Goal: Task Accomplishment & Management: Manage account settings

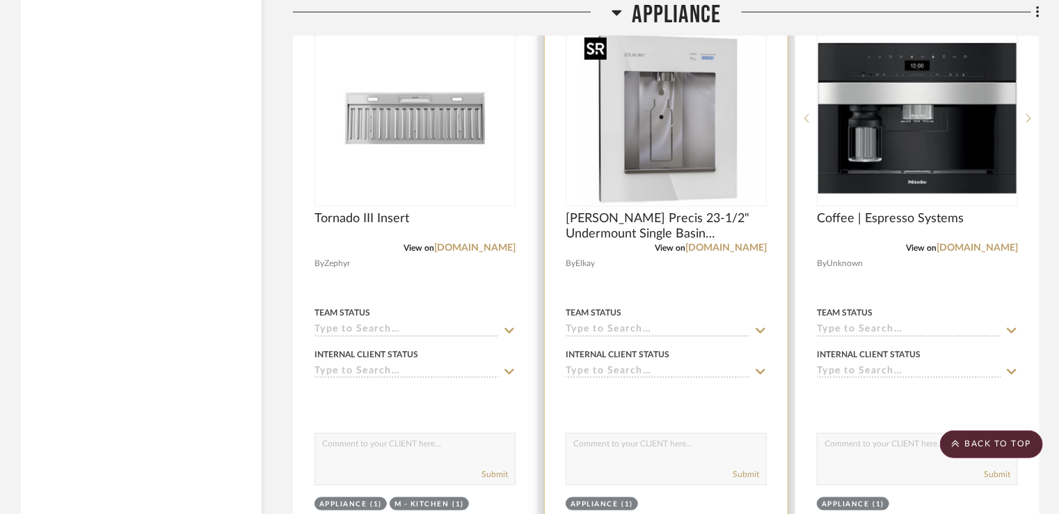
click at [751, 199] on img "0" at bounding box center [667, 118] width 174 height 174
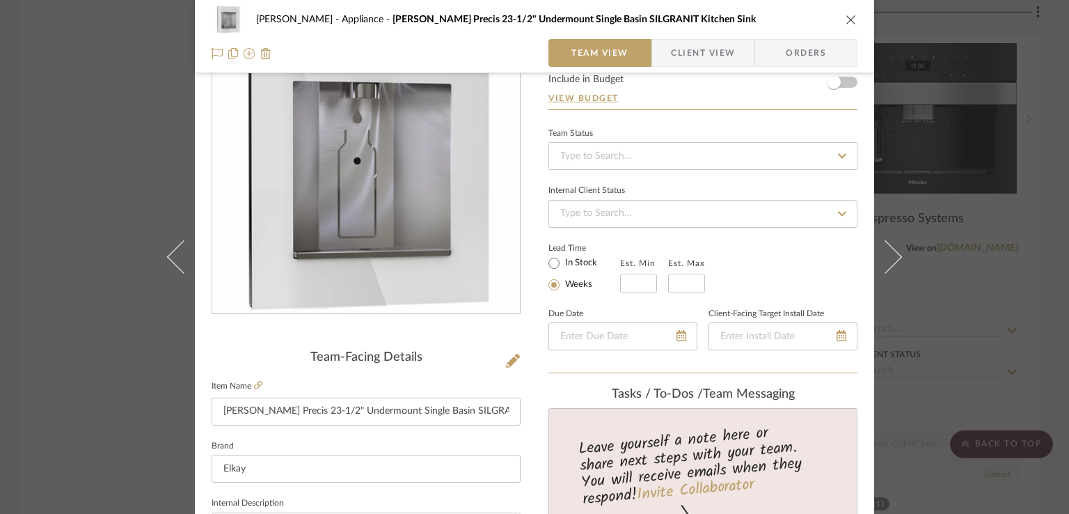
scroll to position [139, 0]
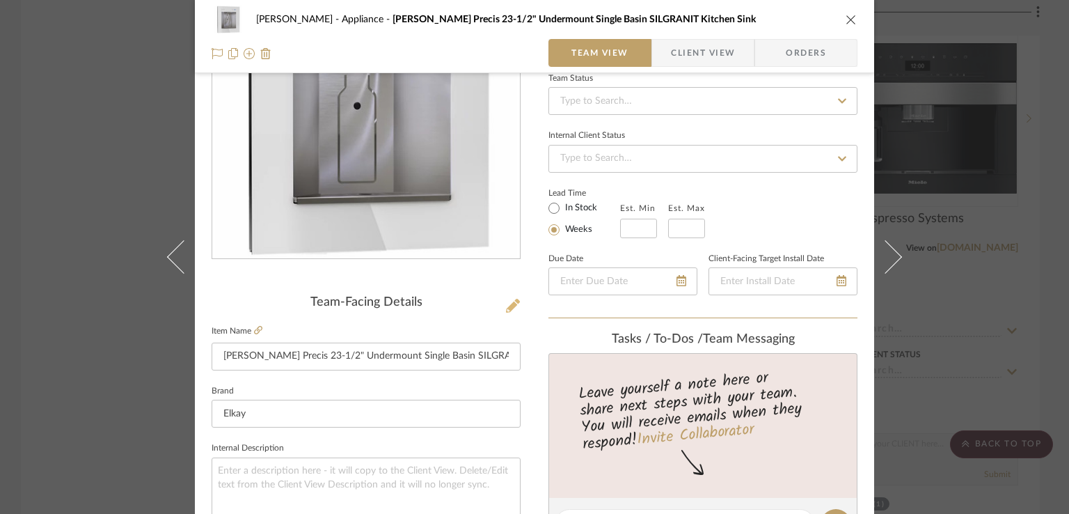
click at [509, 301] on icon at bounding box center [513, 306] width 14 height 14
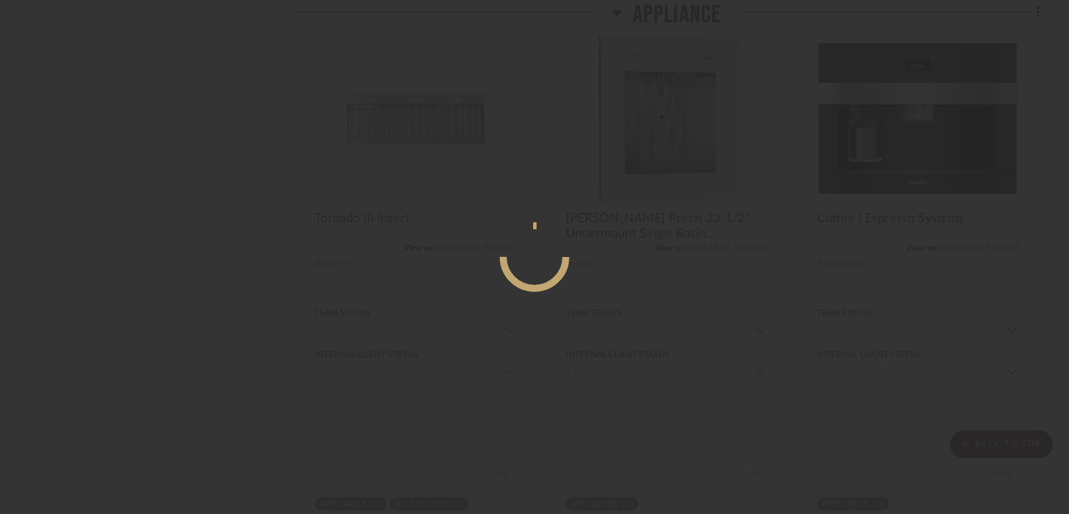
scroll to position [0, 0]
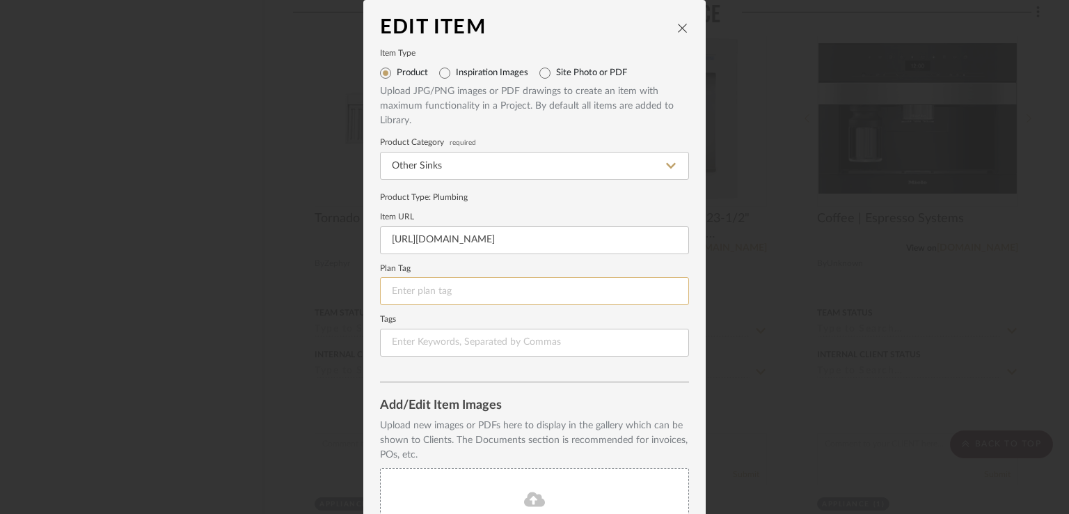
click at [471, 293] on input at bounding box center [534, 291] width 309 height 28
drag, startPoint x: 633, startPoint y: 241, endPoint x: 367, endPoint y: 248, distance: 265.9
click at [367, 248] on dialog-content "Edit Item Item Type Product Inspiration Images Site Photo or PDF Upload JPG/PNG…" at bounding box center [534, 331] width 342 height 663
paste input "[DOMAIN_NAME][URL]"
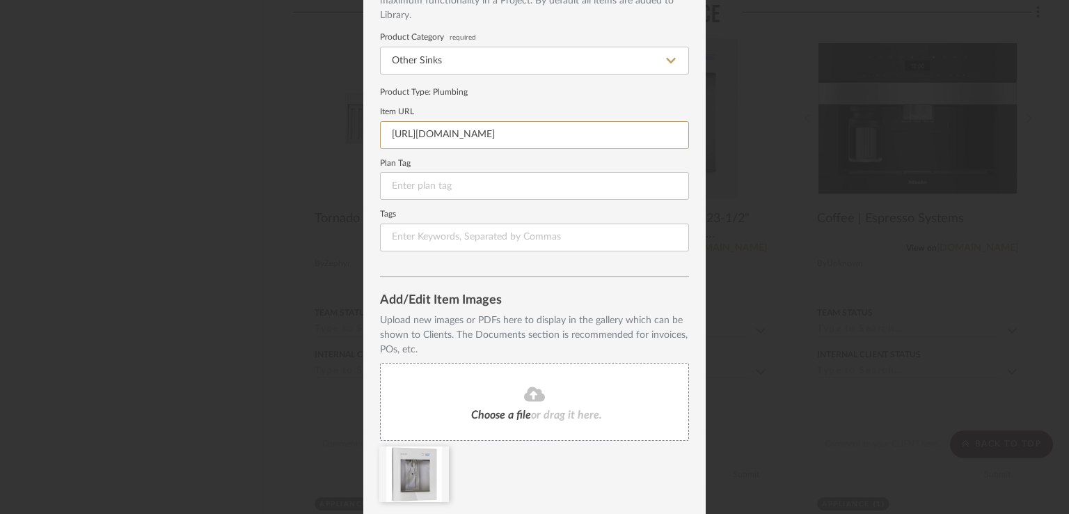
scroll to position [150, 0]
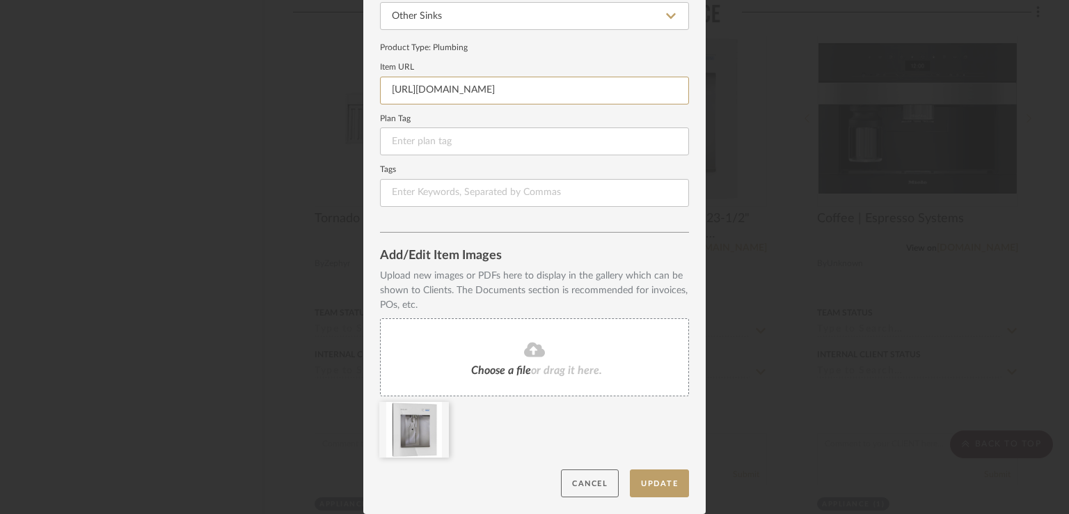
type input "[URL][DOMAIN_NAME]"
click at [573, 486] on button "Cancel" at bounding box center [590, 483] width 58 height 29
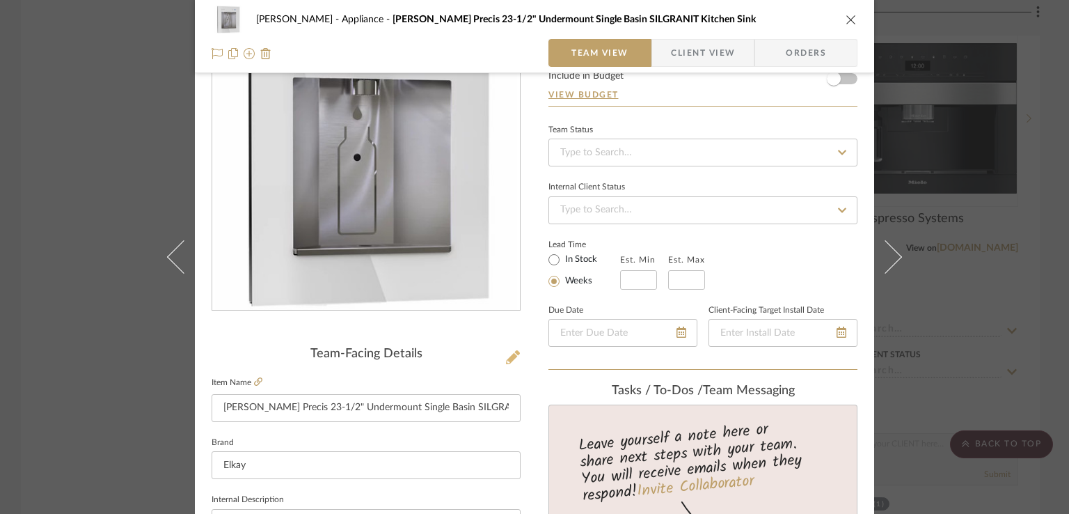
scroll to position [84, 0]
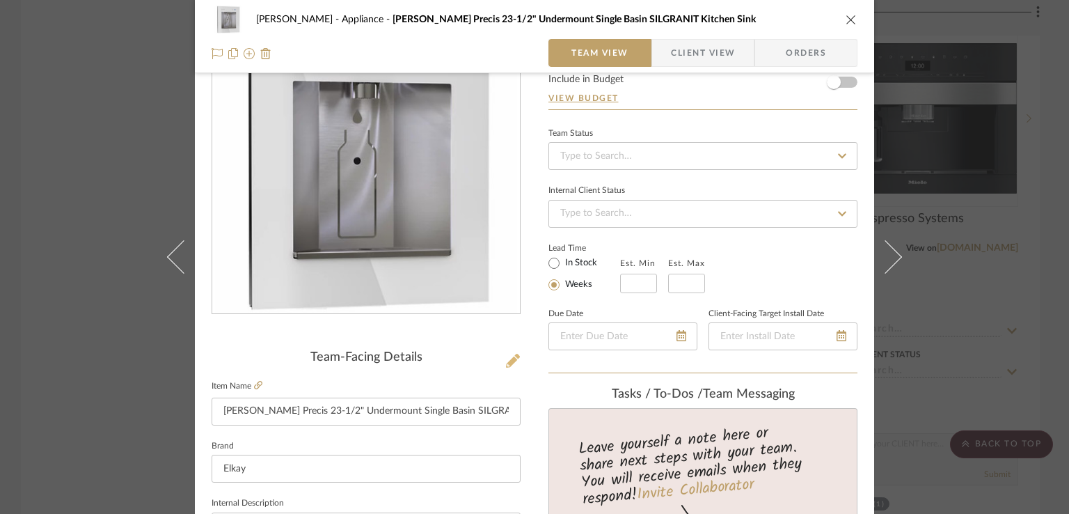
click at [506, 358] on icon at bounding box center [513, 360] width 14 height 14
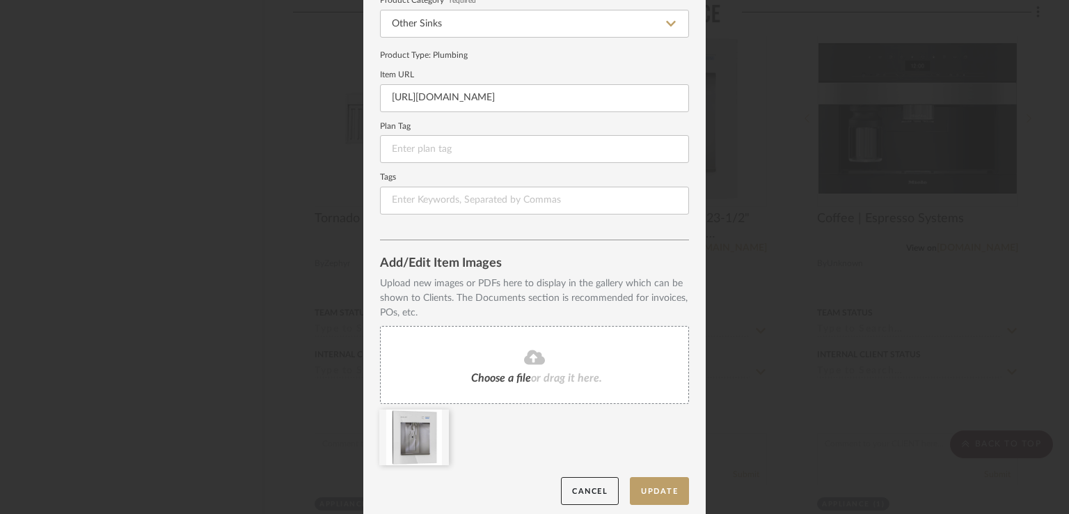
scroll to position [150, 0]
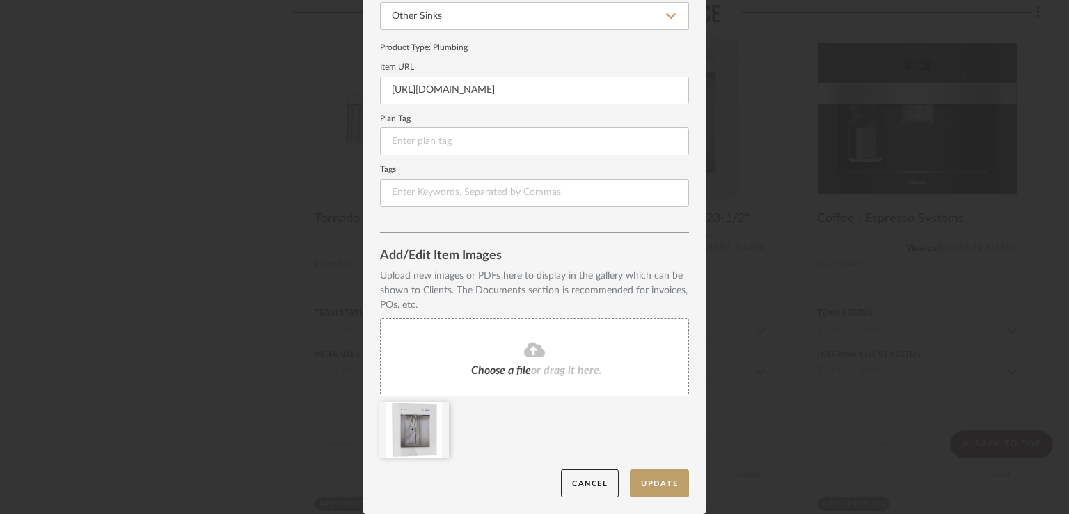
click at [530, 356] on icon at bounding box center [534, 349] width 21 height 17
click at [646, 482] on button "Update" at bounding box center [659, 483] width 59 height 29
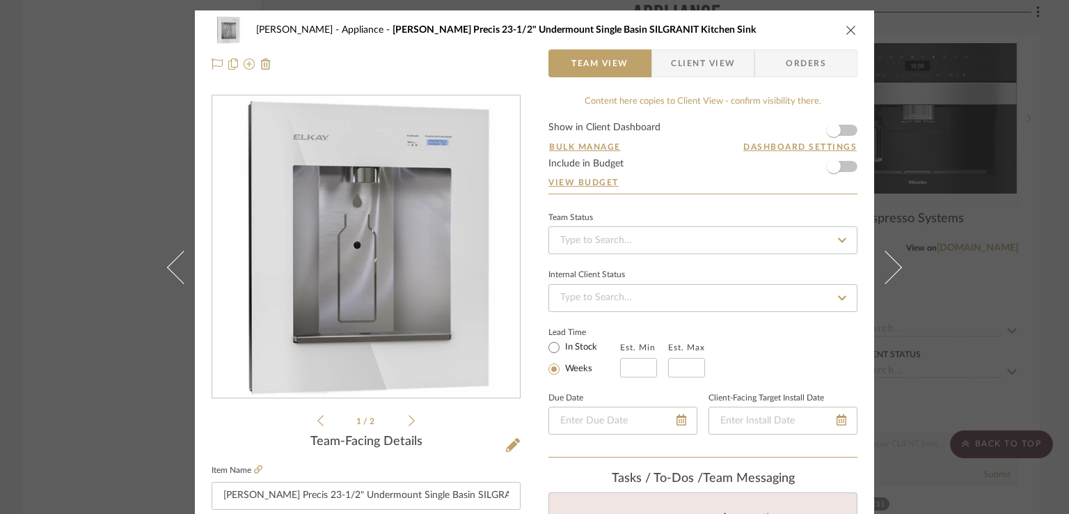
click at [411, 423] on div "Elkay Wa...er Specs.pdf Elkay Wa...er Specs.pdf 1 / 2" at bounding box center [366, 262] width 309 height 334
click at [408, 421] on icon at bounding box center [411, 420] width 6 height 13
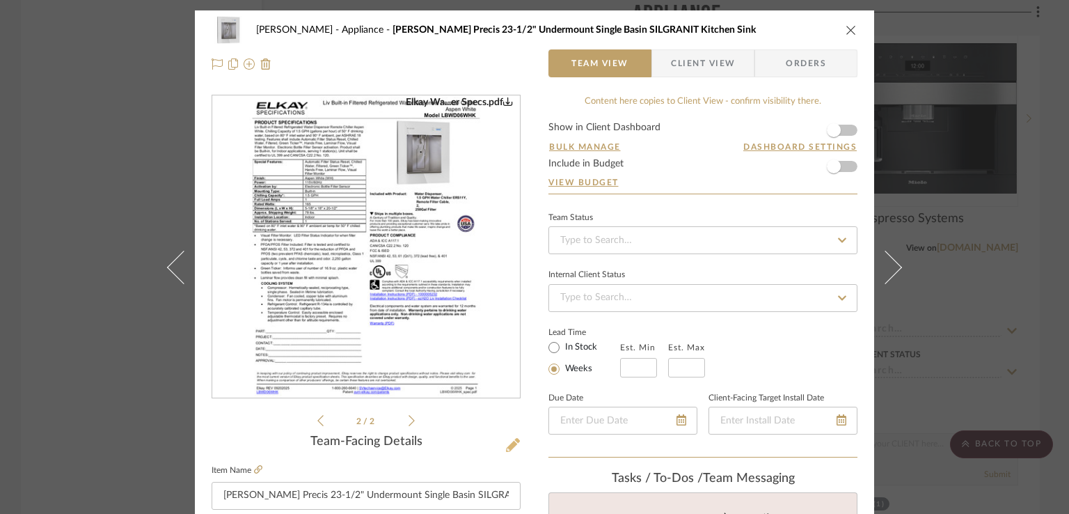
click at [512, 449] on icon at bounding box center [513, 445] width 14 height 14
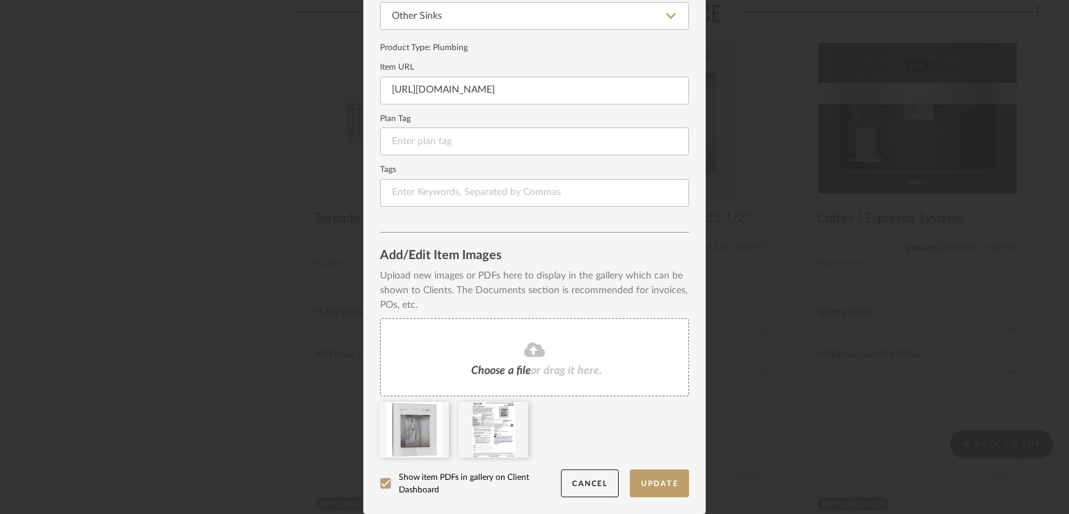
click at [372, 481] on dialog-content "Edit Item Item Type Product Inspiration Images Site Photo or PDF Upload JPG/PNG…" at bounding box center [534, 181] width 342 height 663
click at [387, 480] on label "Show item PDFs in gallery on Client Dashboard" at bounding box center [470, 482] width 181 height 25
click at [660, 480] on button "Update" at bounding box center [659, 483] width 59 height 29
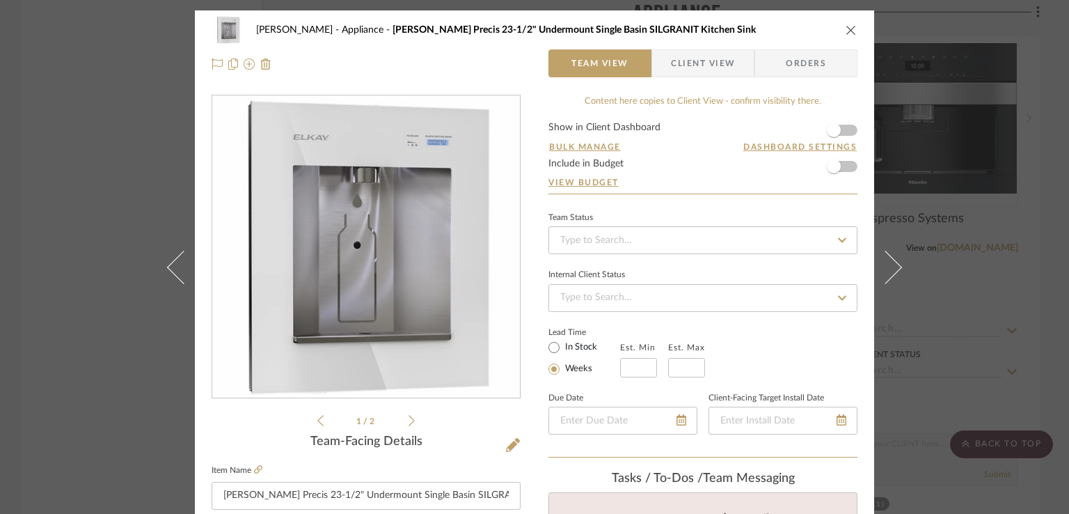
click at [410, 421] on div "Elkay Wa...er Specs.pdf Elkay Wa...er Specs.pdf 1 / 2" at bounding box center [366, 262] width 309 height 334
click at [408, 422] on icon at bounding box center [411, 420] width 6 height 13
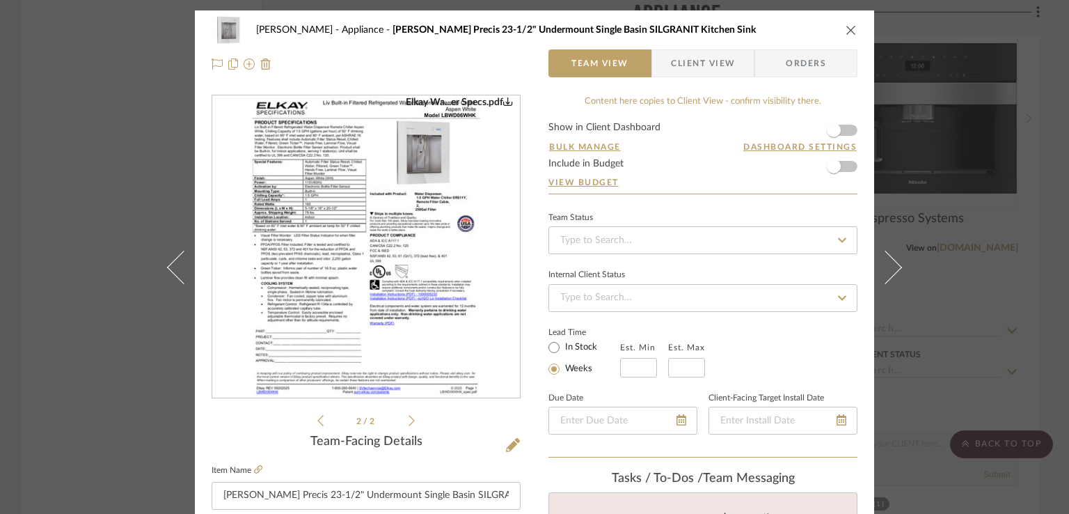
click at [402, 296] on img "1" at bounding box center [366, 247] width 234 height 302
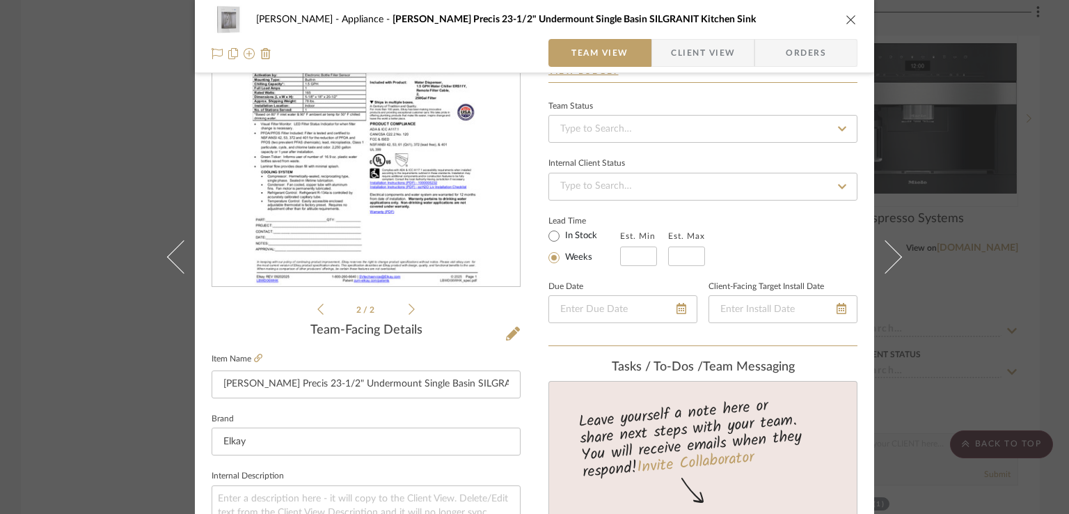
scroll to position [209, 0]
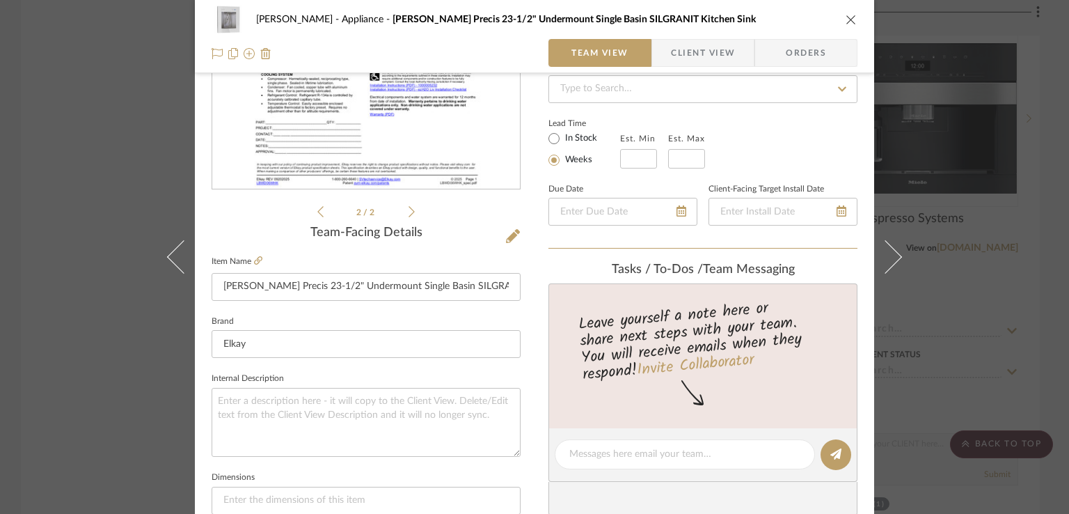
click at [845, 22] on icon "close" at bounding box center [850, 19] width 11 height 11
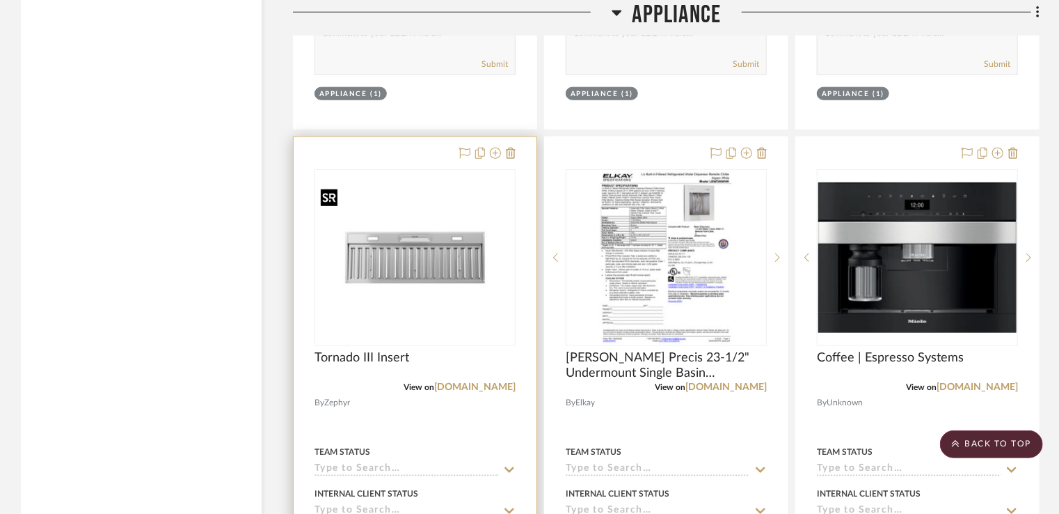
scroll to position [3340, 0]
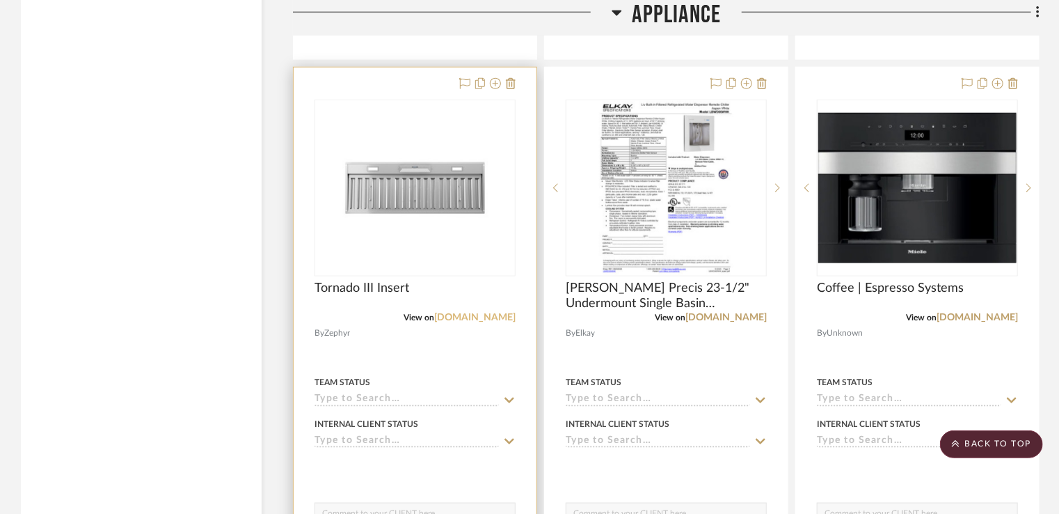
click at [460, 316] on link "[DOMAIN_NAME]" at bounding box center [474, 317] width 81 height 10
click at [412, 99] on div at bounding box center [415, 337] width 243 height 541
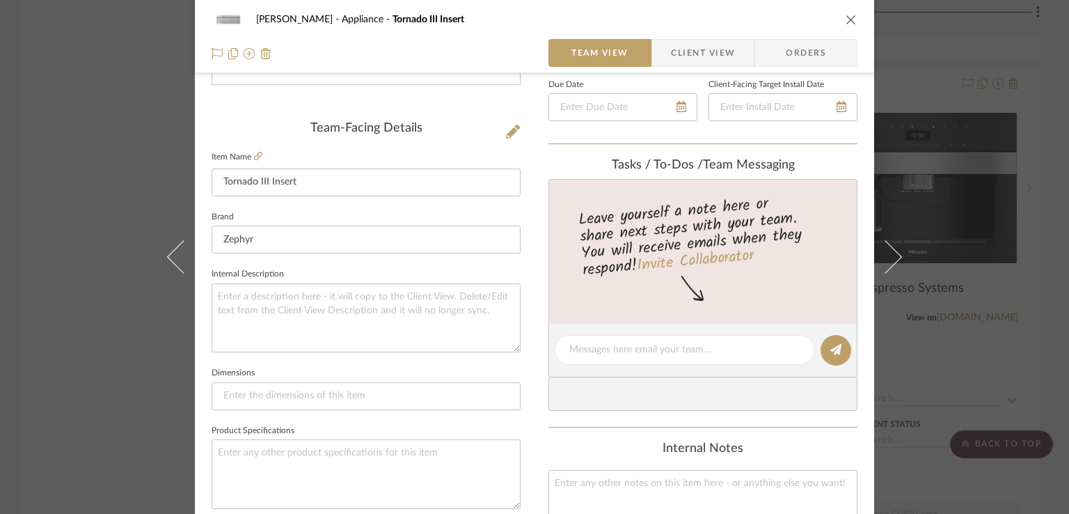
scroll to position [209, 0]
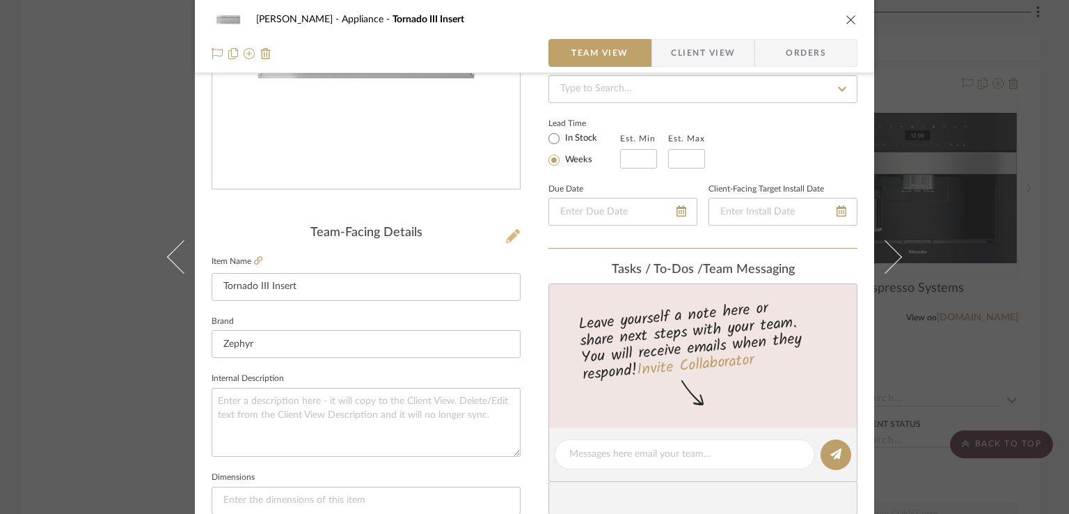
click at [509, 229] on icon at bounding box center [513, 236] width 14 height 14
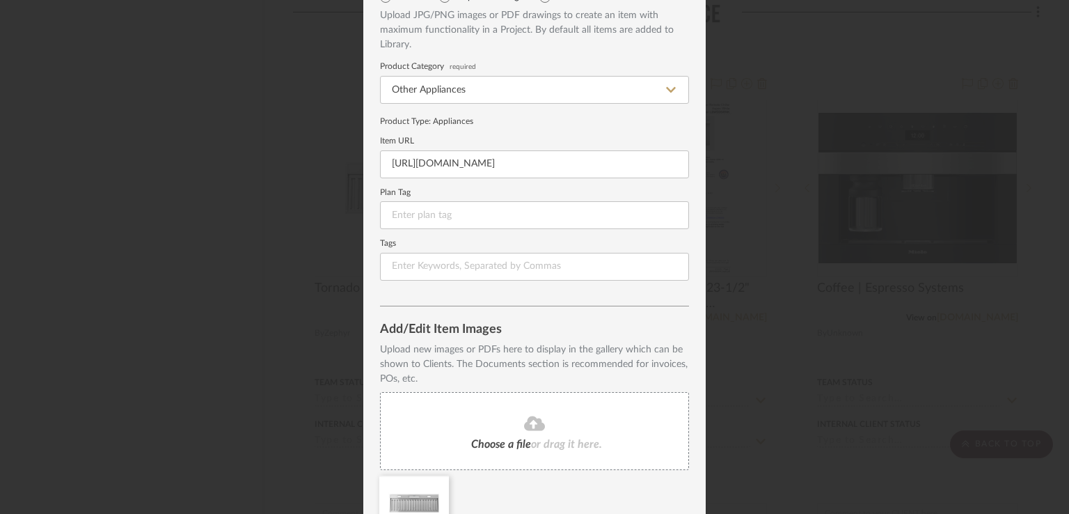
scroll to position [150, 0]
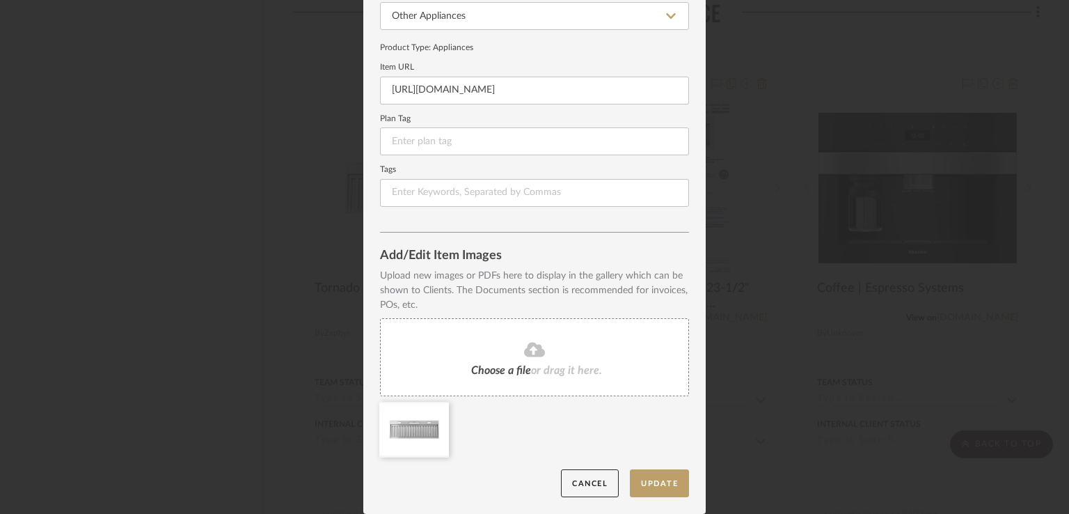
click at [557, 365] on span "or drag it here." at bounding box center [566, 370] width 71 height 11
click at [381, 483] on icon at bounding box center [386, 483] width 10 height 10
click at [673, 484] on button "Update" at bounding box center [659, 483] width 59 height 29
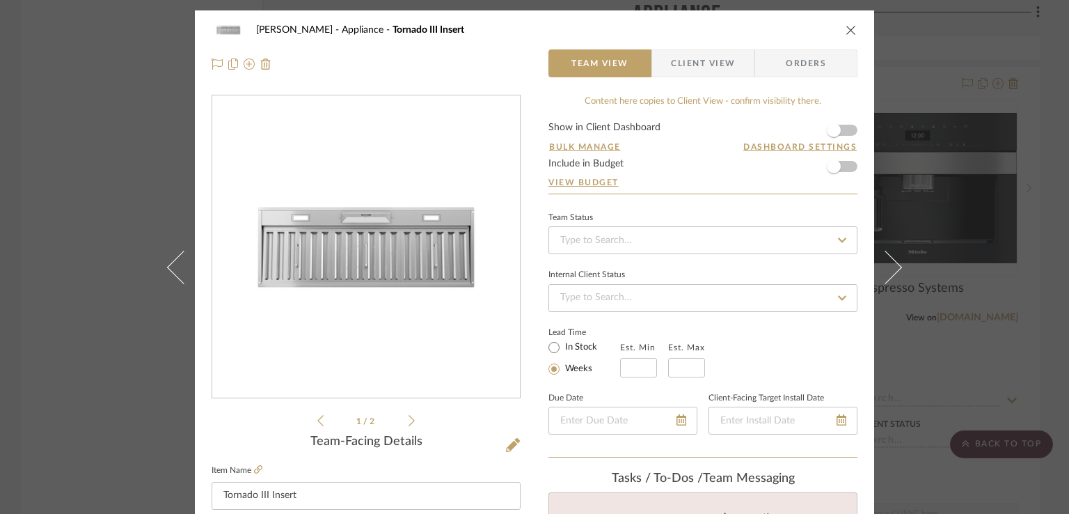
click at [408, 424] on icon at bounding box center [411, 420] width 6 height 11
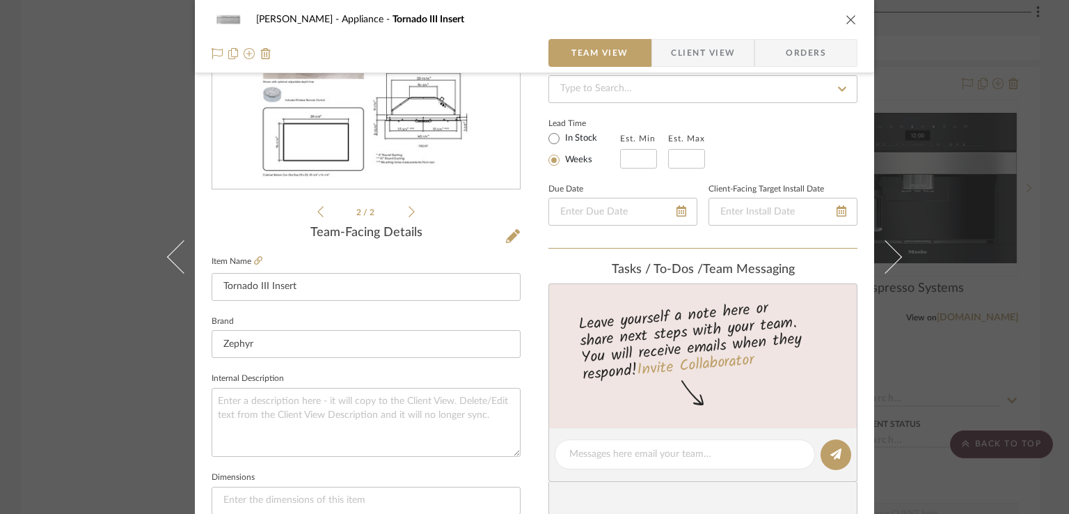
scroll to position [417, 0]
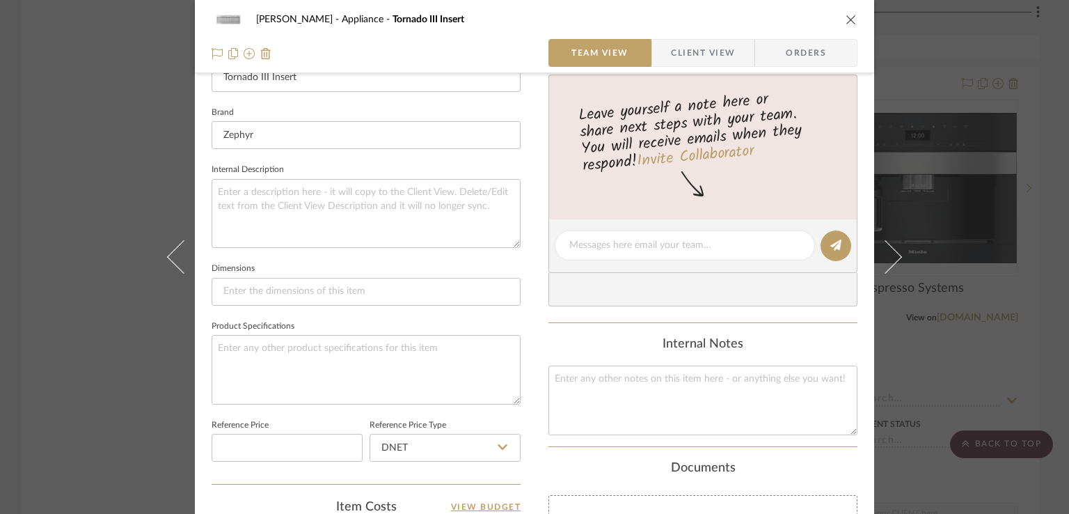
click at [847, 18] on icon "close" at bounding box center [850, 19] width 11 height 11
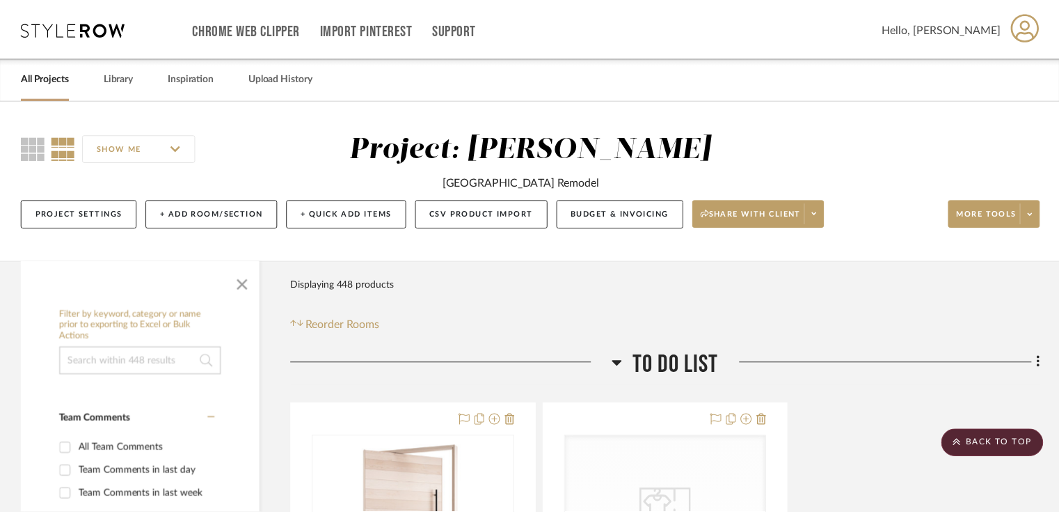
scroll to position [3340, 0]
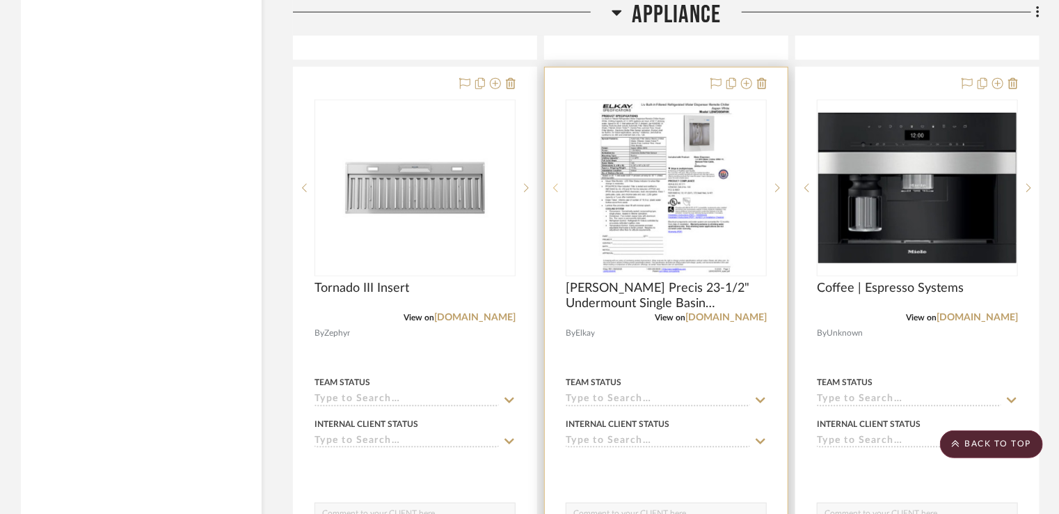
click at [563, 185] on sr-prev-btn at bounding box center [555, 188] width 21 height 10
click at [555, 188] on icon at bounding box center [555, 188] width 5 height 10
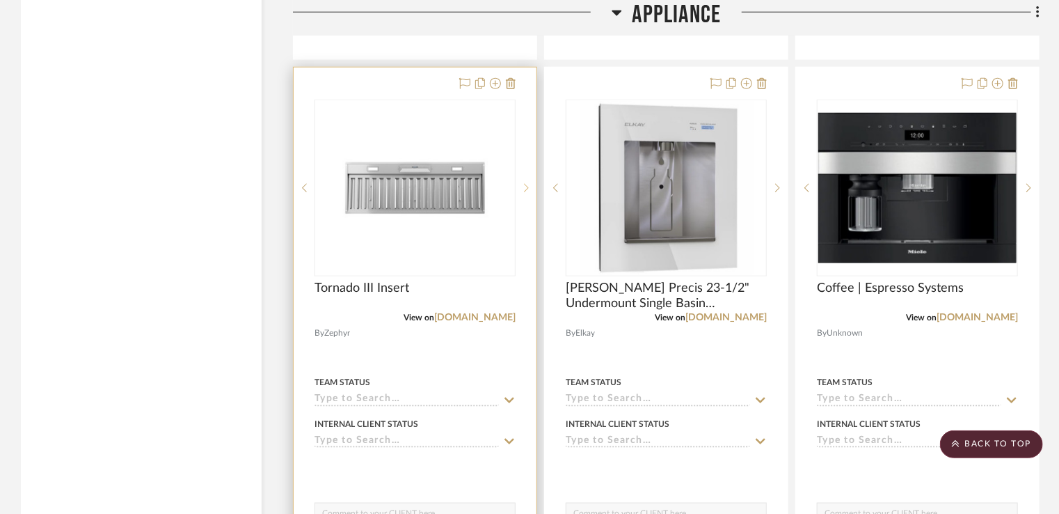
click at [524, 185] on icon at bounding box center [526, 188] width 5 height 10
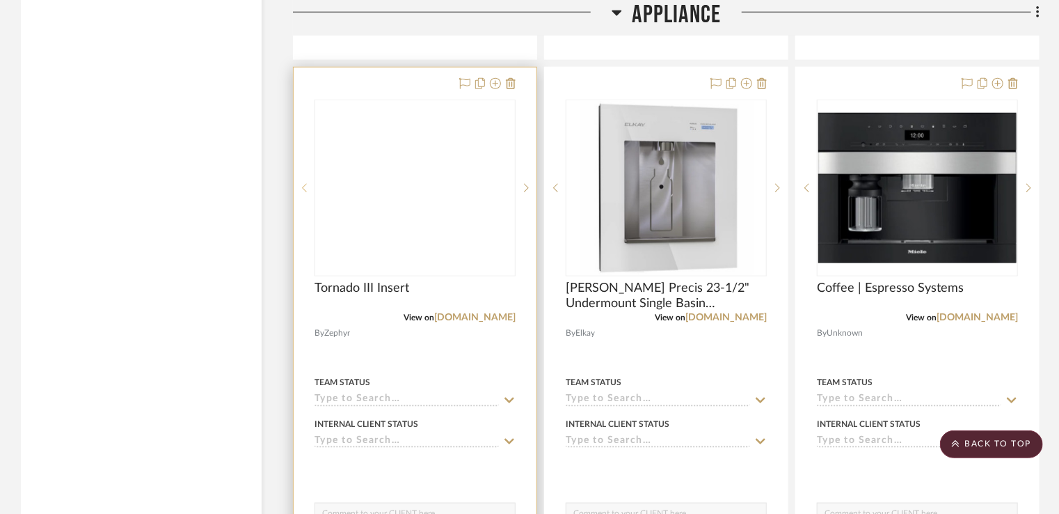
click at [303, 186] on icon at bounding box center [304, 188] width 5 height 8
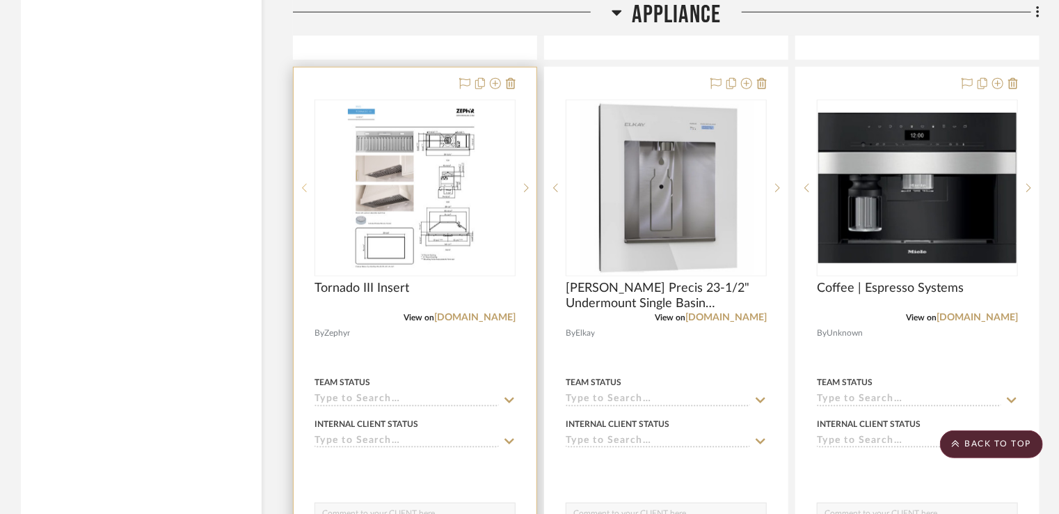
click at [303, 186] on icon at bounding box center [304, 188] width 5 height 8
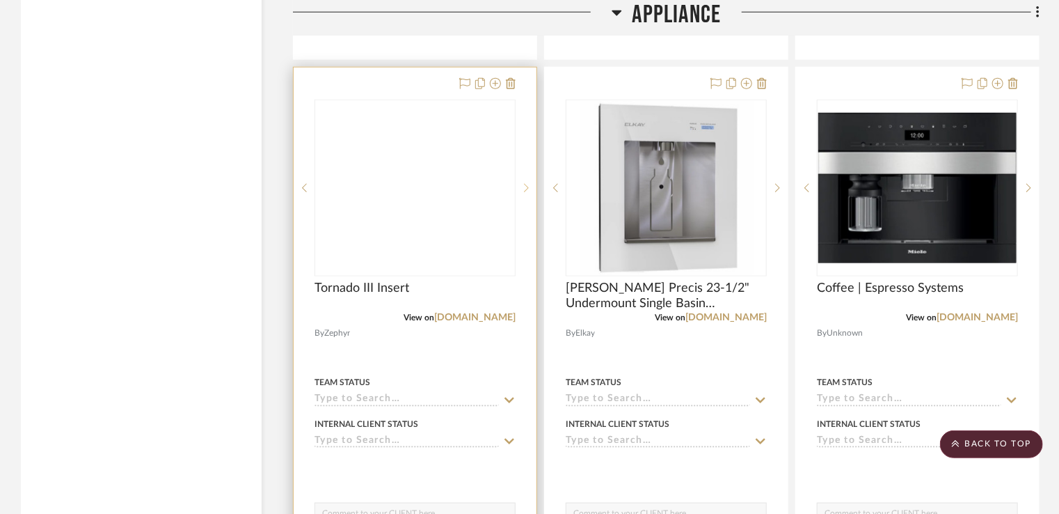
click at [530, 194] on div at bounding box center [526, 188] width 21 height 177
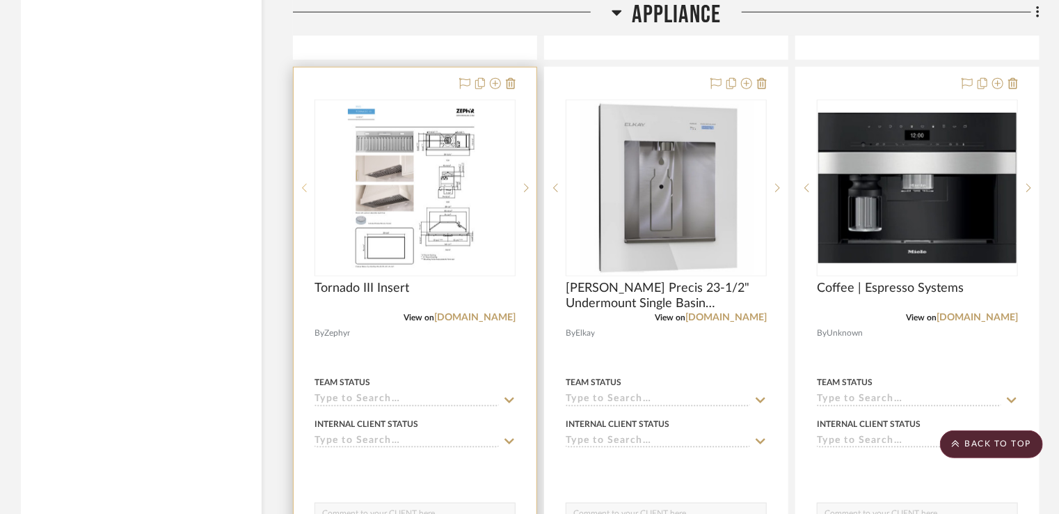
click at [305, 187] on icon at bounding box center [304, 188] width 5 height 10
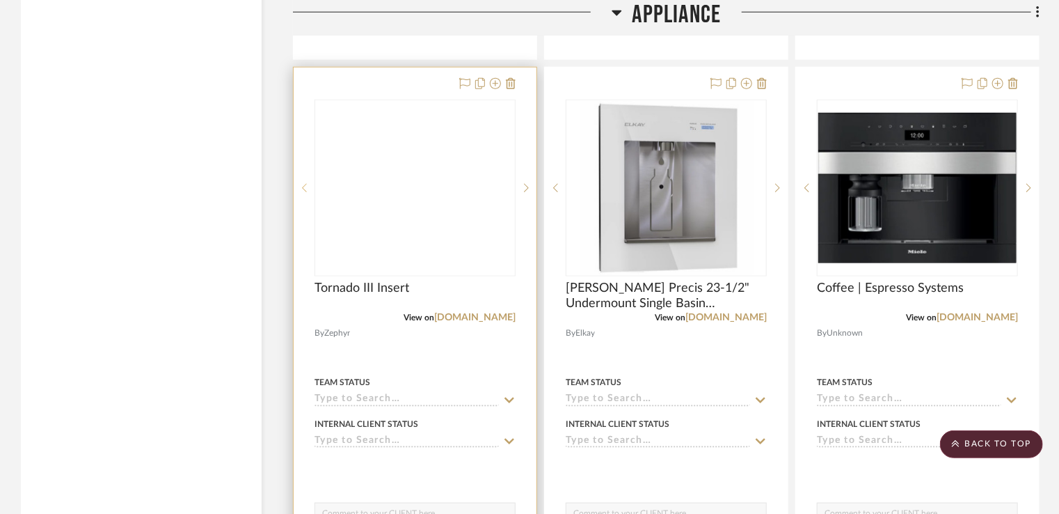
click at [305, 187] on icon at bounding box center [304, 188] width 5 height 10
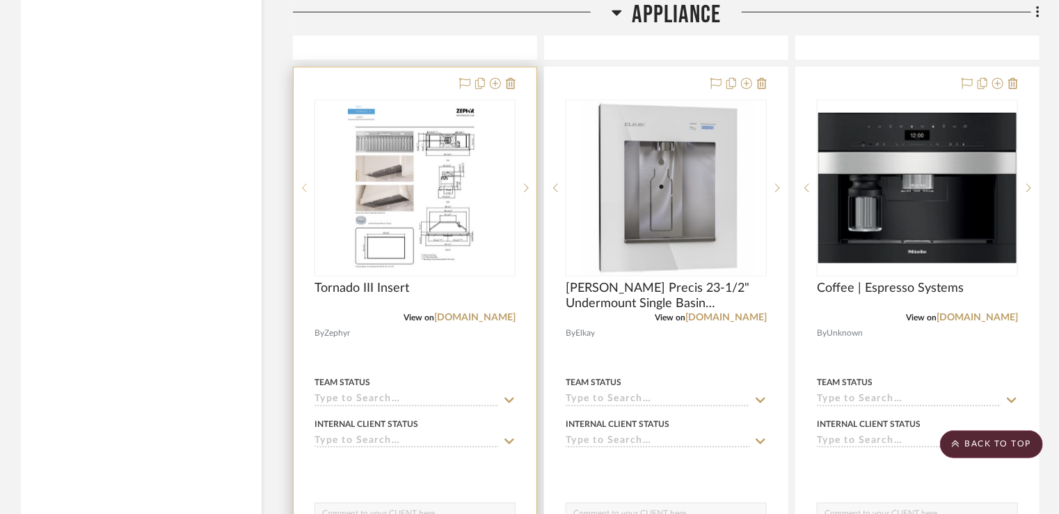
click at [305, 187] on icon at bounding box center [304, 188] width 5 height 10
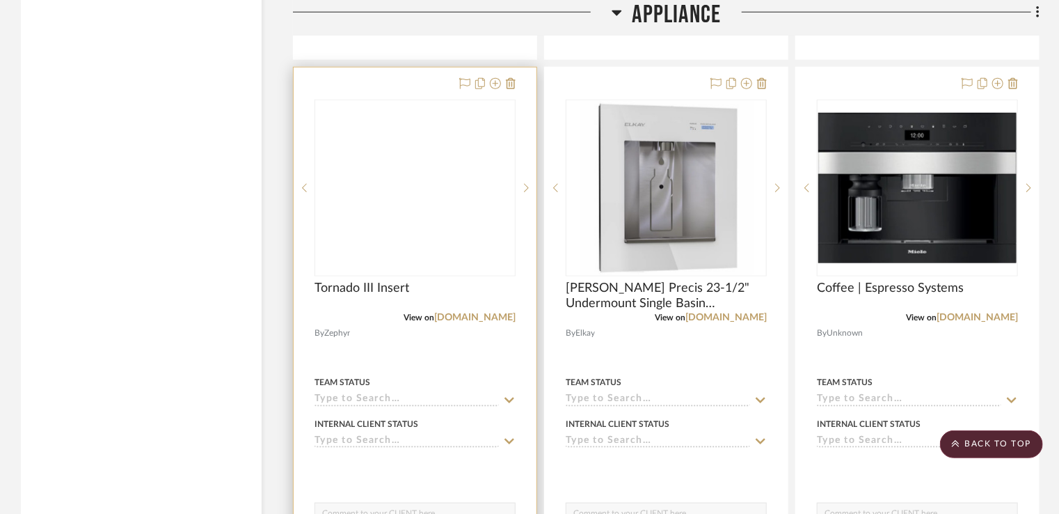
click at [429, 246] on div at bounding box center [415, 187] width 200 height 175
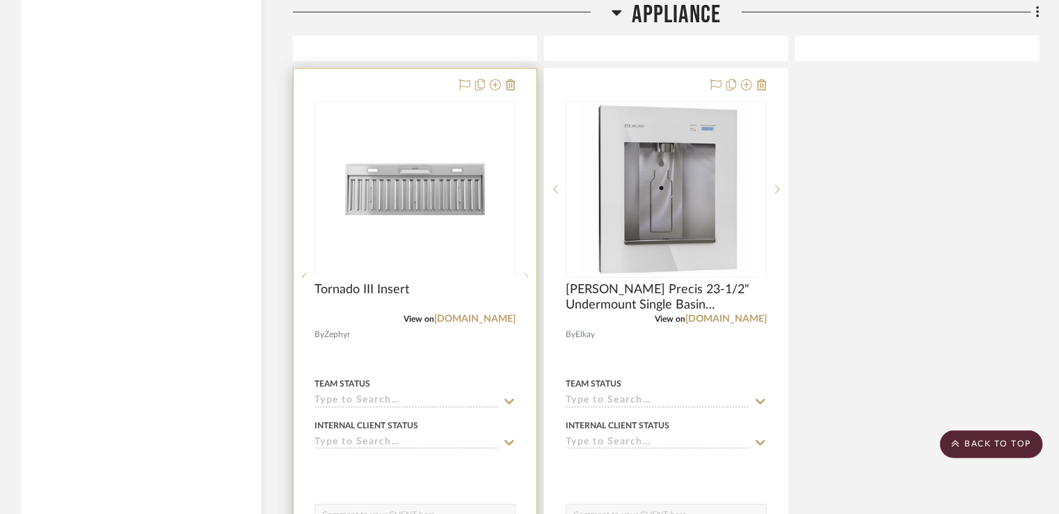
scroll to position [3340, 0]
click at [529, 188] on sr-next-btn at bounding box center [526, 188] width 21 height 10
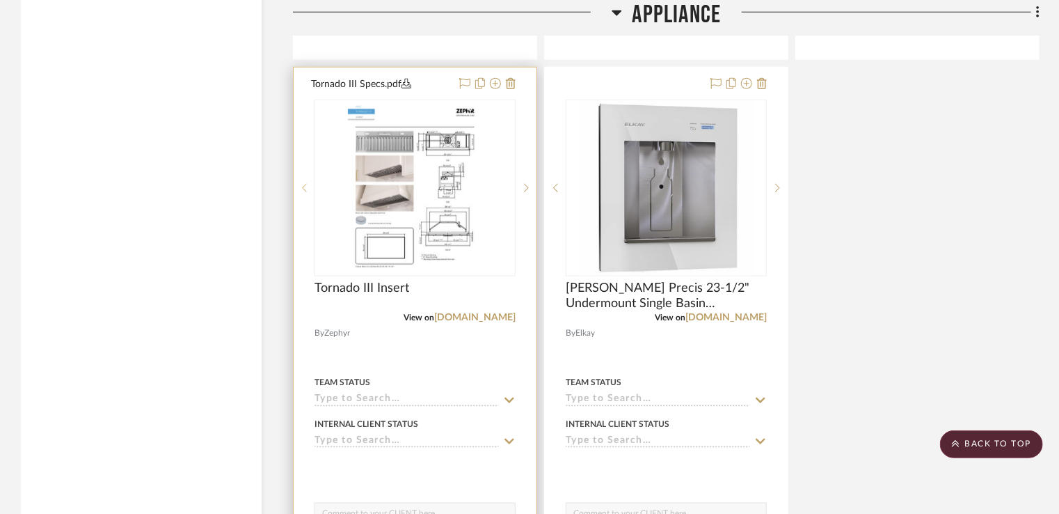
click at [305, 181] on div at bounding box center [304, 188] width 21 height 177
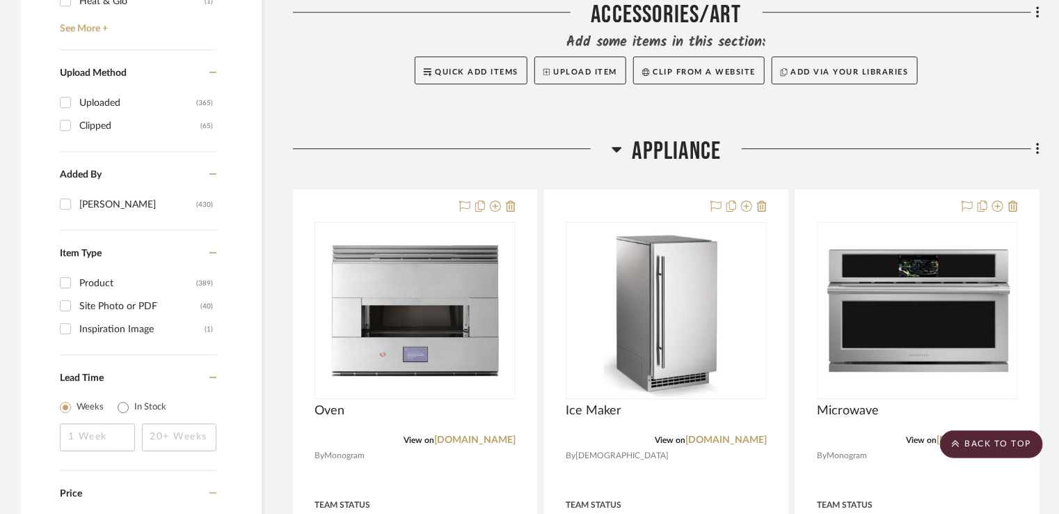
scroll to position [2227, 0]
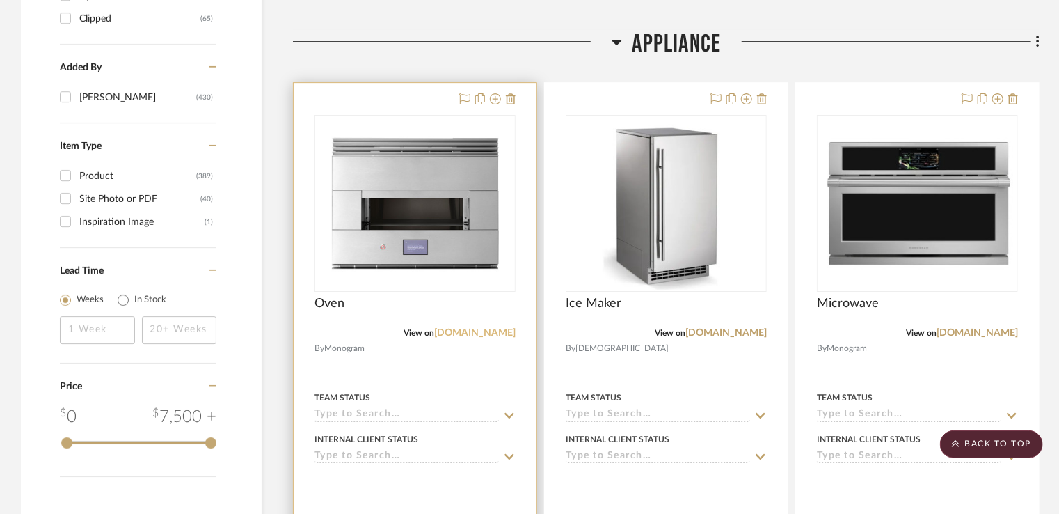
click at [478, 330] on link "[DOMAIN_NAME]" at bounding box center [474, 333] width 81 height 10
click at [467, 168] on img "0" at bounding box center [415, 203] width 167 height 174
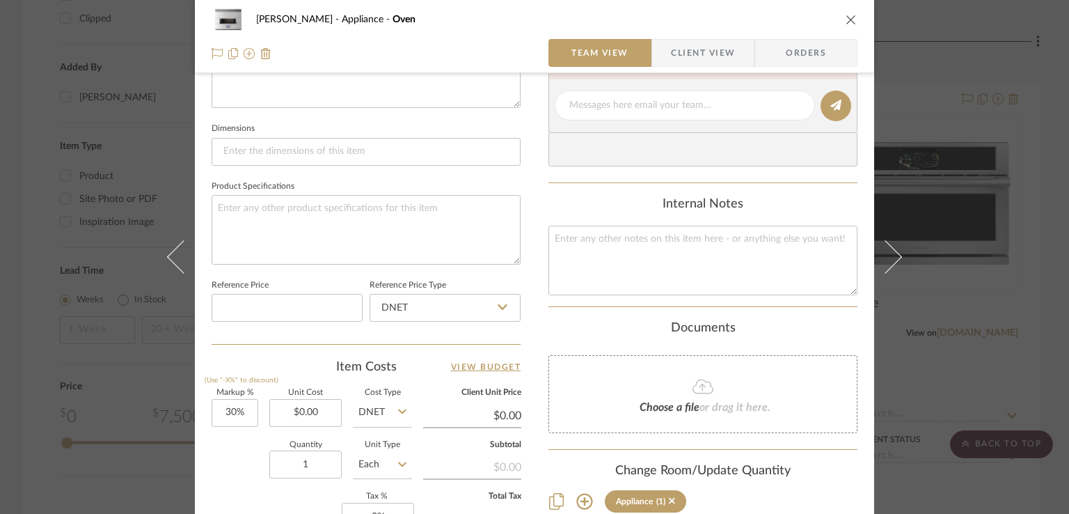
scroll to position [626, 0]
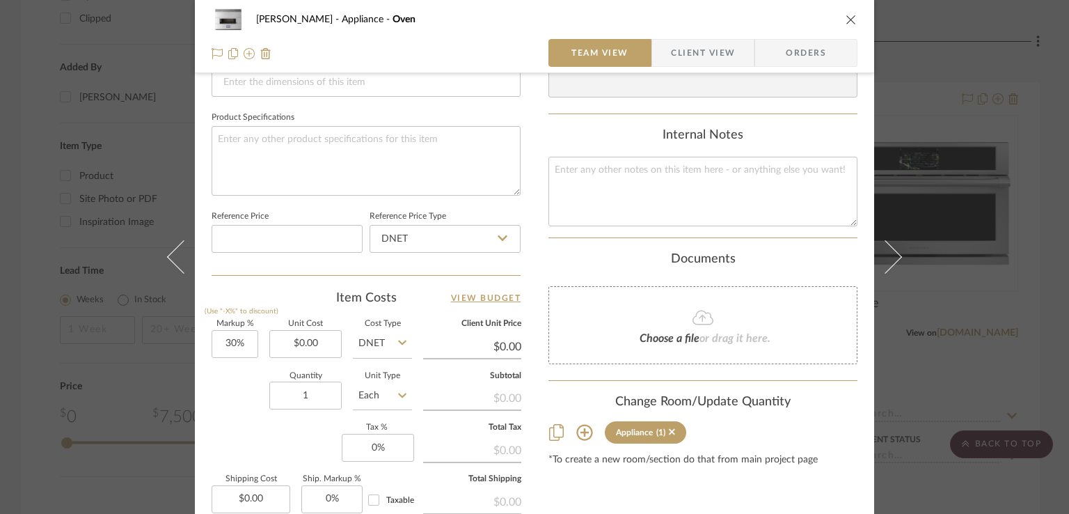
click at [704, 335] on span "or drag it here." at bounding box center [734, 338] width 71 height 11
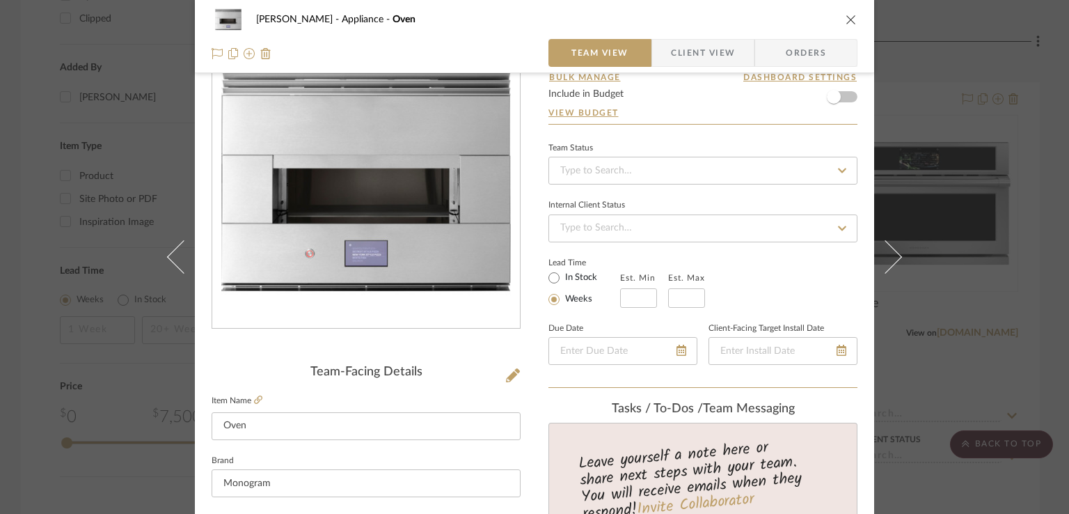
scroll to position [0, 0]
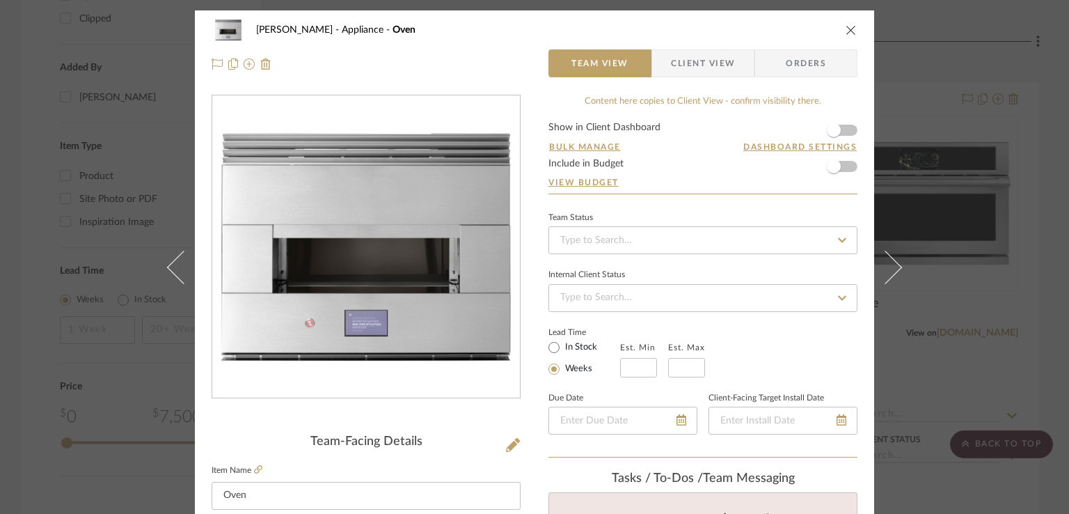
click at [846, 35] on icon "close" at bounding box center [850, 29] width 11 height 11
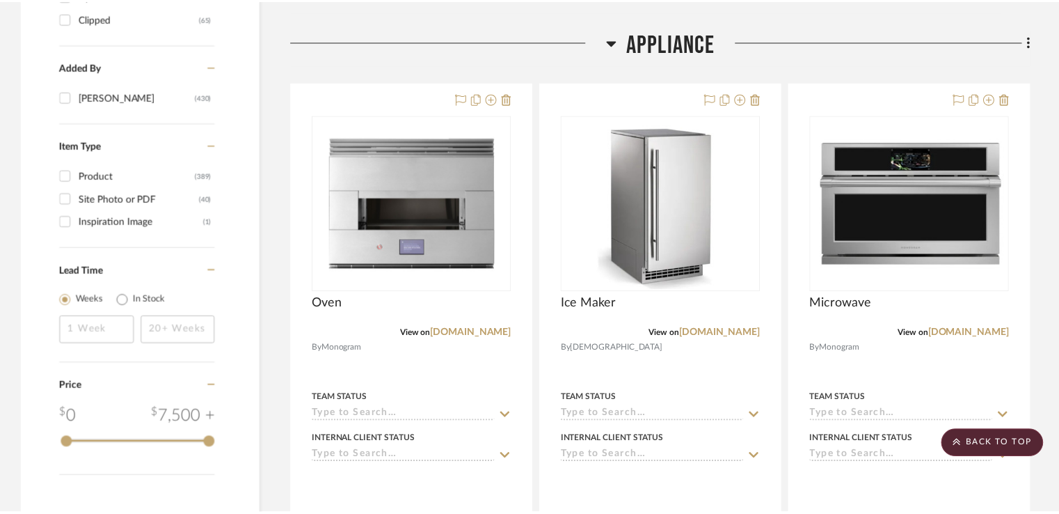
scroll to position [2227, 0]
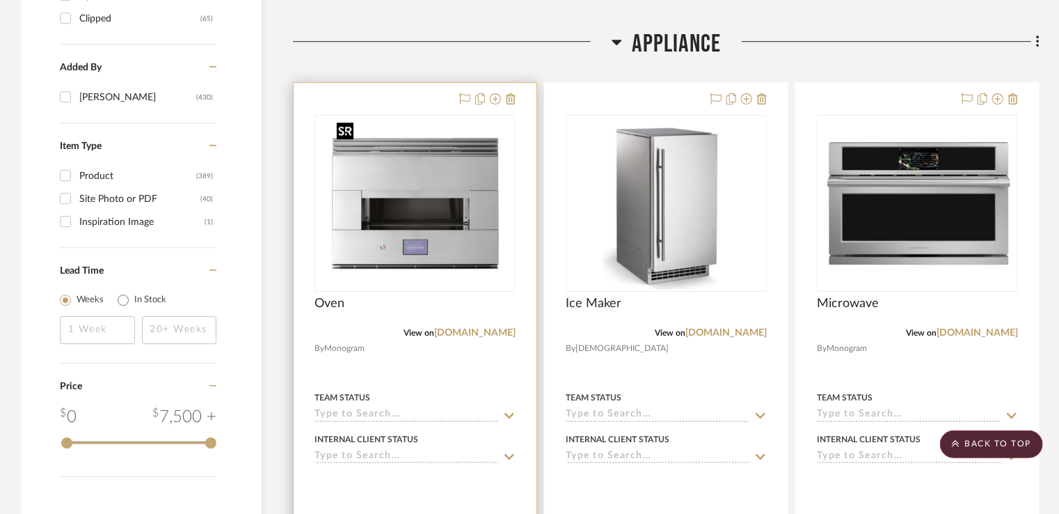
click at [473, 232] on img "0" at bounding box center [415, 203] width 167 height 174
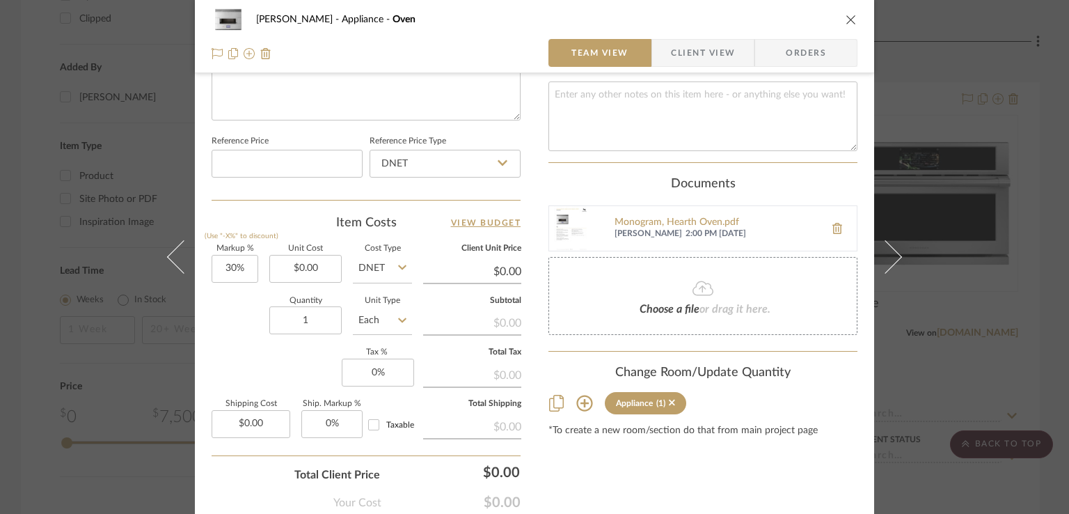
scroll to position [641, 0]
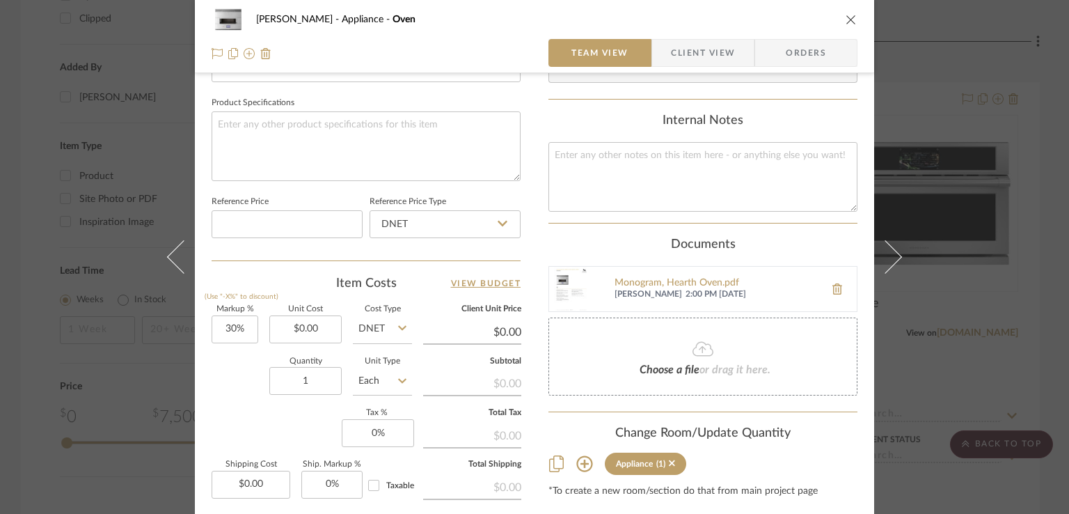
click at [845, 20] on icon "close" at bounding box center [850, 19] width 11 height 11
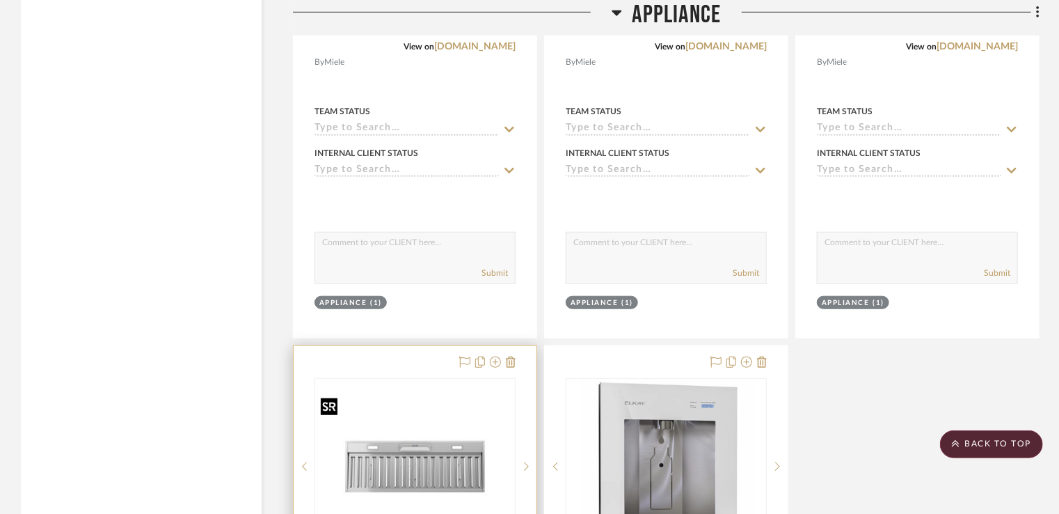
scroll to position [3270, 0]
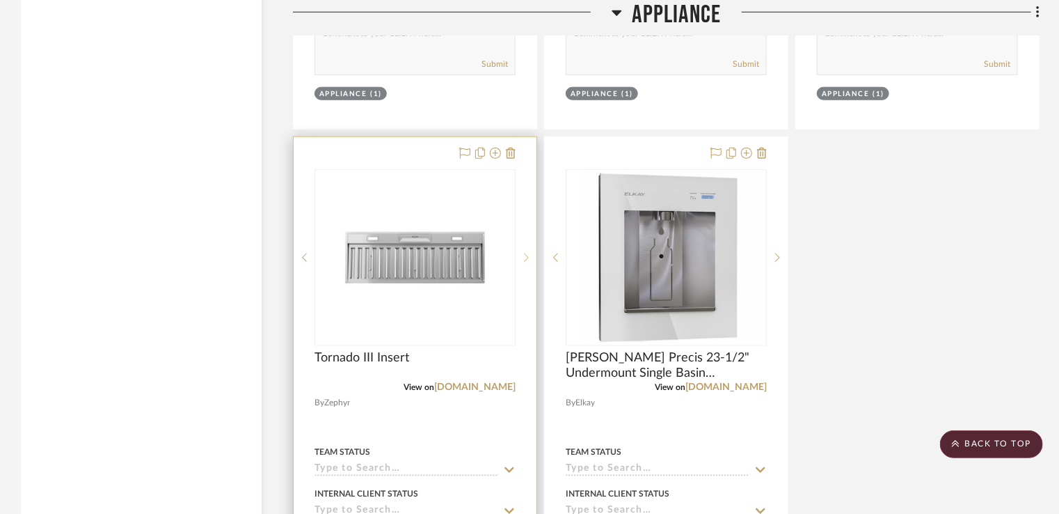
click at [525, 255] on icon at bounding box center [526, 258] width 5 height 10
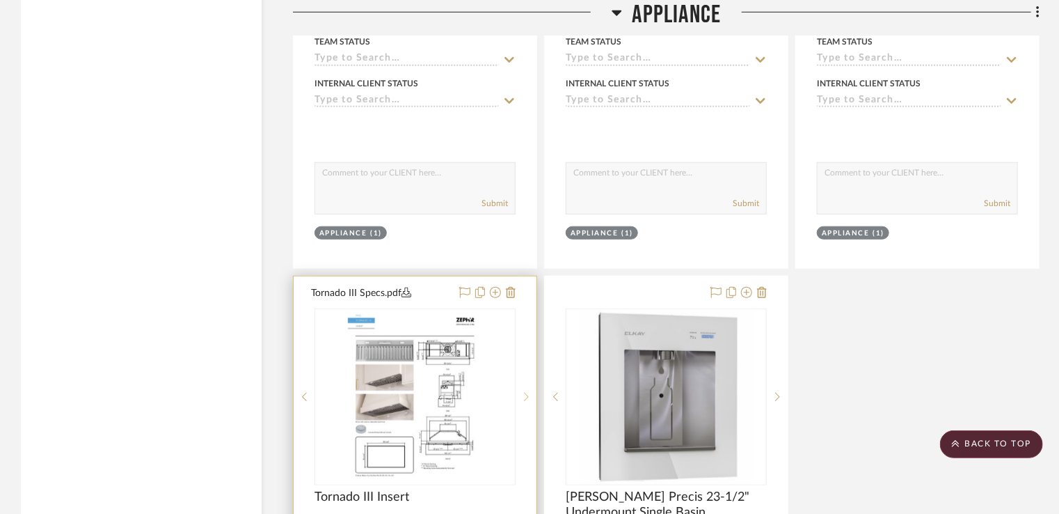
scroll to position [3340, 0]
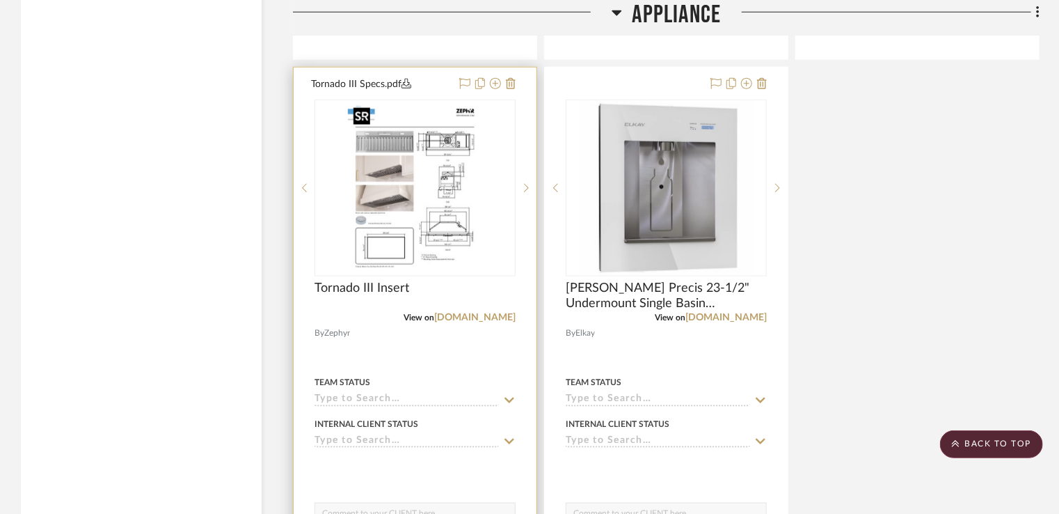
click at [406, 179] on img "1" at bounding box center [415, 188] width 134 height 174
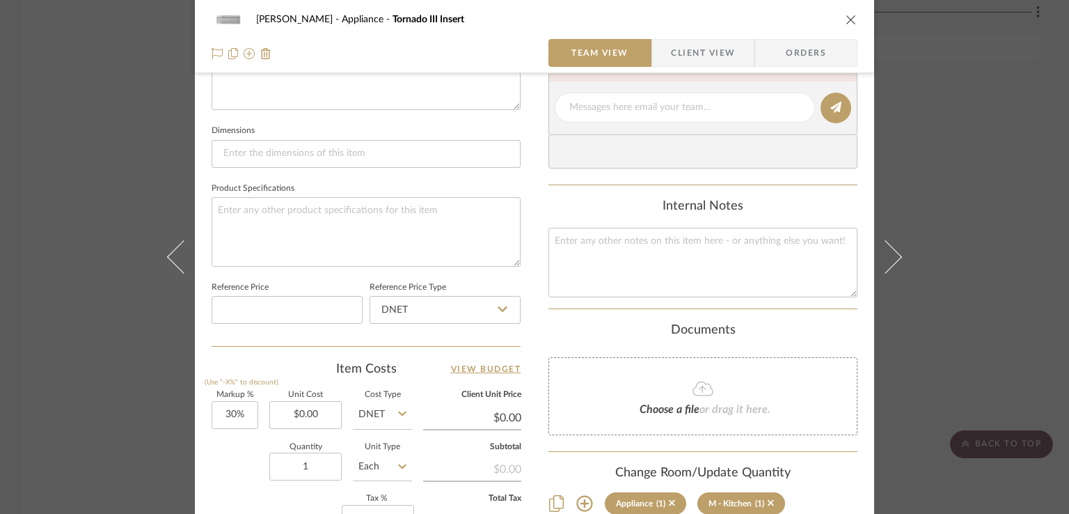
scroll to position [696, 0]
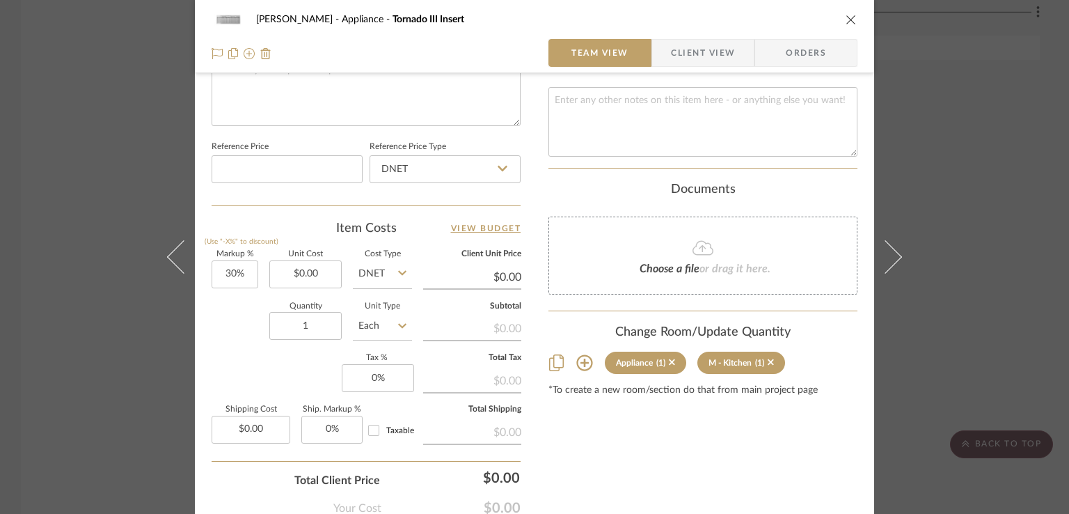
click at [848, 22] on icon "close" at bounding box center [850, 19] width 11 height 11
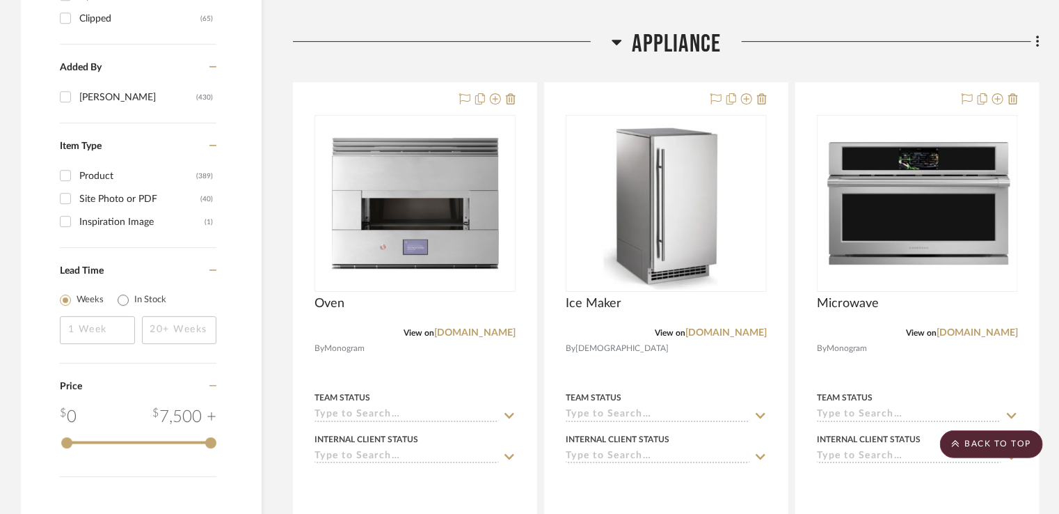
scroll to position [2227, 0]
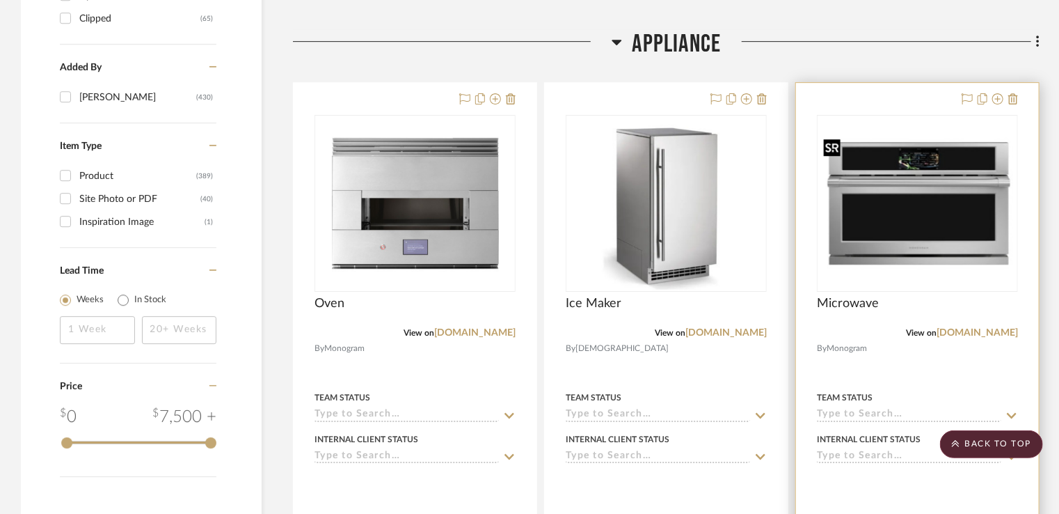
click at [946, 240] on img "0" at bounding box center [917, 203] width 198 height 141
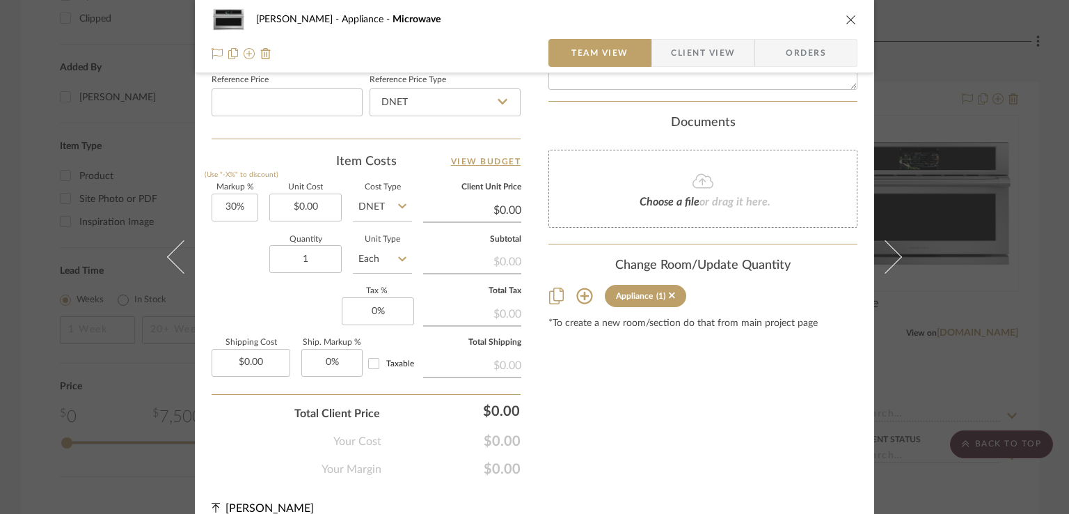
scroll to position [765, 0]
click at [848, 12] on div "Rogers, Elizabeth Appliance Microwave" at bounding box center [535, 20] width 646 height 28
click at [845, 21] on icon "close" at bounding box center [850, 19] width 11 height 11
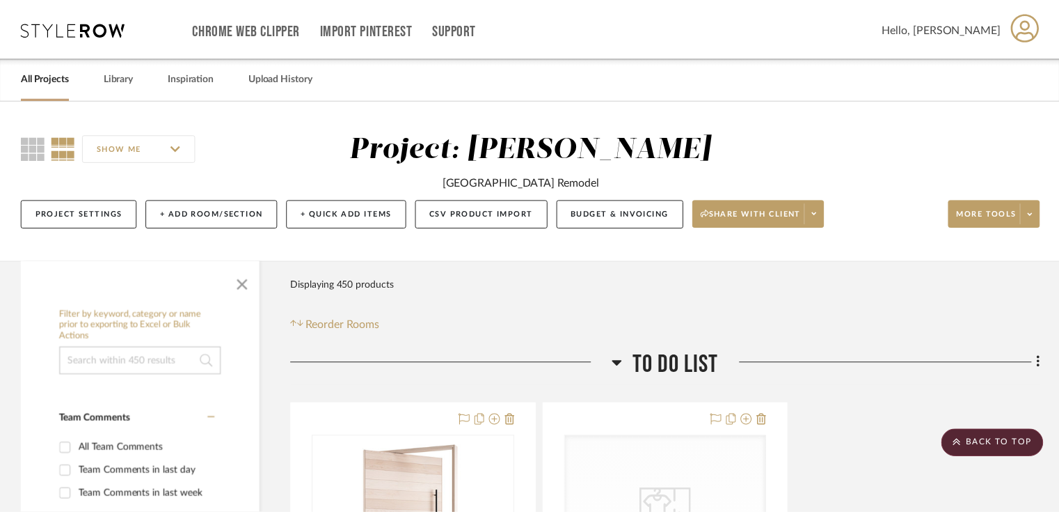
scroll to position [2227, 0]
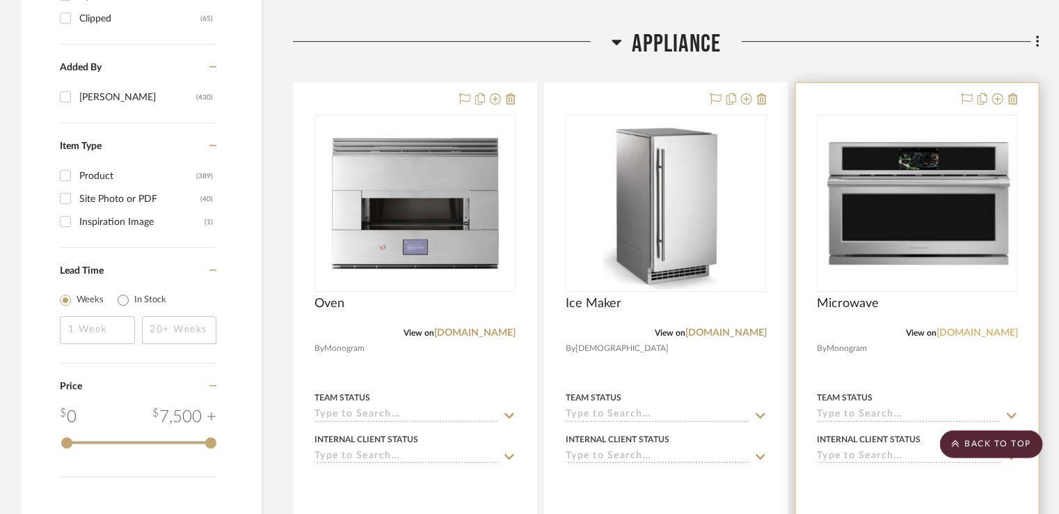
click at [966, 337] on link "[DOMAIN_NAME]" at bounding box center [977, 333] width 81 height 10
click at [942, 180] on img "0" at bounding box center [917, 203] width 198 height 141
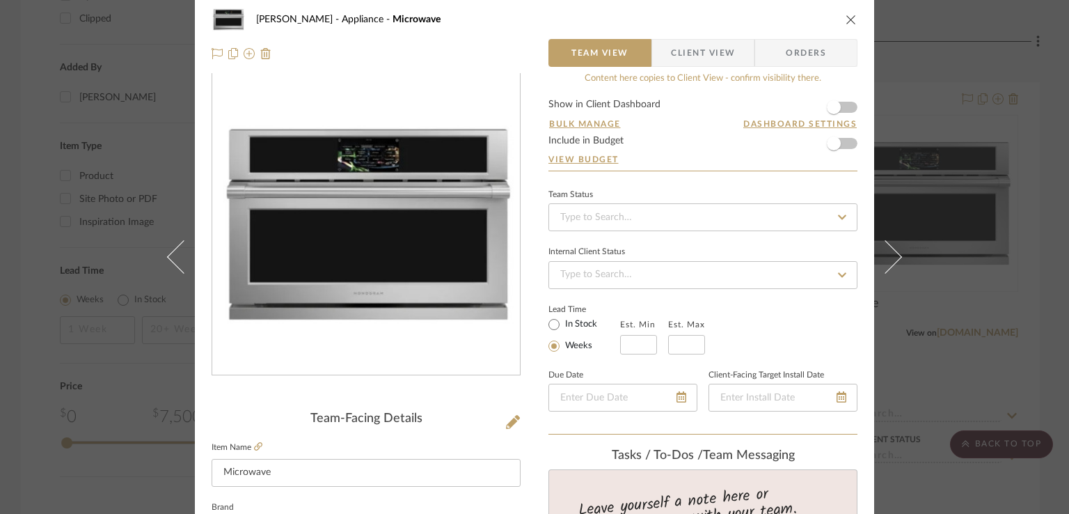
scroll to position [0, 0]
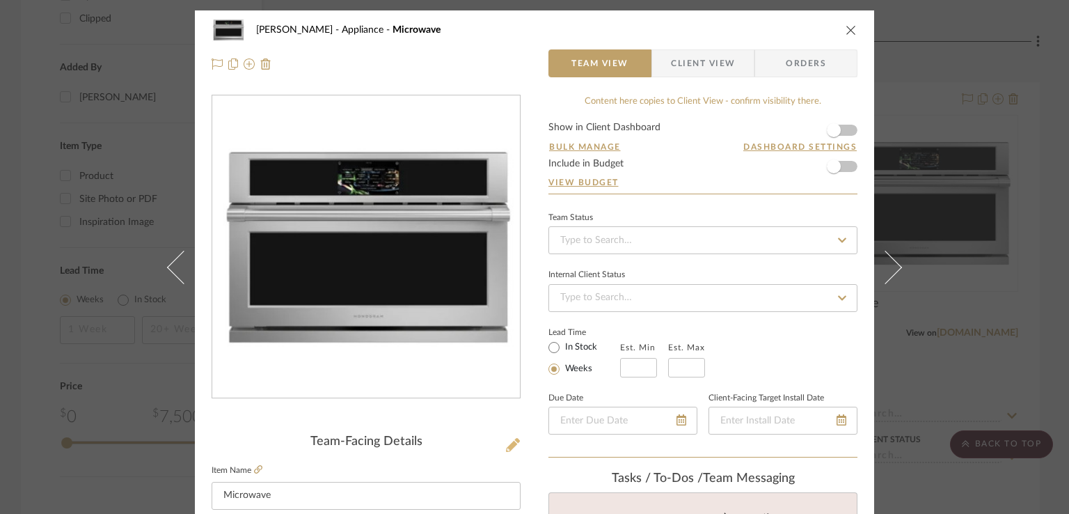
click at [509, 446] on icon at bounding box center [513, 445] width 14 height 14
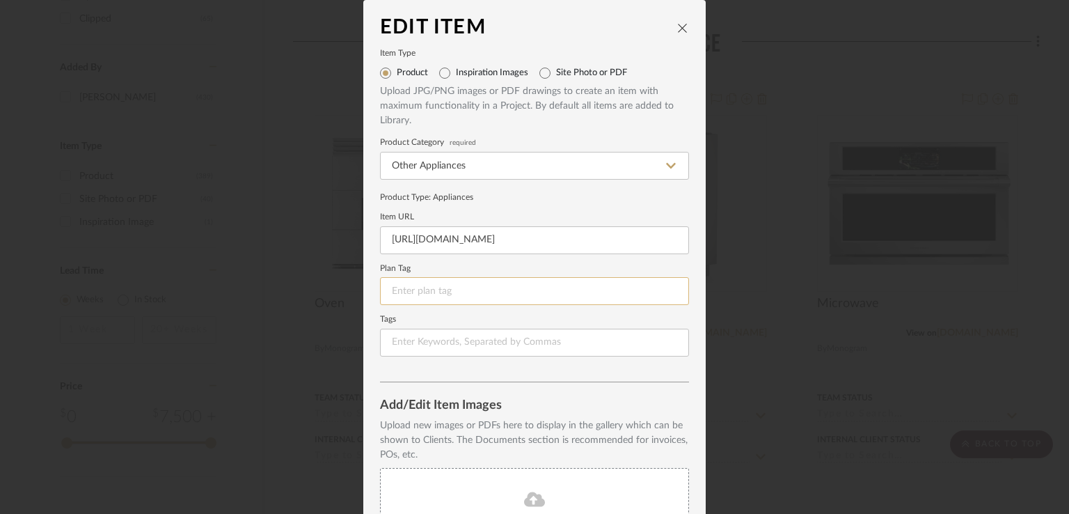
scroll to position [150, 0]
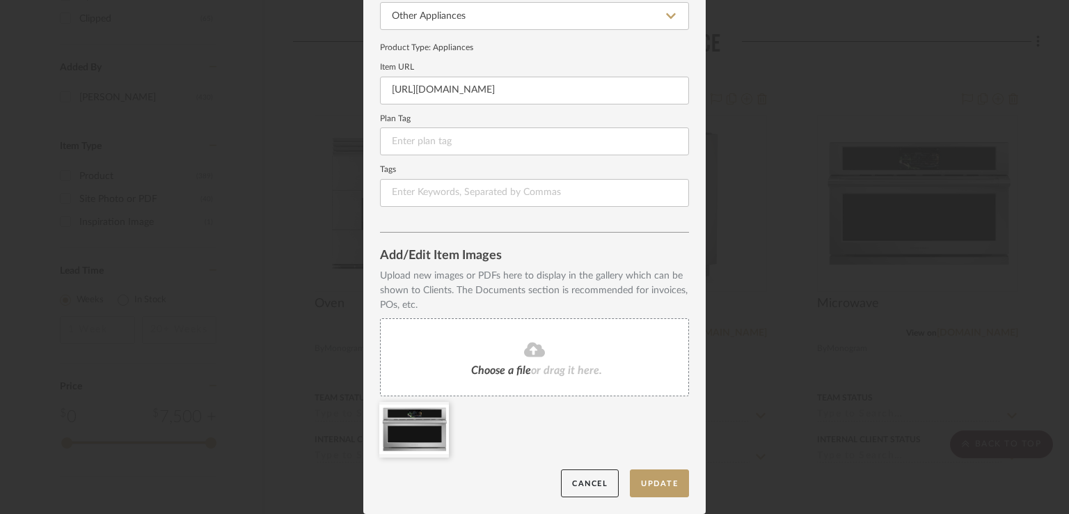
click at [518, 362] on div "Choose a file or drag it here." at bounding box center [534, 357] width 309 height 78
click at [384, 483] on icon at bounding box center [386, 483] width 10 height 10
click at [672, 485] on button "Update" at bounding box center [659, 483] width 59 height 29
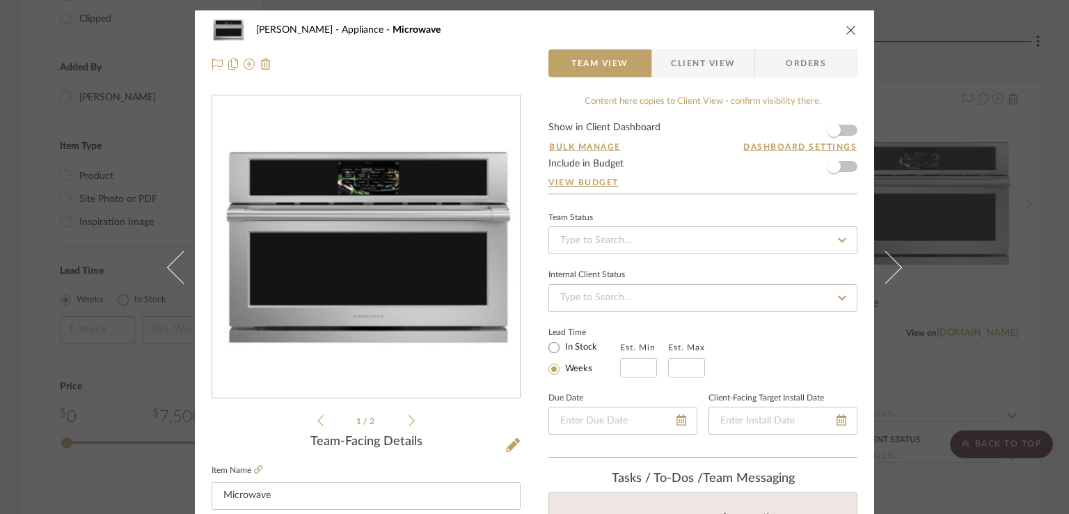
click at [845, 29] on icon "close" at bounding box center [850, 29] width 11 height 11
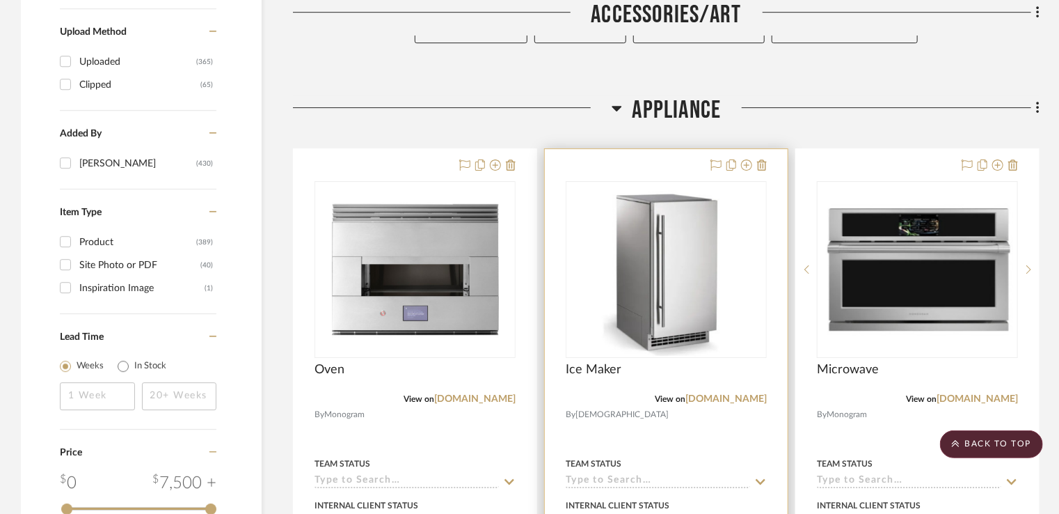
scroll to position [2296, 0]
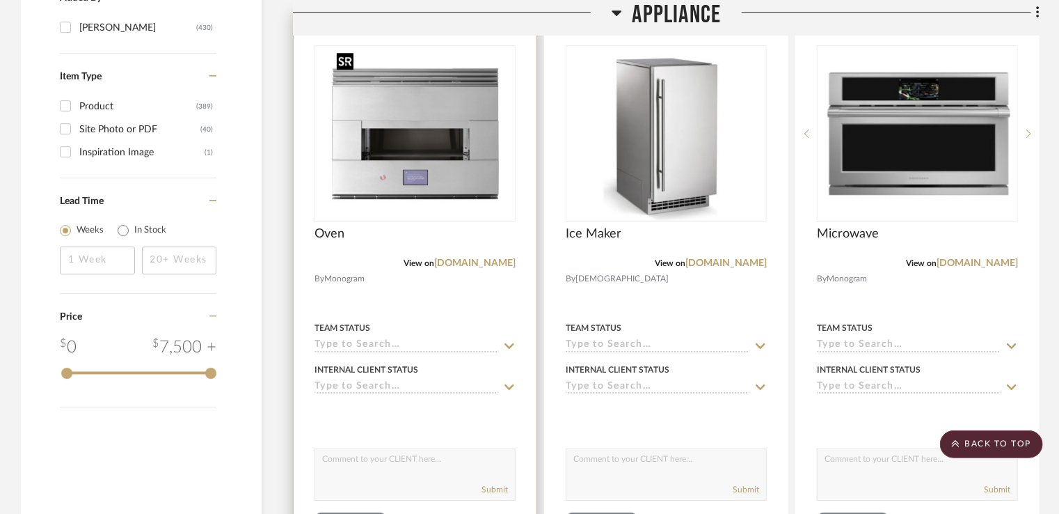
click at [436, 180] on img "0" at bounding box center [415, 134] width 167 height 174
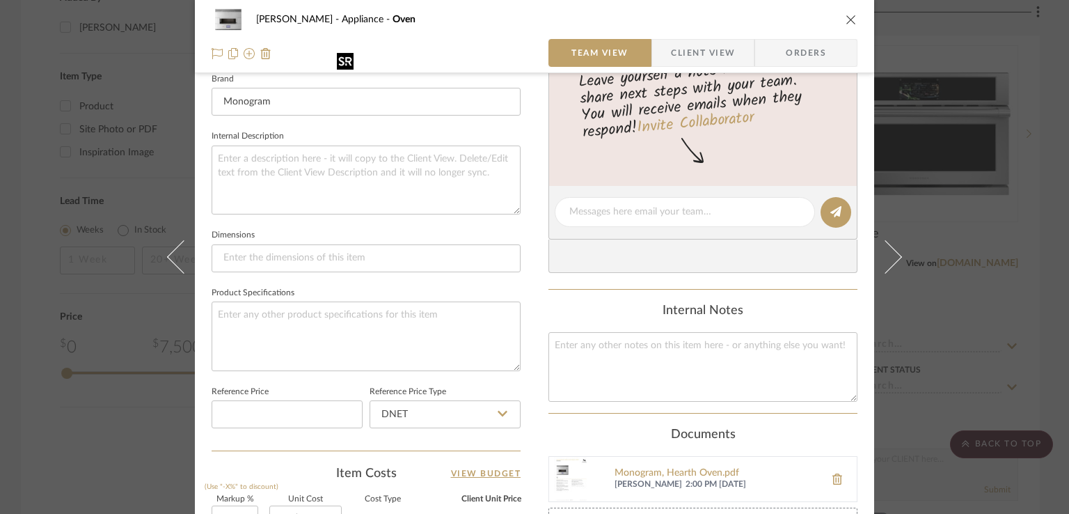
scroll to position [626, 0]
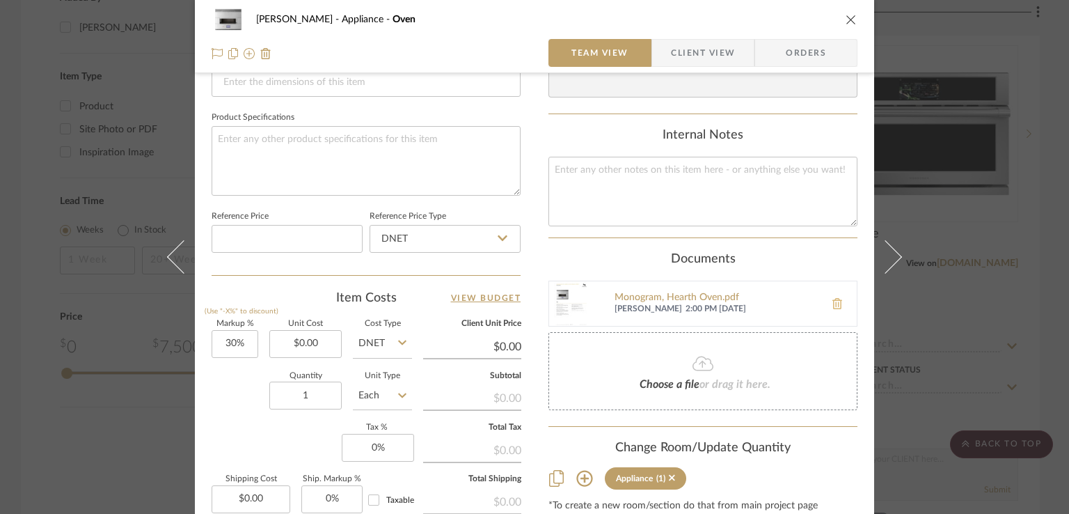
click at [834, 303] on icon at bounding box center [837, 303] width 10 height 11
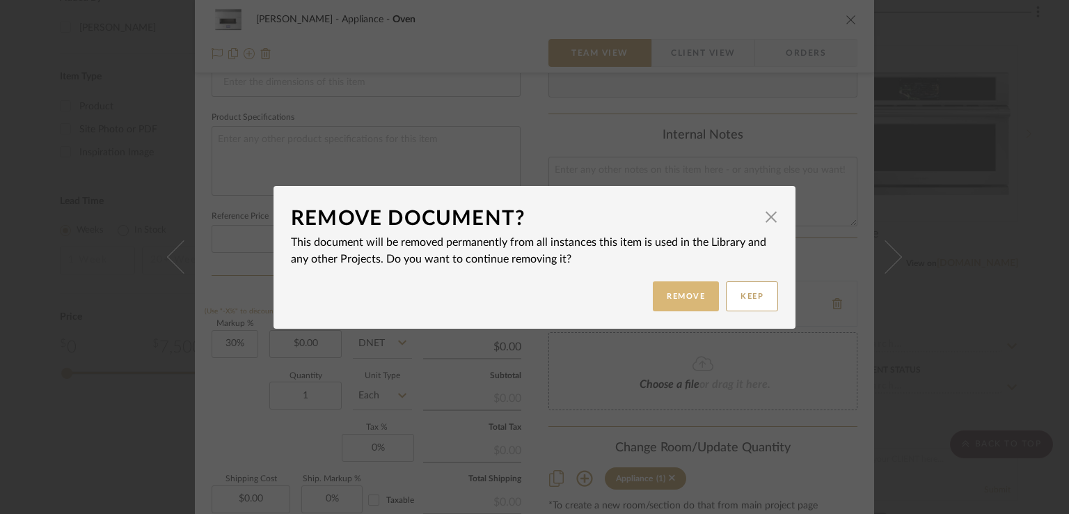
click at [680, 299] on button "Remove" at bounding box center [686, 296] width 66 height 30
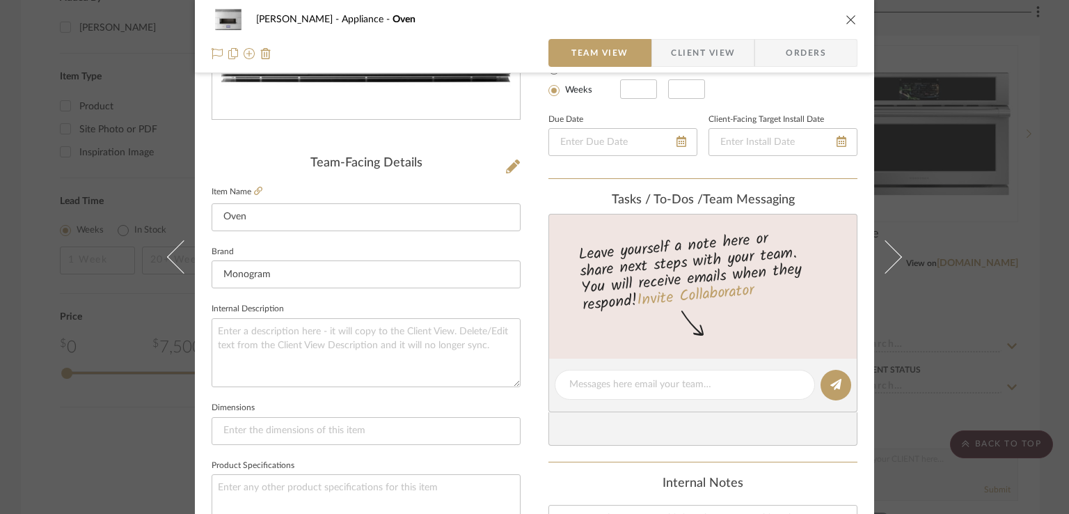
scroll to position [0, 0]
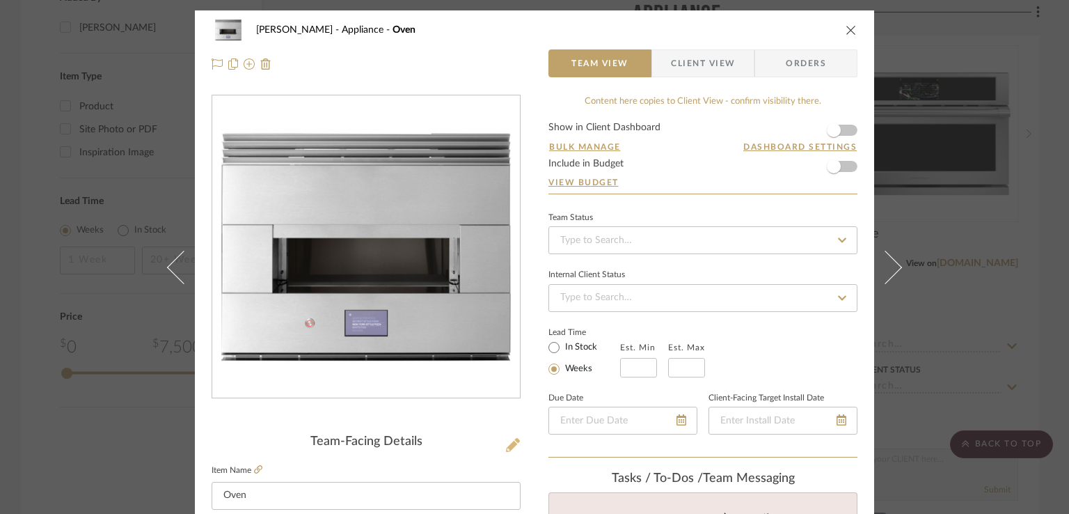
click at [506, 440] on icon at bounding box center [513, 445] width 14 height 14
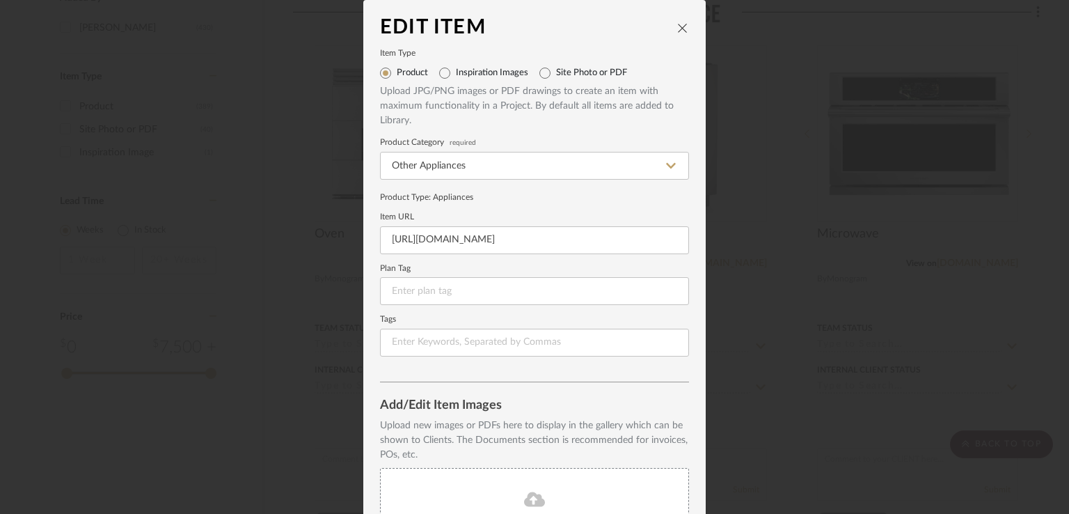
scroll to position [150, 0]
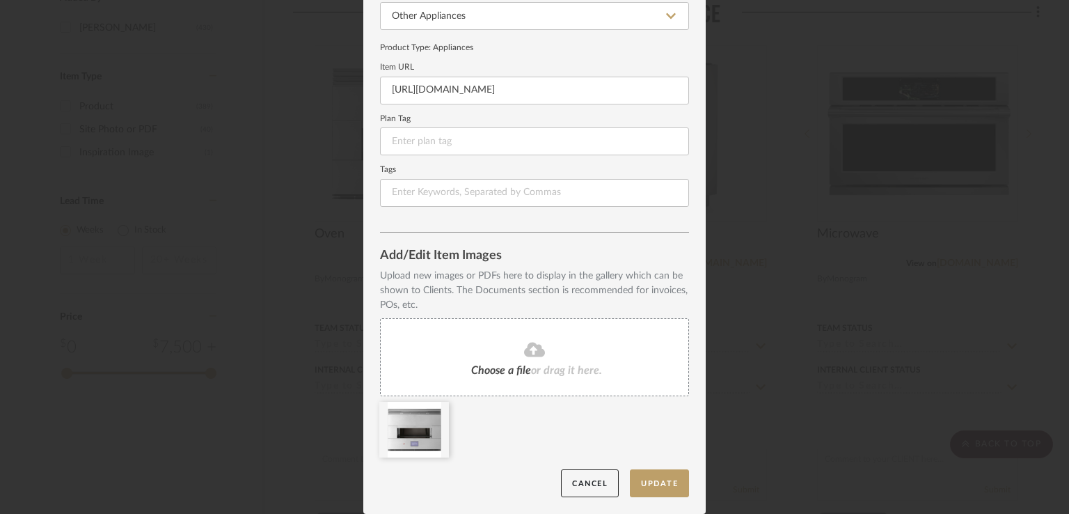
click at [504, 356] on fa-icon at bounding box center [534, 350] width 127 height 18
click at [513, 406] on icon at bounding box center [518, 410] width 10 height 11
click at [504, 363] on div "Choose a file or drag it here." at bounding box center [534, 357] width 309 height 78
click at [383, 482] on icon at bounding box center [386, 483] width 10 height 10
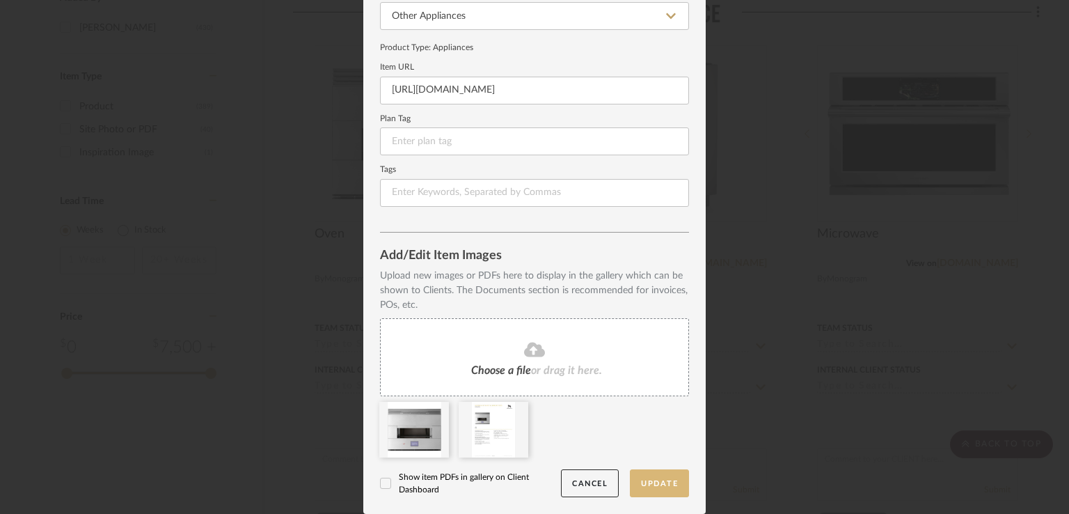
click at [667, 488] on button "Update" at bounding box center [659, 483] width 59 height 29
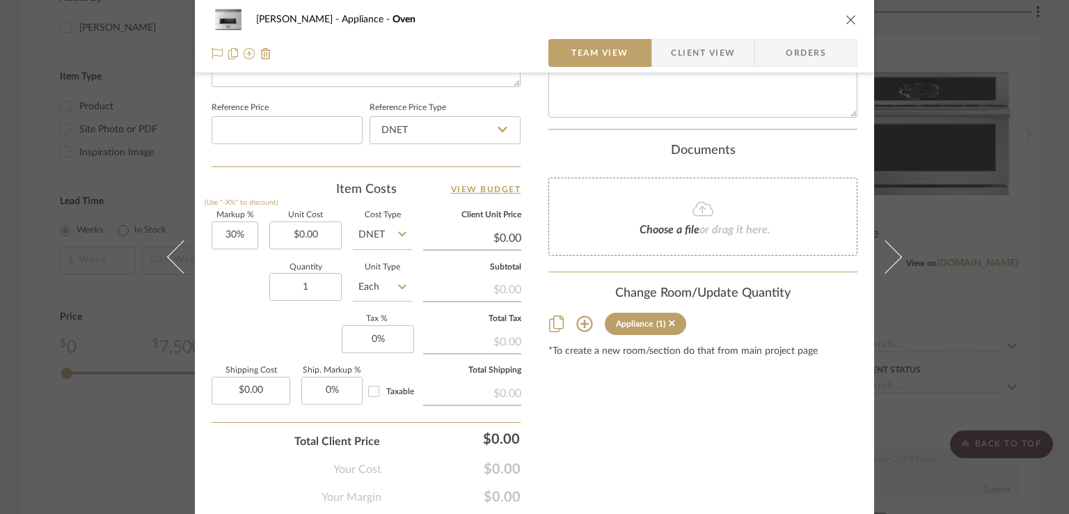
scroll to position [780, 0]
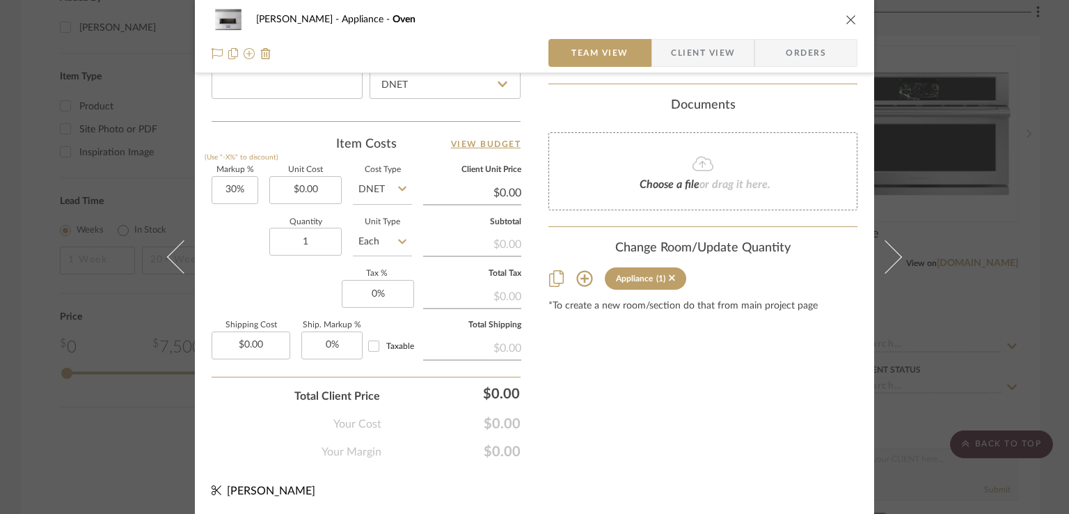
click at [846, 20] on icon "close" at bounding box center [850, 19] width 11 height 11
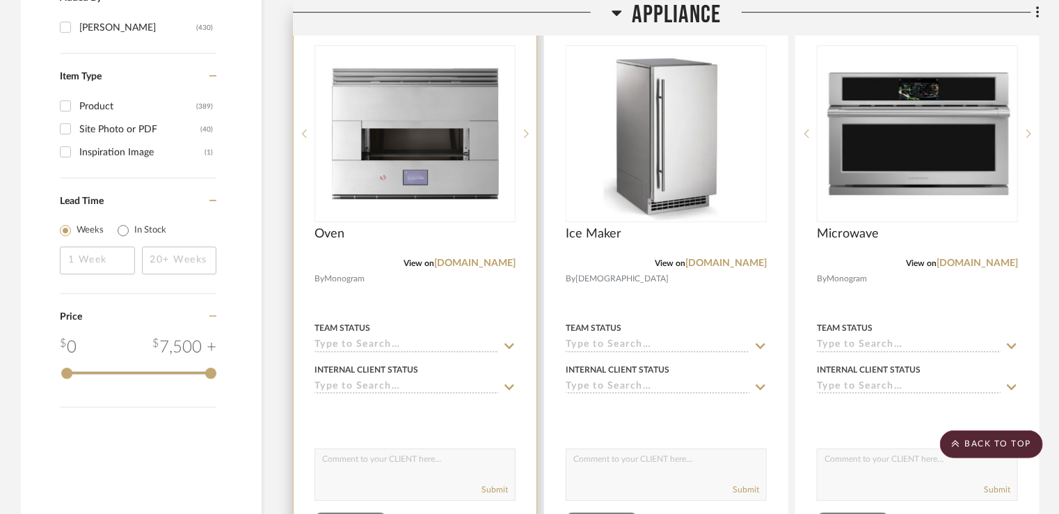
scroll to position [2227, 0]
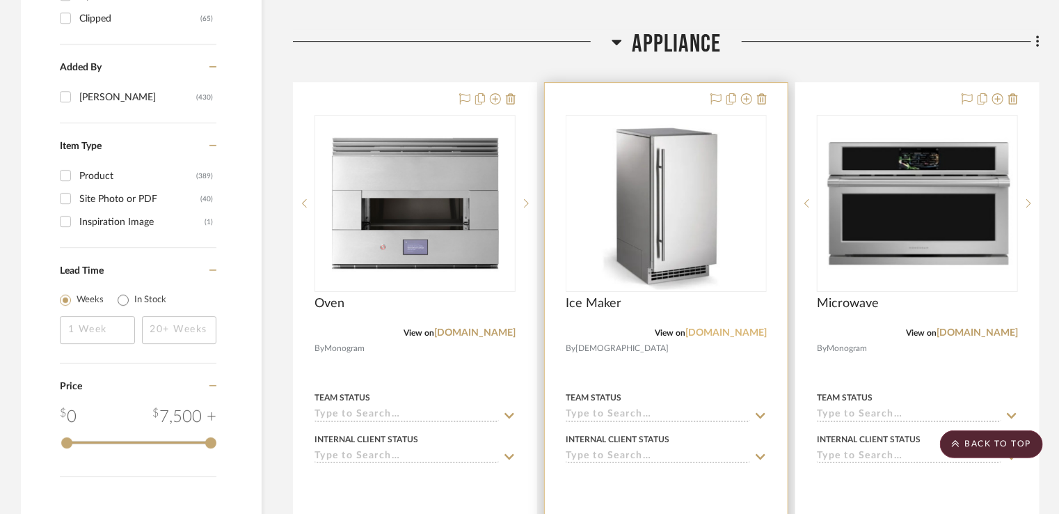
click at [707, 334] on link "[DOMAIN_NAME]" at bounding box center [725, 333] width 81 height 10
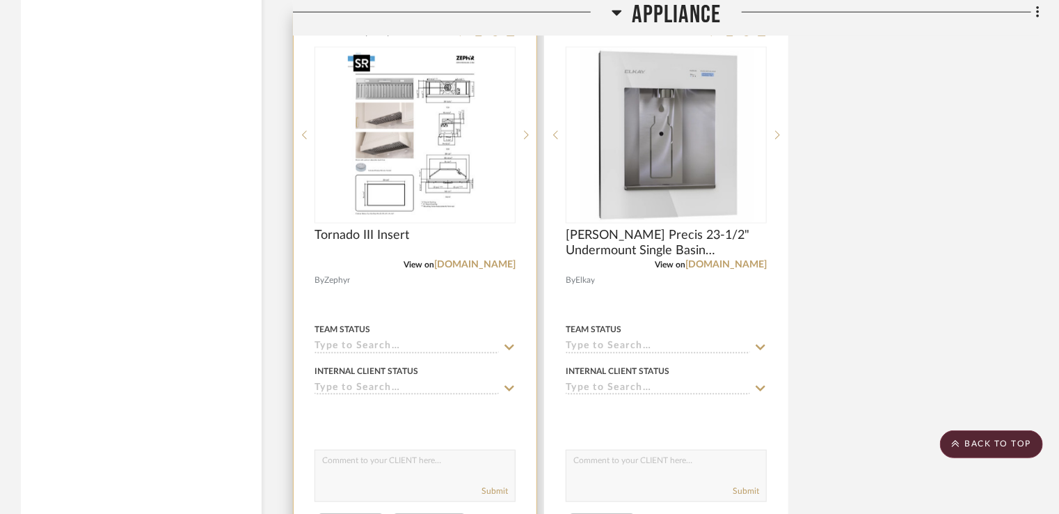
scroll to position [3270, 0]
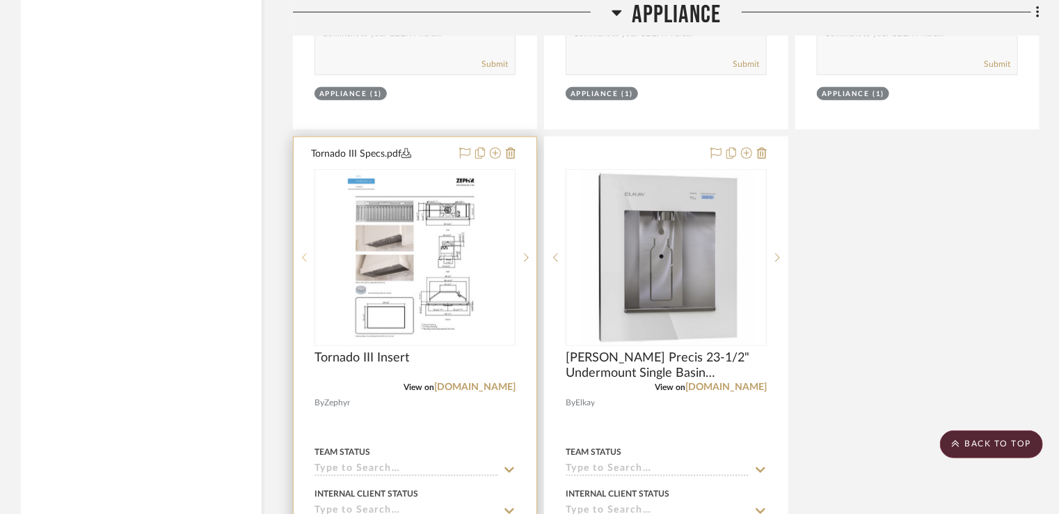
click at [303, 257] on icon at bounding box center [304, 257] width 5 height 8
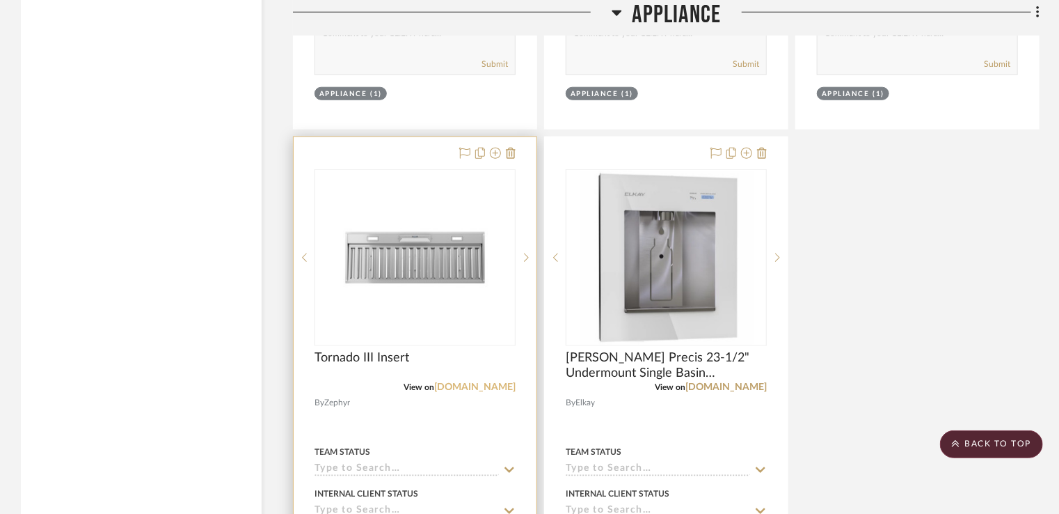
click at [466, 383] on link "[DOMAIN_NAME]" at bounding box center [474, 387] width 81 height 10
click at [523, 256] on sr-next-btn at bounding box center [526, 258] width 21 height 10
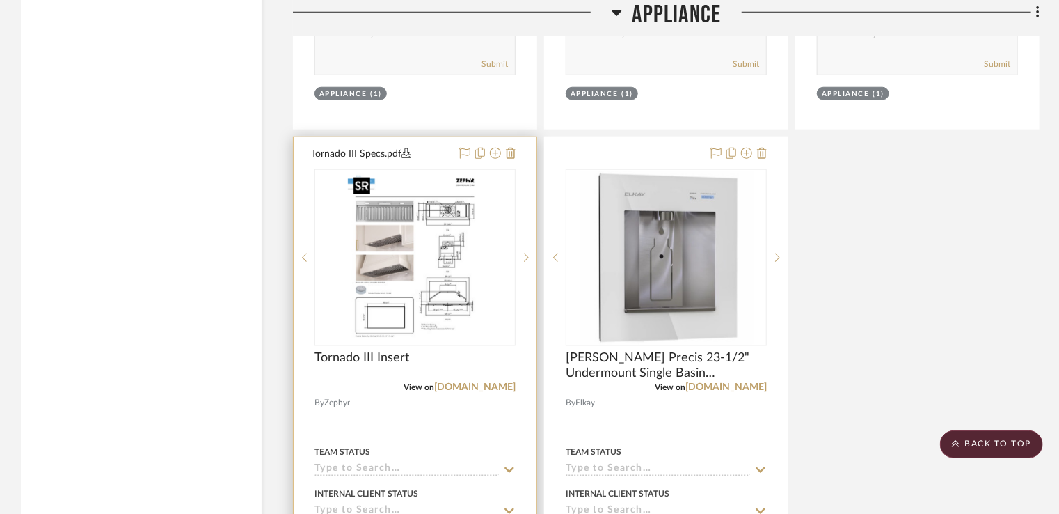
click at [423, 301] on img "1" at bounding box center [415, 257] width 134 height 174
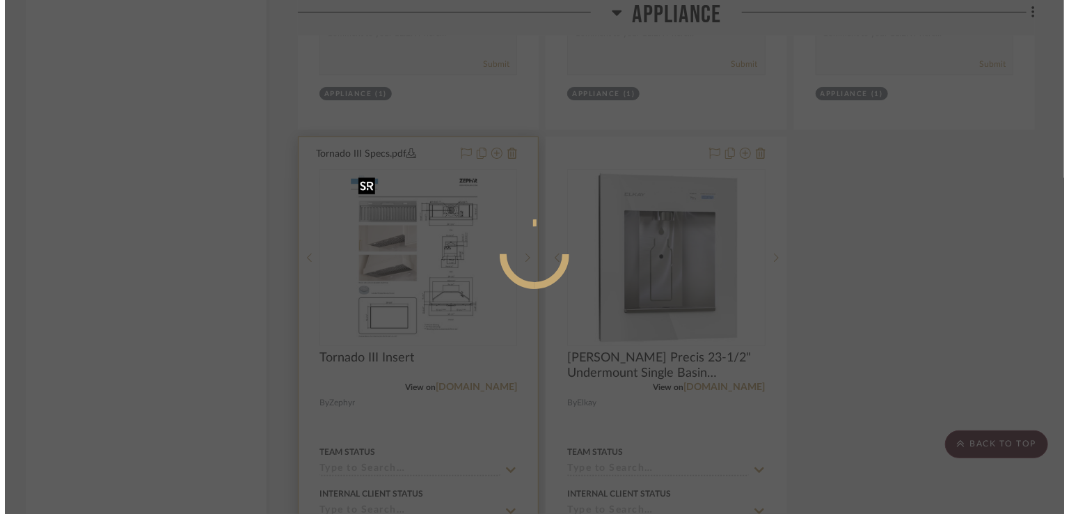
scroll to position [0, 0]
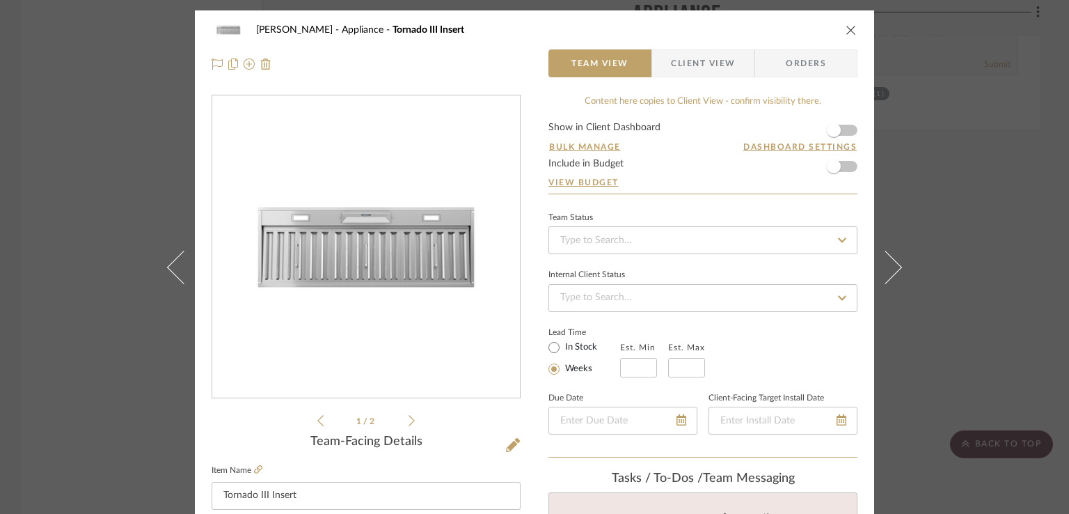
click at [408, 417] on icon at bounding box center [411, 420] width 6 height 11
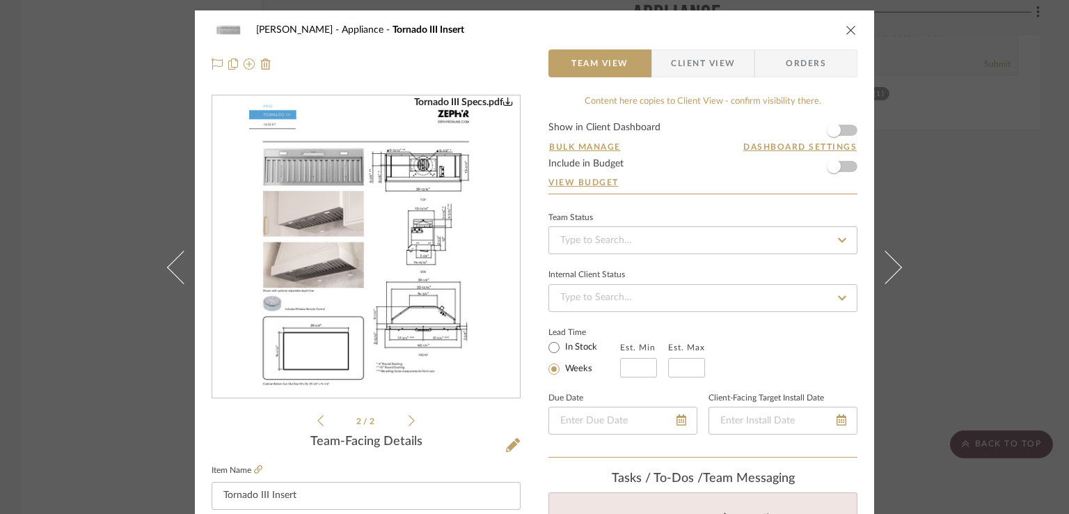
click at [408, 278] on img "1" at bounding box center [366, 247] width 234 height 302
click at [353, 279] on img "1" at bounding box center [366, 247] width 234 height 302
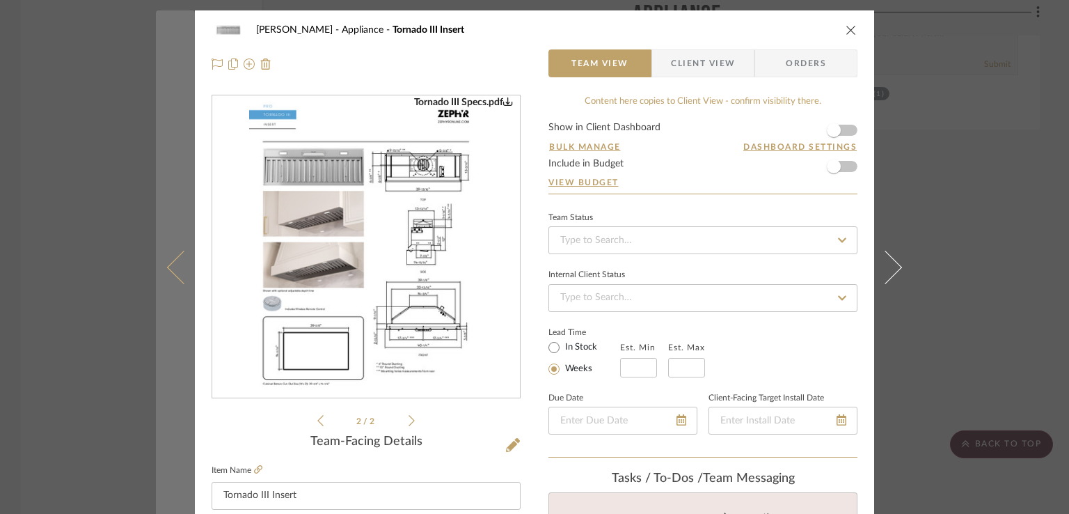
click at [168, 278] on button at bounding box center [175, 267] width 39 height 514
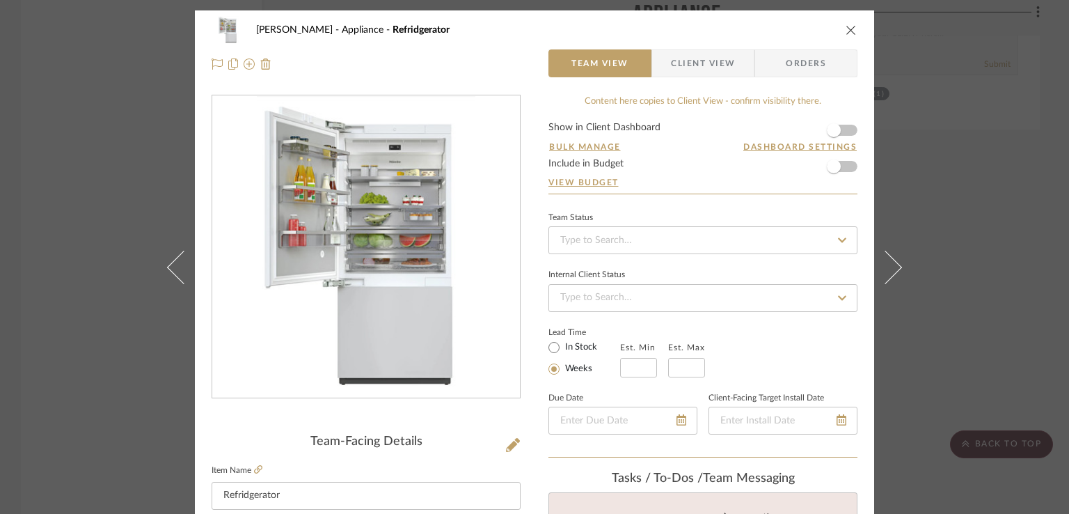
click at [845, 31] on icon "close" at bounding box center [850, 29] width 11 height 11
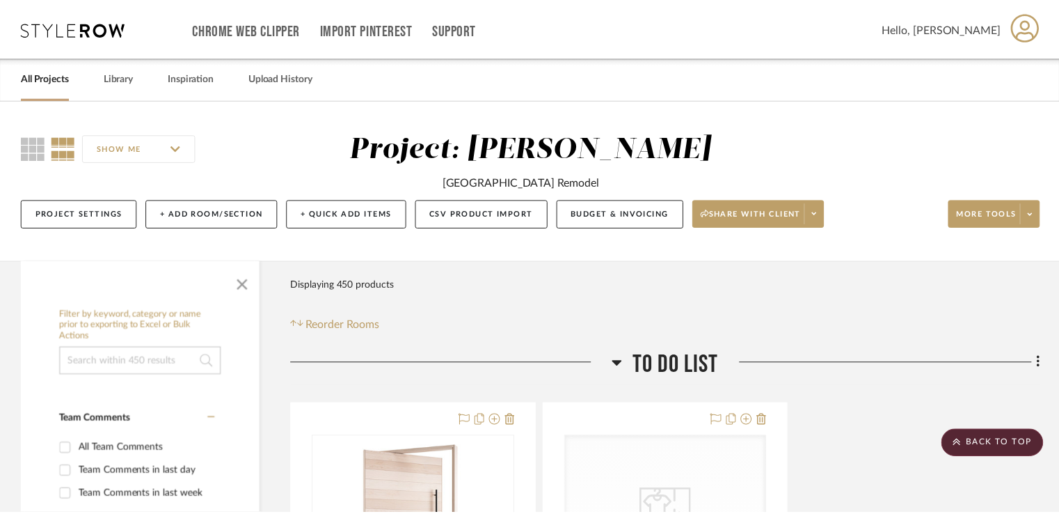
scroll to position [3270, 0]
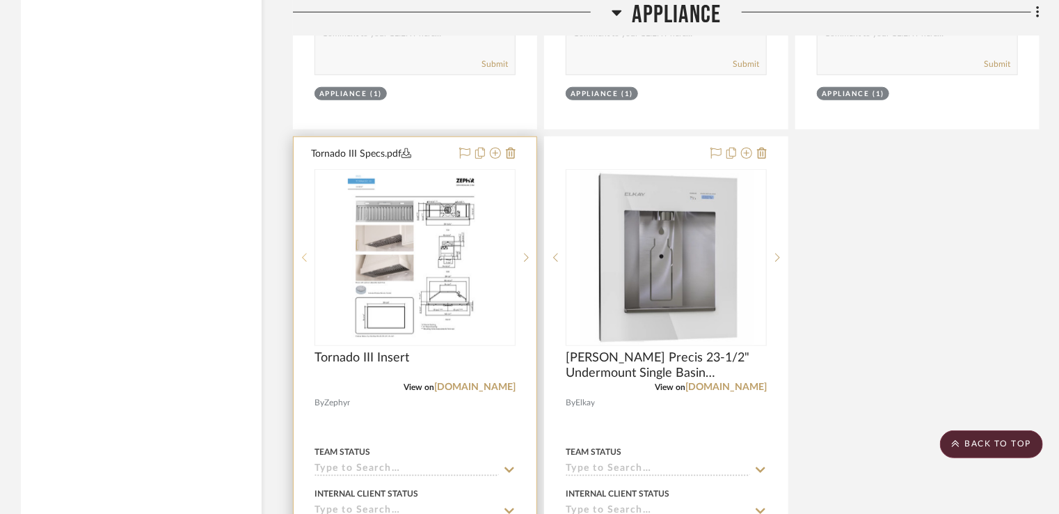
click at [302, 259] on icon at bounding box center [304, 258] width 5 height 10
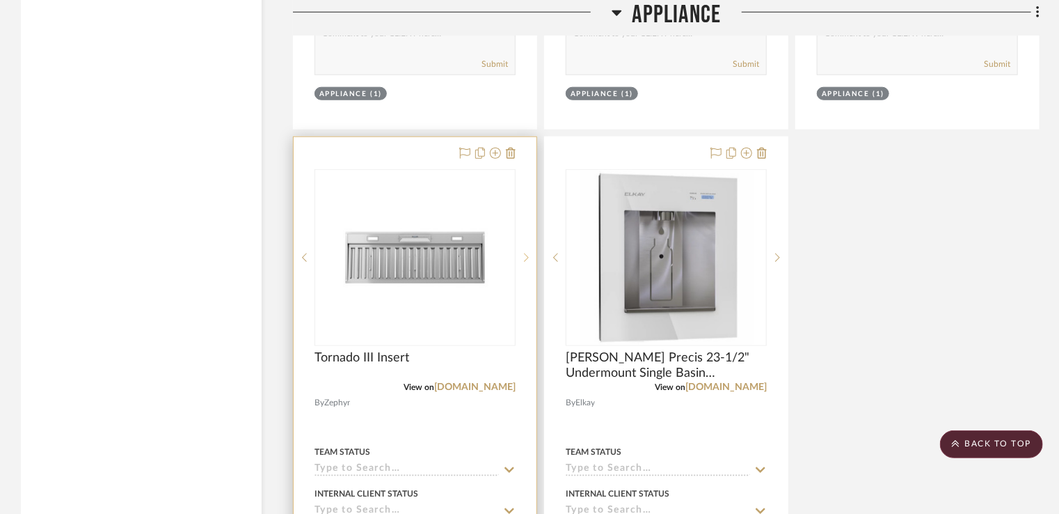
click at [527, 260] on icon at bounding box center [526, 258] width 5 height 10
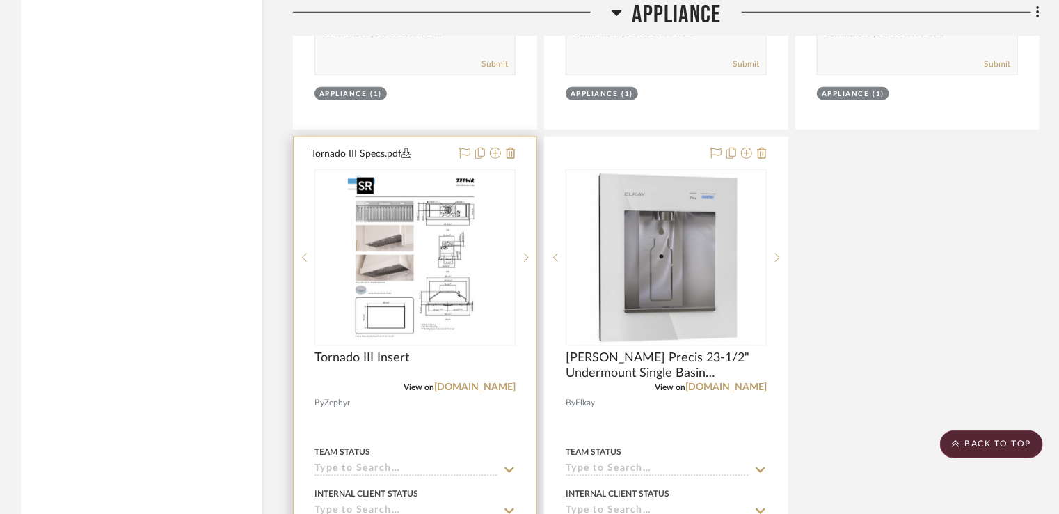
click at [429, 246] on img "1" at bounding box center [415, 257] width 134 height 174
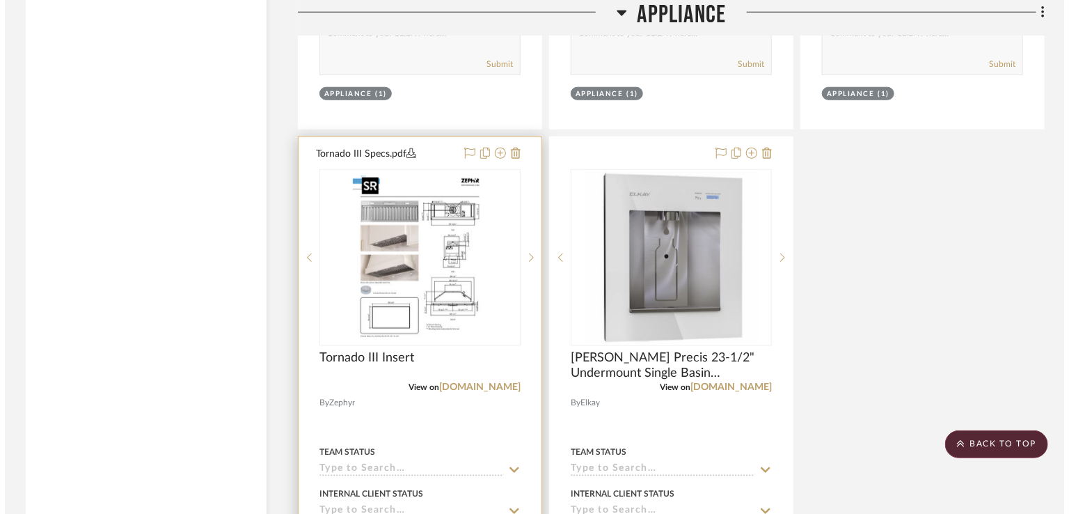
scroll to position [0, 0]
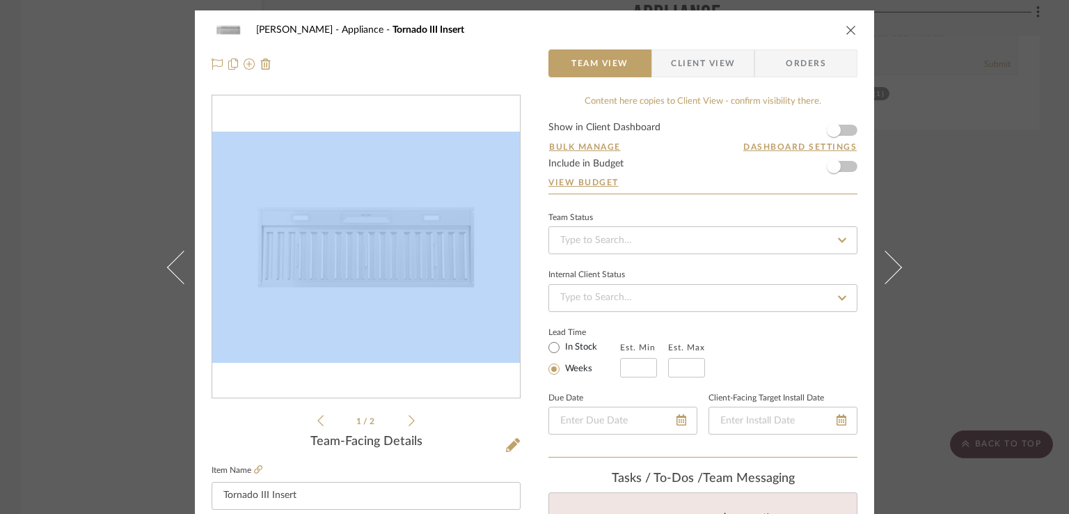
drag, startPoint x: 385, startPoint y: 404, endPoint x: 384, endPoint y: 420, distance: 16.8
click at [385, 420] on div "Tornado III Specs.pdf Tornado III Specs.pdf 1 / 2" at bounding box center [366, 262] width 309 height 334
click at [408, 422] on icon at bounding box center [411, 420] width 6 height 13
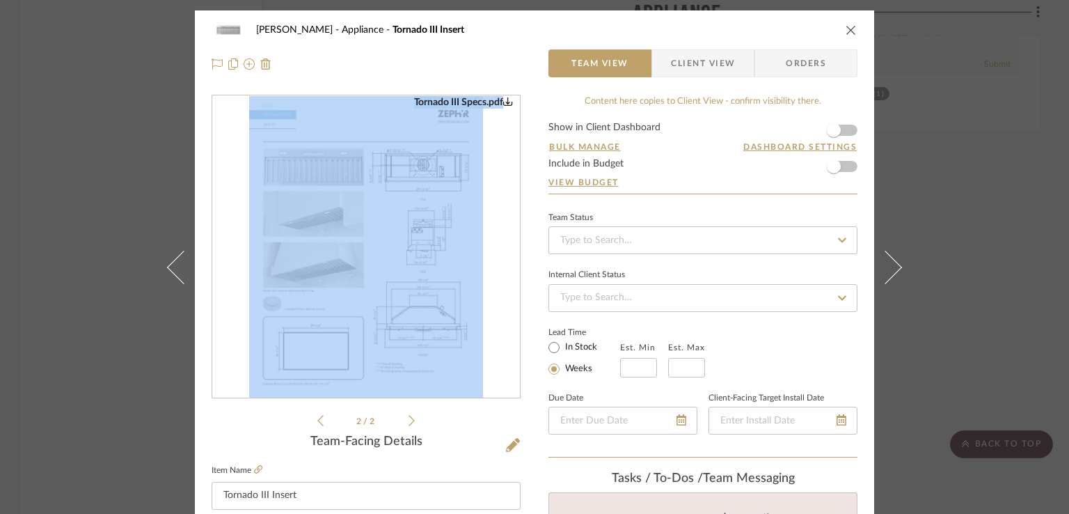
click at [420, 312] on img "1" at bounding box center [366, 247] width 234 height 302
click at [845, 34] on icon "close" at bounding box center [850, 29] width 11 height 11
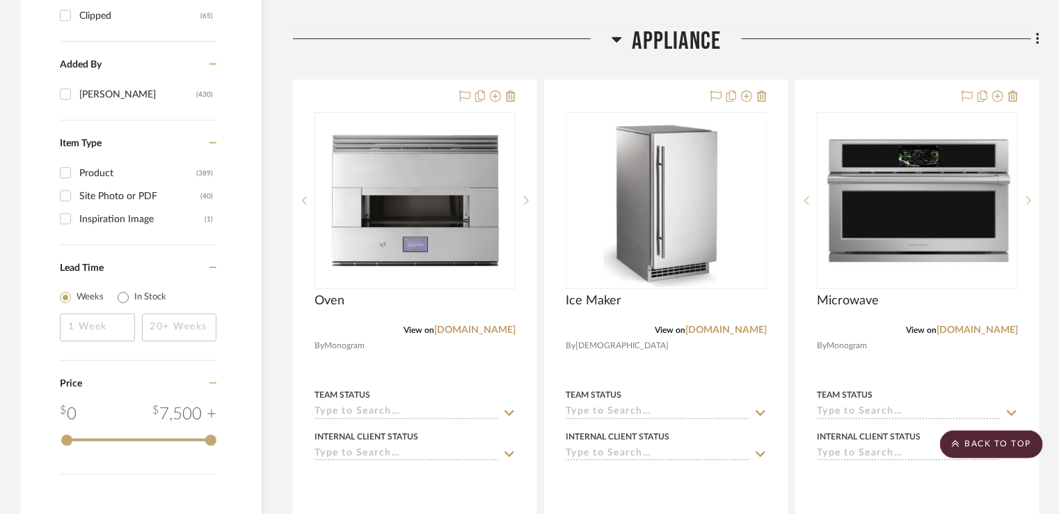
scroll to position [2227, 0]
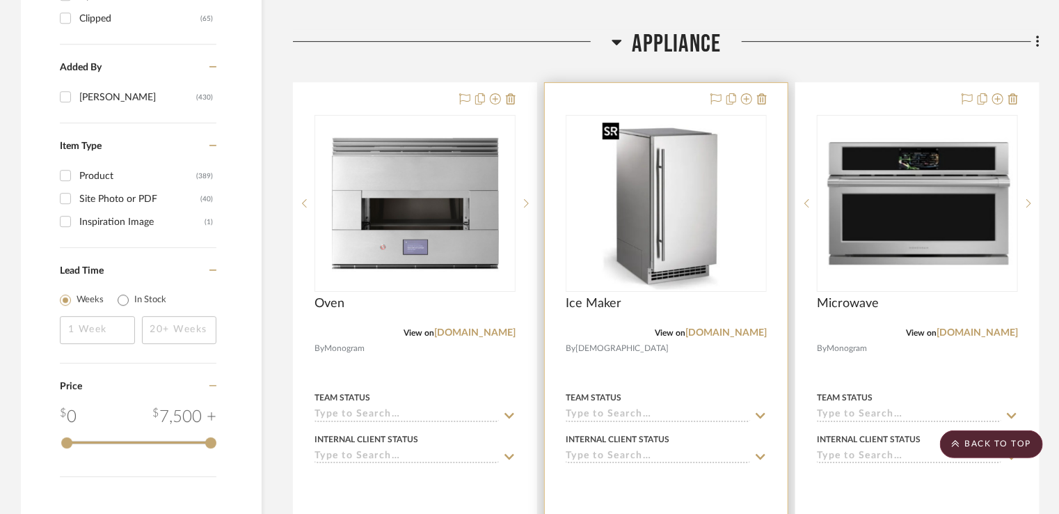
click at [722, 261] on img "0" at bounding box center [666, 203] width 139 height 174
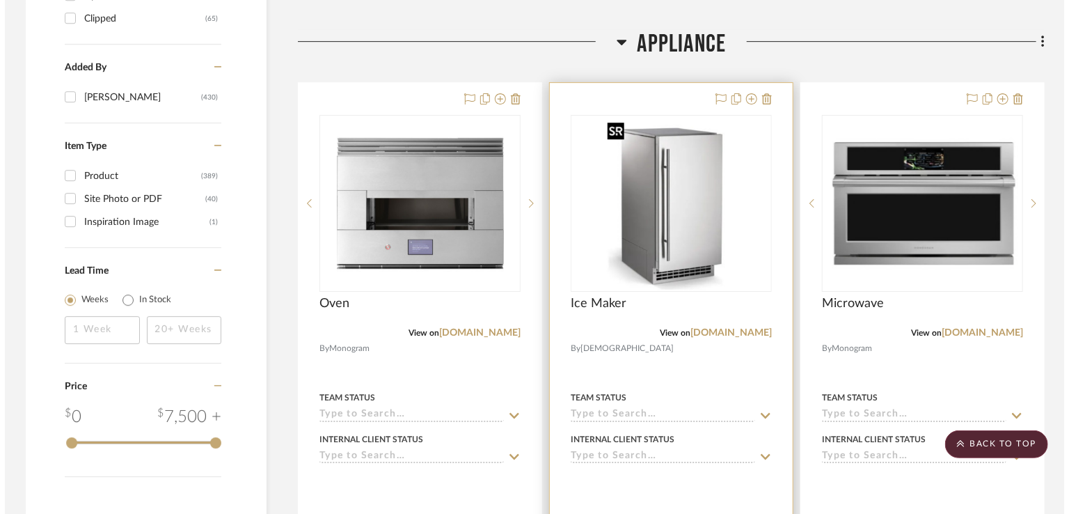
scroll to position [0, 0]
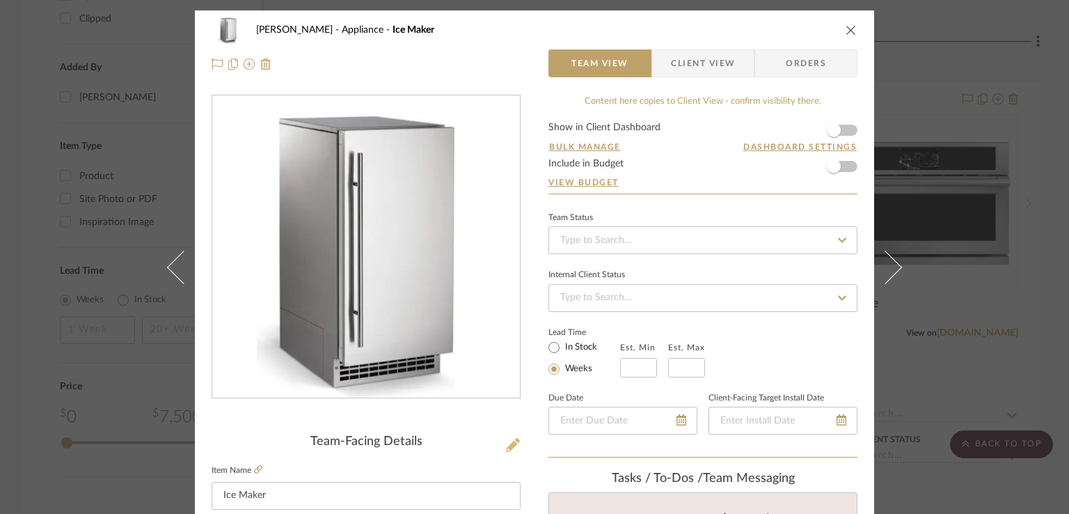
click at [506, 447] on icon at bounding box center [513, 445] width 14 height 14
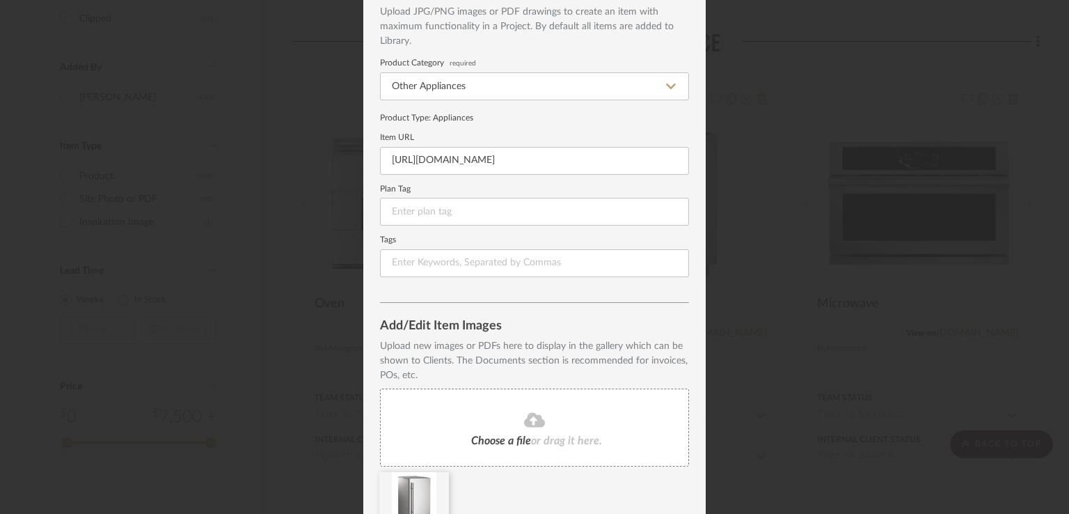
scroll to position [150, 0]
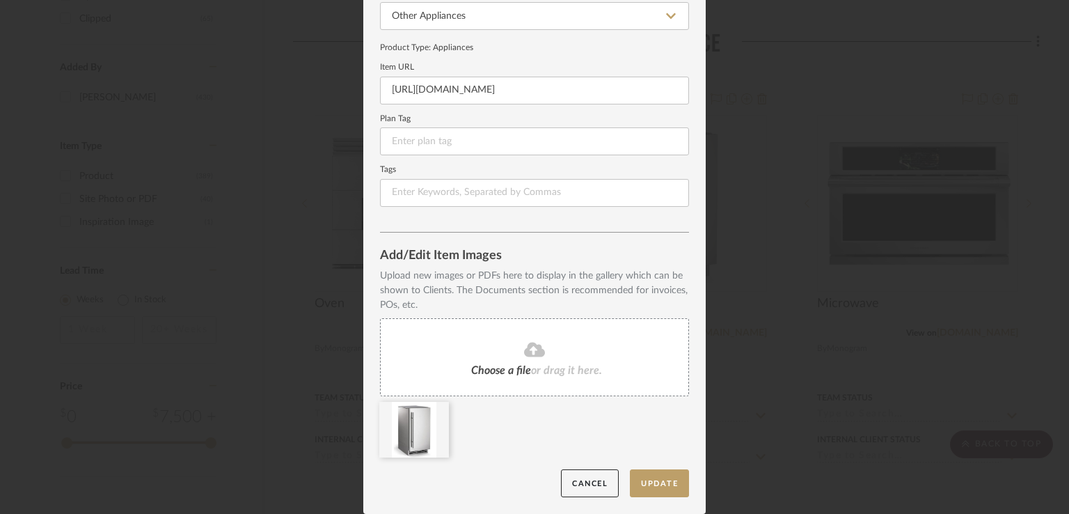
click at [518, 365] on span "Choose a file" at bounding box center [501, 370] width 60 height 11
click at [667, 491] on button "Update" at bounding box center [659, 483] width 59 height 29
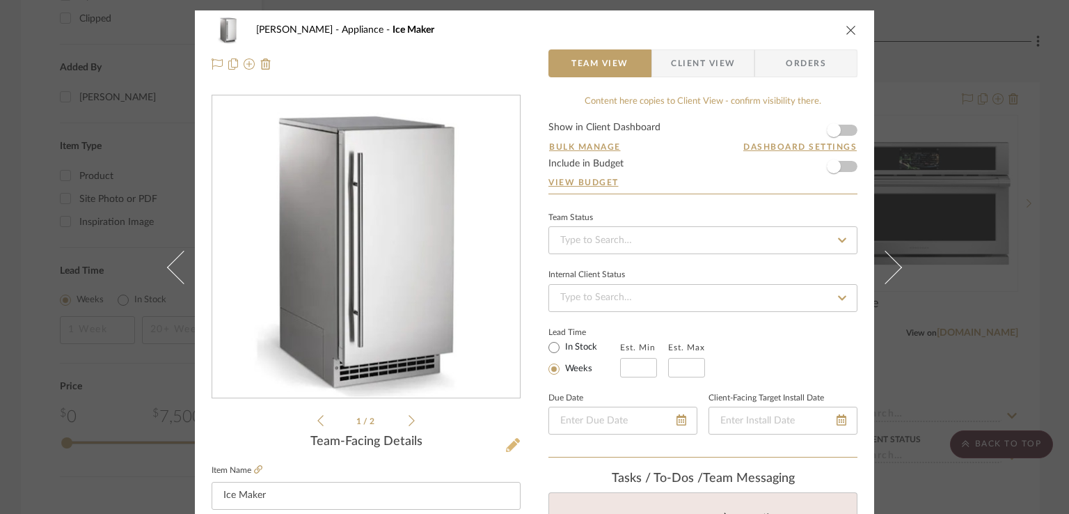
click at [508, 443] on icon at bounding box center [513, 445] width 14 height 14
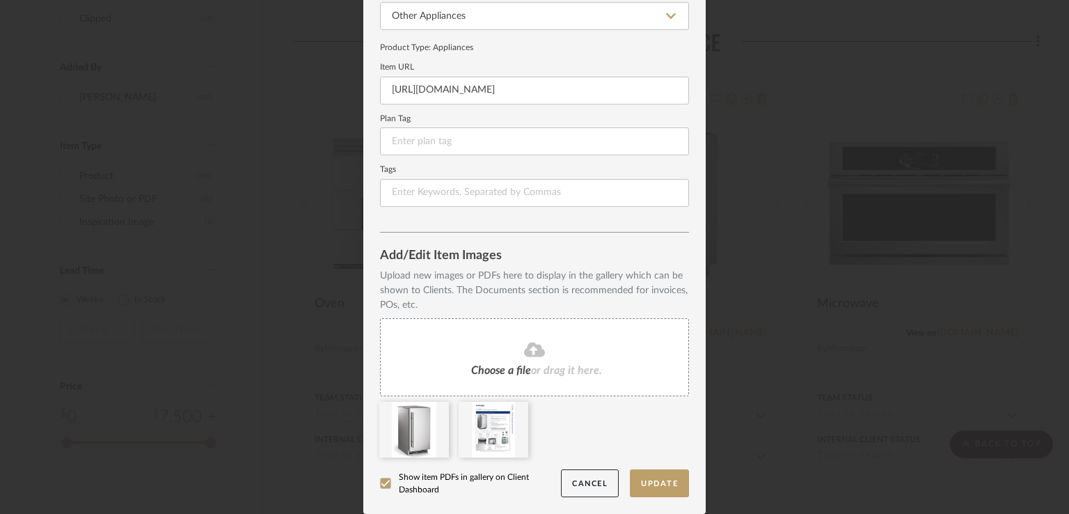
click at [385, 482] on div at bounding box center [385, 482] width 11 height 11
click at [667, 489] on button "Update" at bounding box center [659, 483] width 59 height 29
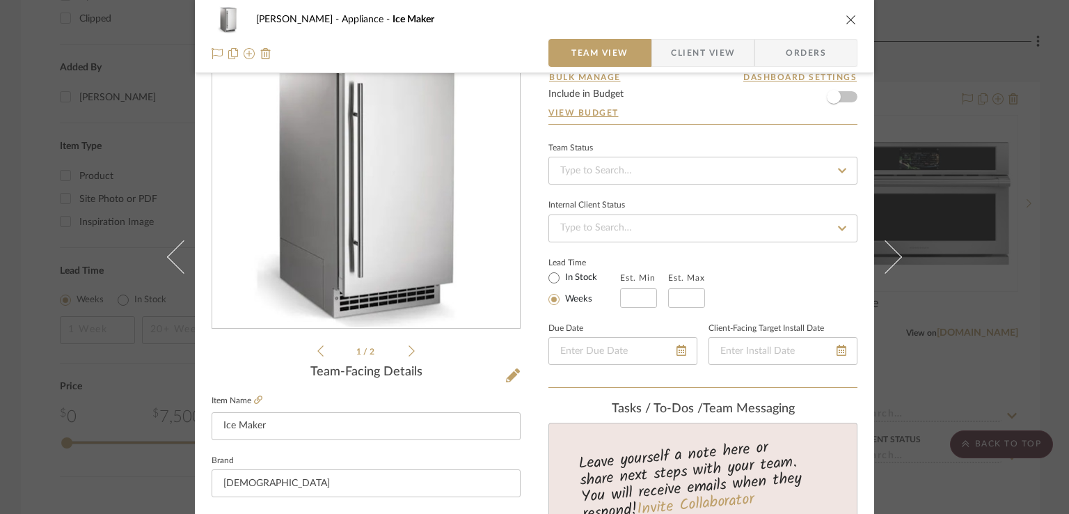
scroll to position [0, 0]
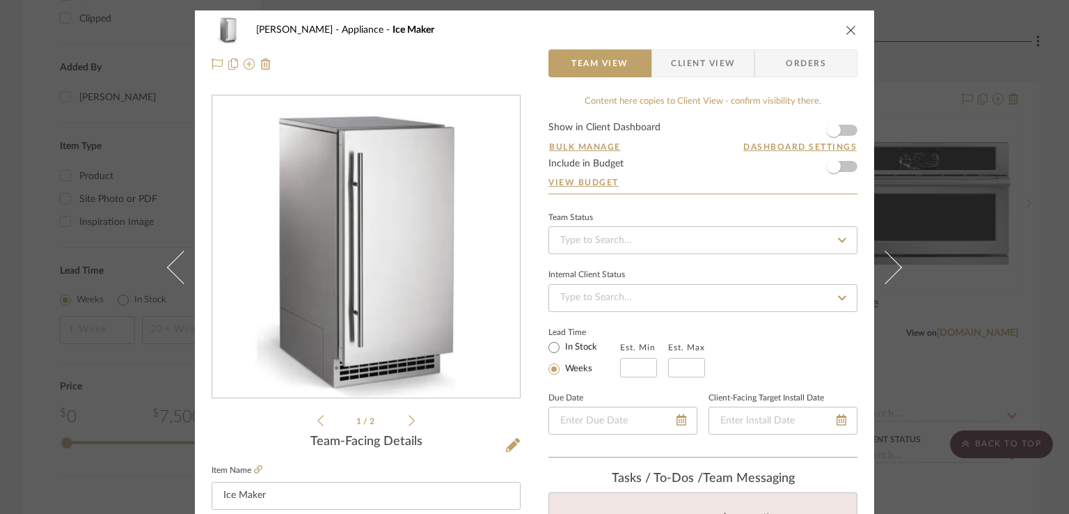
click at [413, 418] on div "Nugget I...ne Specs.pdf Nugget I...ne Specs.pdf 1 / 2" at bounding box center [366, 262] width 309 height 334
click at [408, 423] on icon at bounding box center [411, 420] width 6 height 13
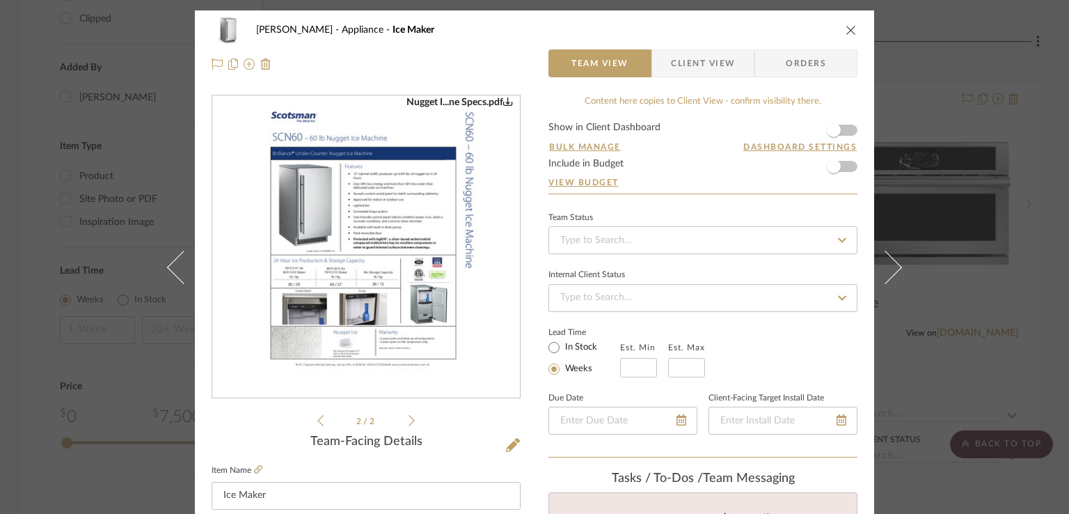
click at [845, 32] on icon "close" at bounding box center [850, 29] width 11 height 11
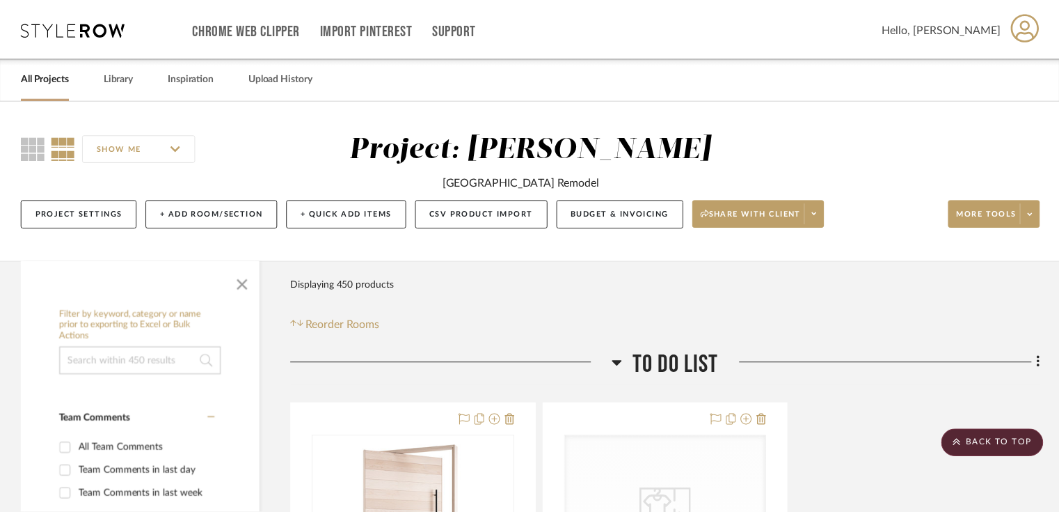
scroll to position [2227, 0]
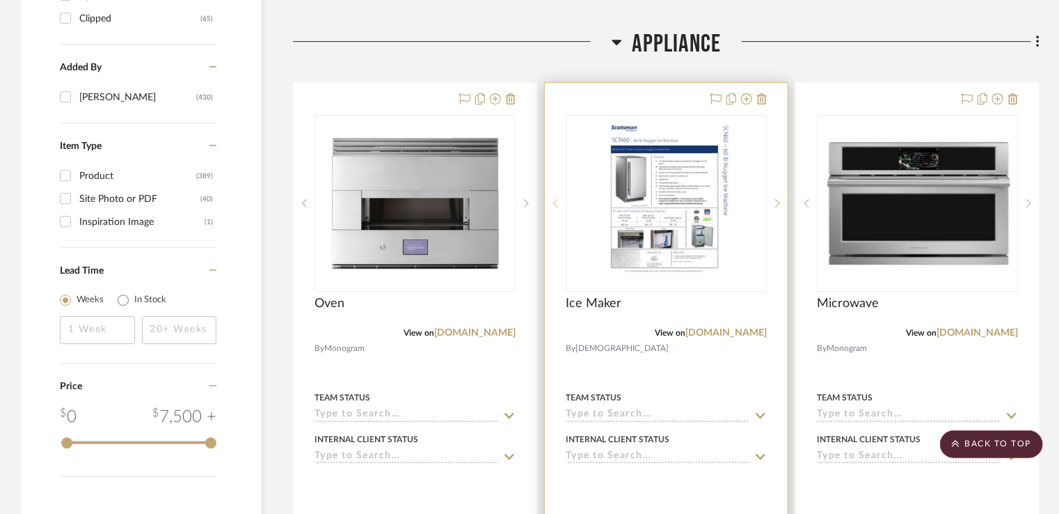
click at [555, 204] on icon at bounding box center [555, 203] width 5 height 10
click at [557, 206] on icon at bounding box center [555, 203] width 5 height 10
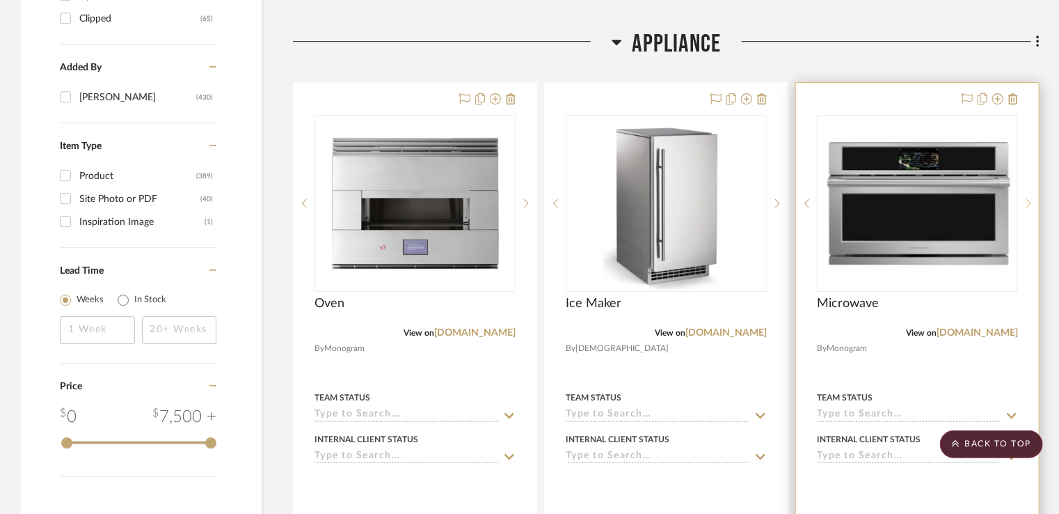
click at [1033, 204] on sr-next-btn at bounding box center [1028, 203] width 21 height 10
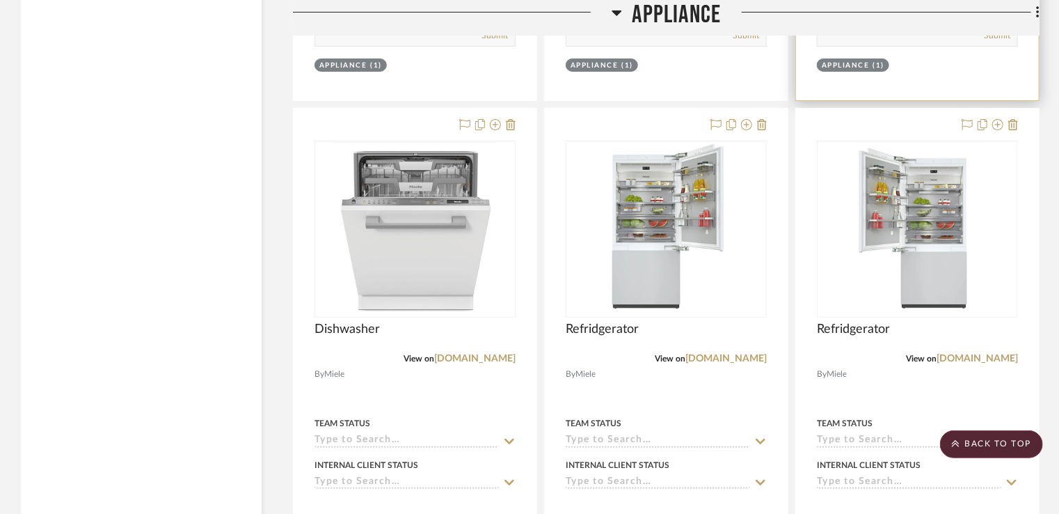
scroll to position [2783, 0]
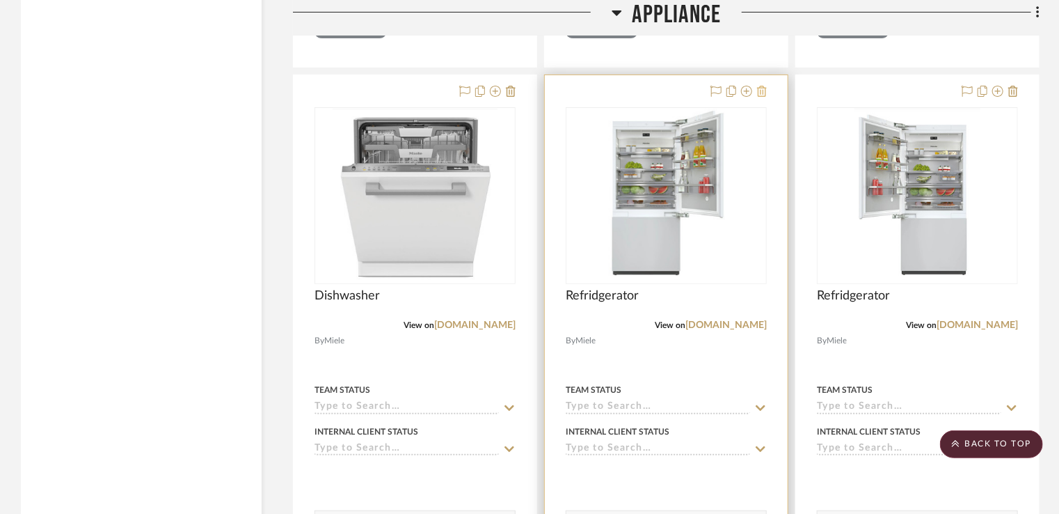
click at [764, 90] on icon at bounding box center [762, 91] width 10 height 11
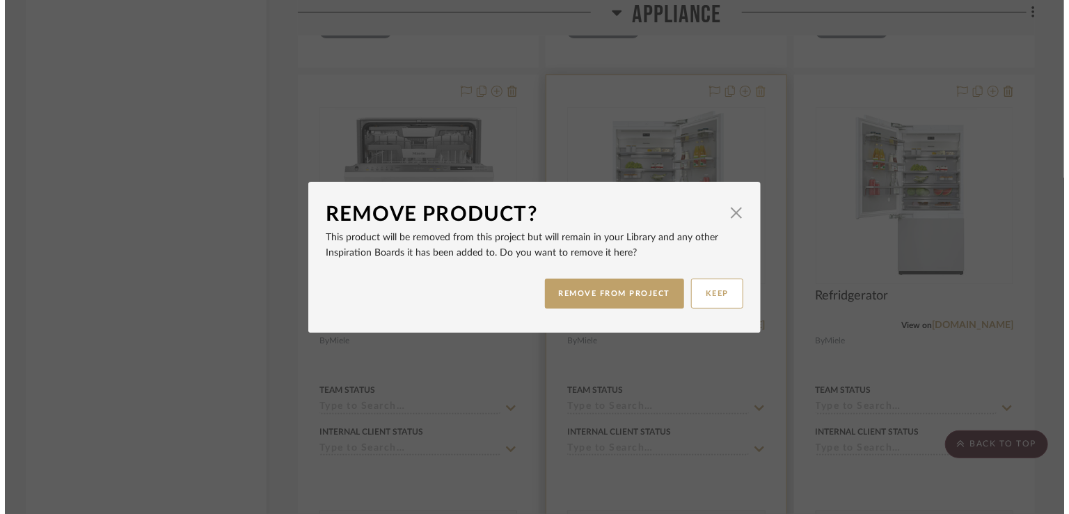
scroll to position [0, 0]
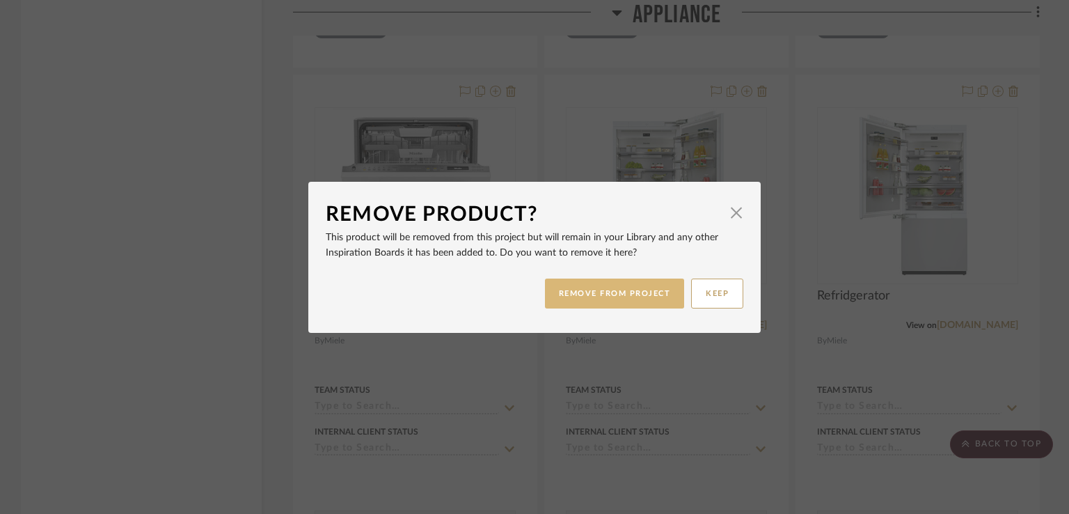
click at [639, 287] on button "REMOVE FROM PROJECT" at bounding box center [615, 293] width 140 height 30
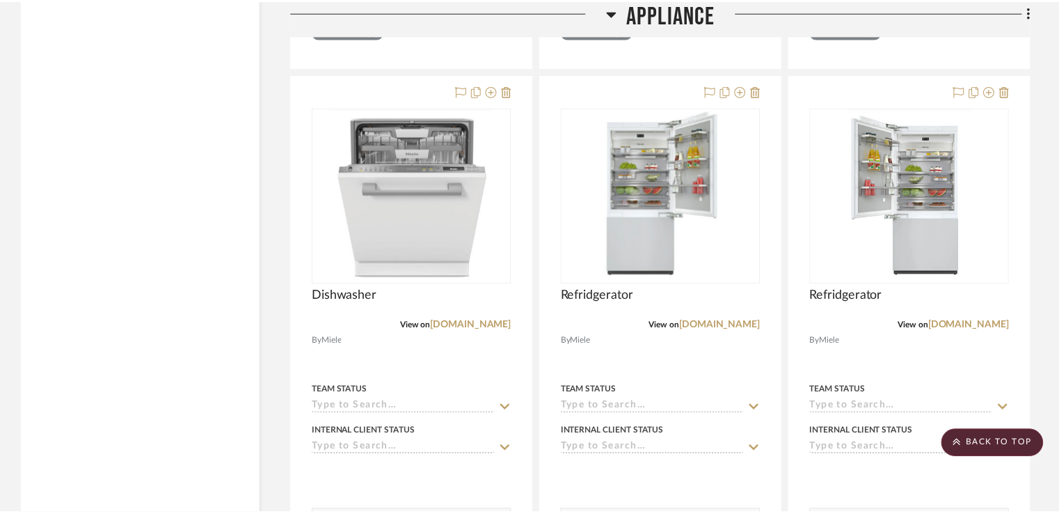
scroll to position [2783, 0]
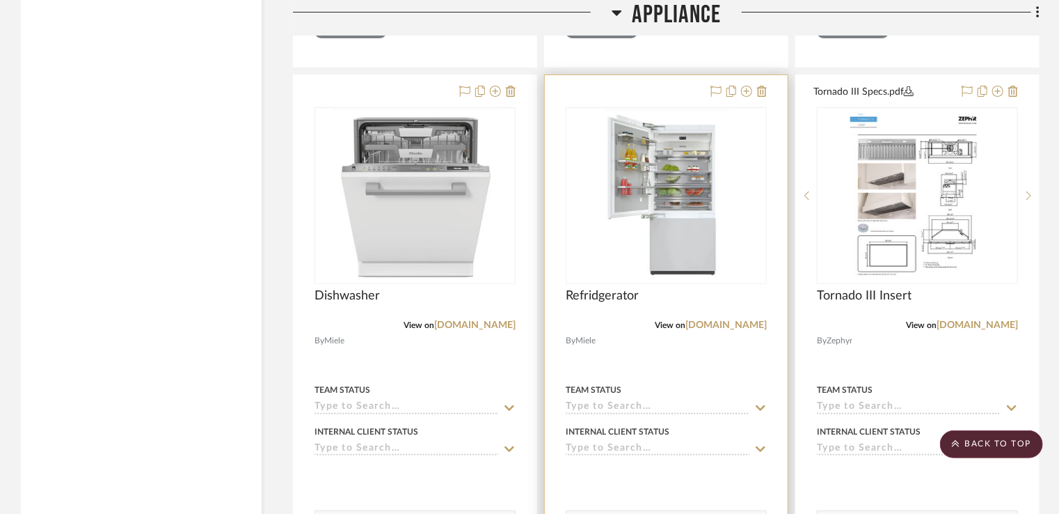
click at [768, 90] on div at bounding box center [666, 345] width 243 height 541
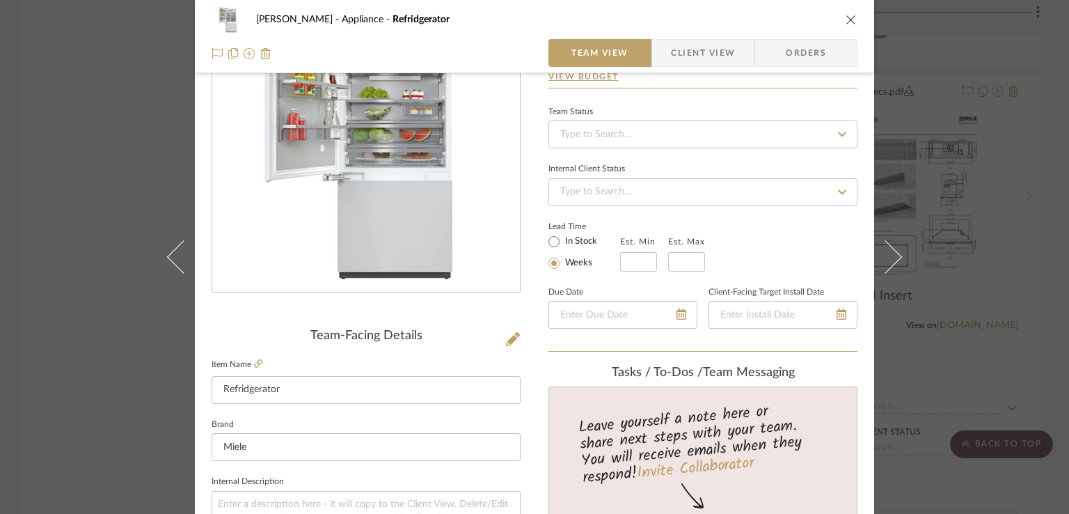
scroll to position [0, 0]
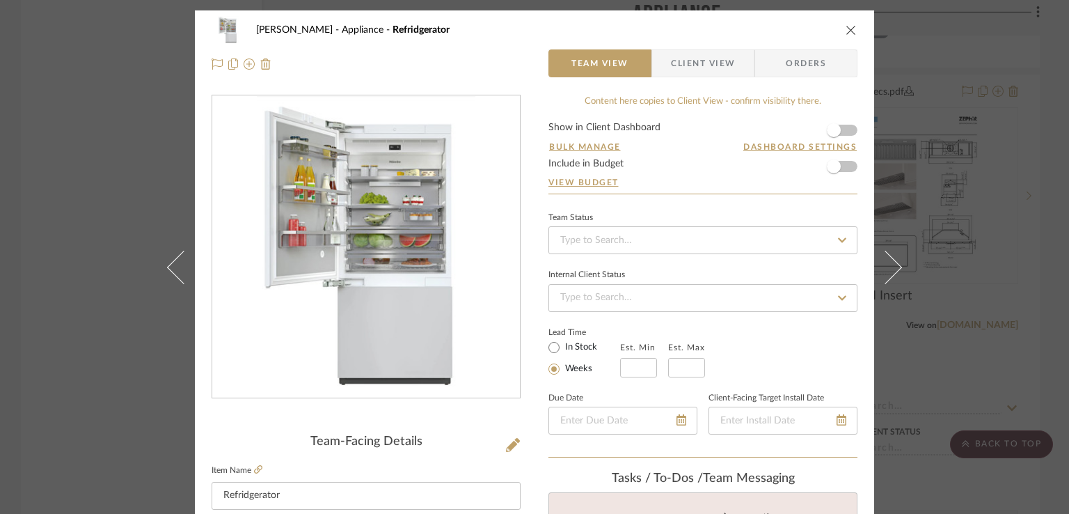
click at [850, 35] on button "close" at bounding box center [851, 30] width 13 height 13
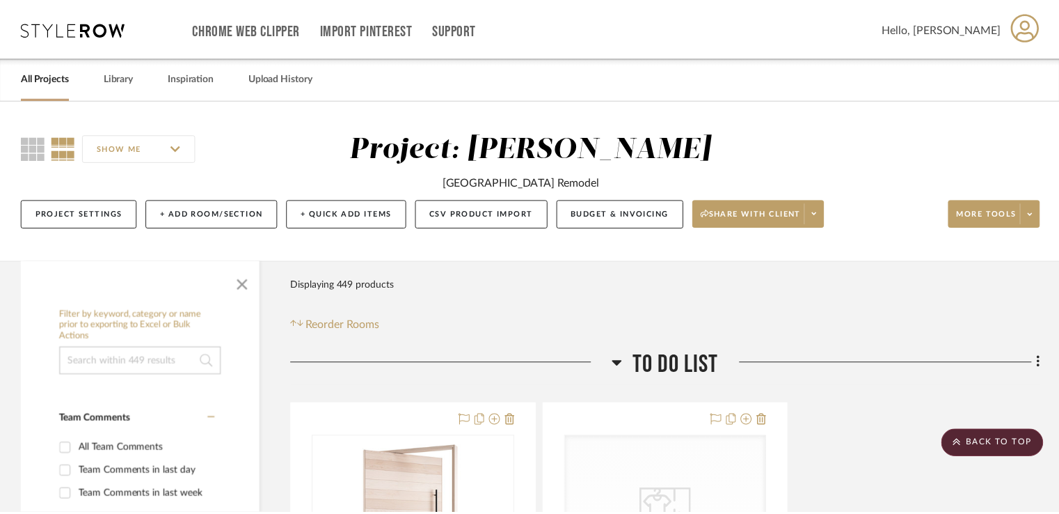
scroll to position [2783, 0]
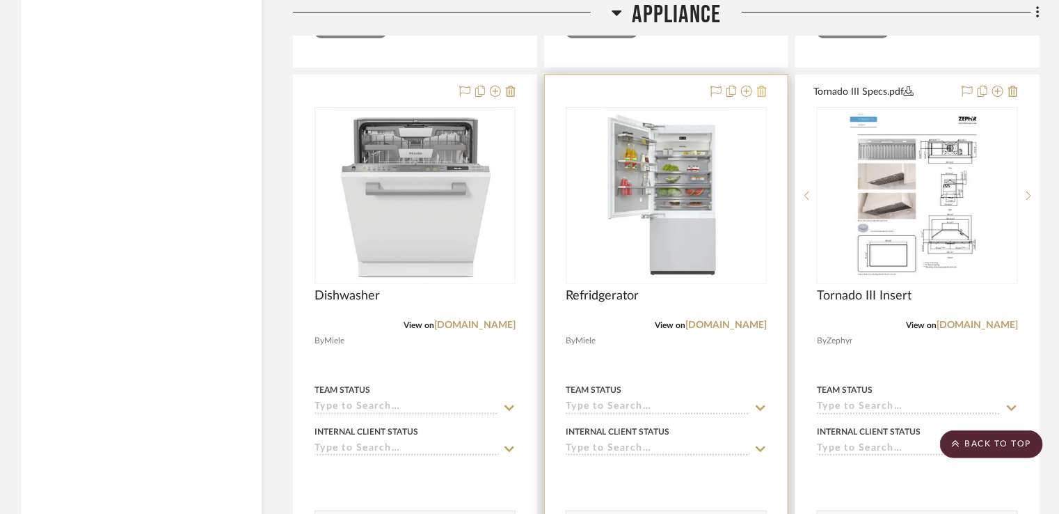
click at [763, 90] on icon at bounding box center [762, 91] width 10 height 11
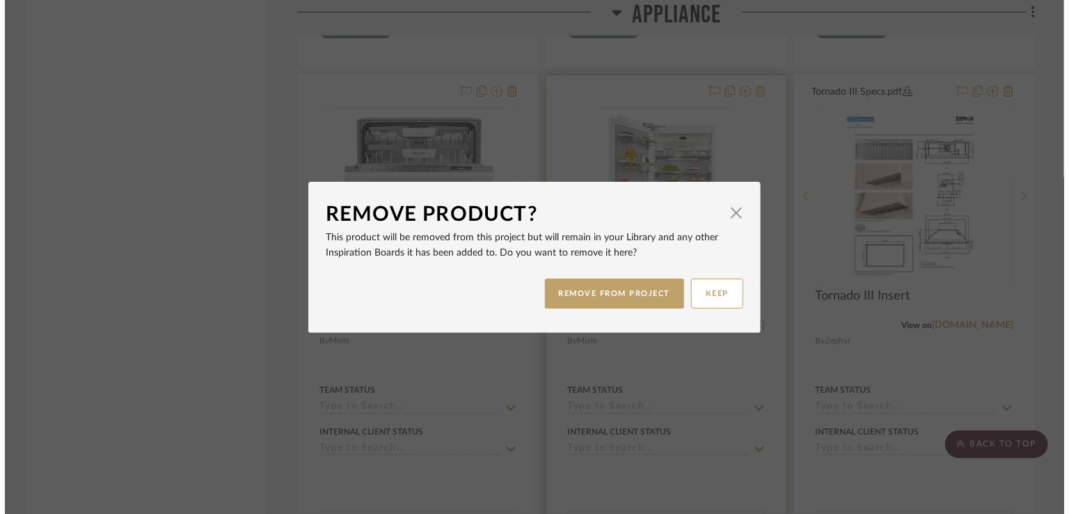
scroll to position [0, 0]
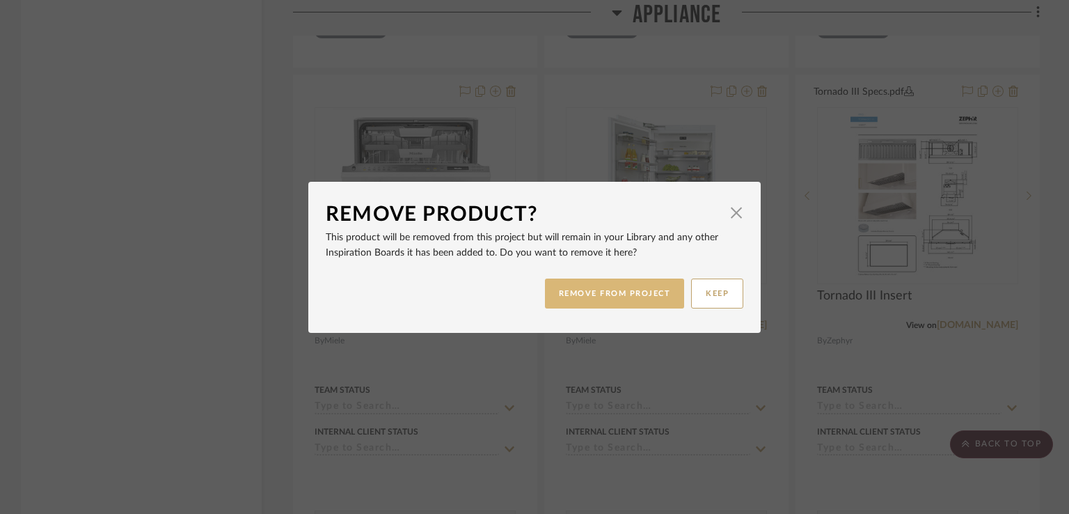
click at [632, 288] on button "REMOVE FROM PROJECT" at bounding box center [615, 293] width 140 height 30
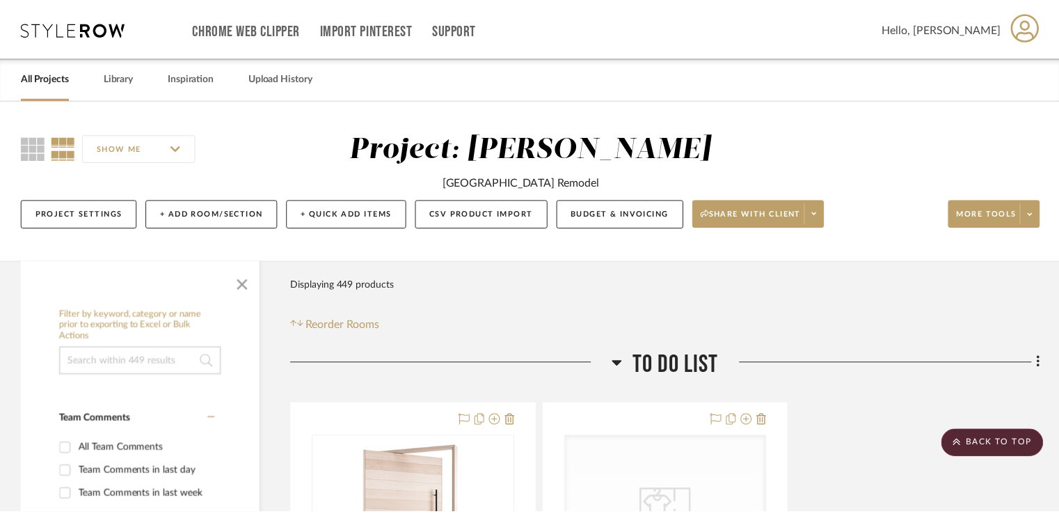
scroll to position [2783, 0]
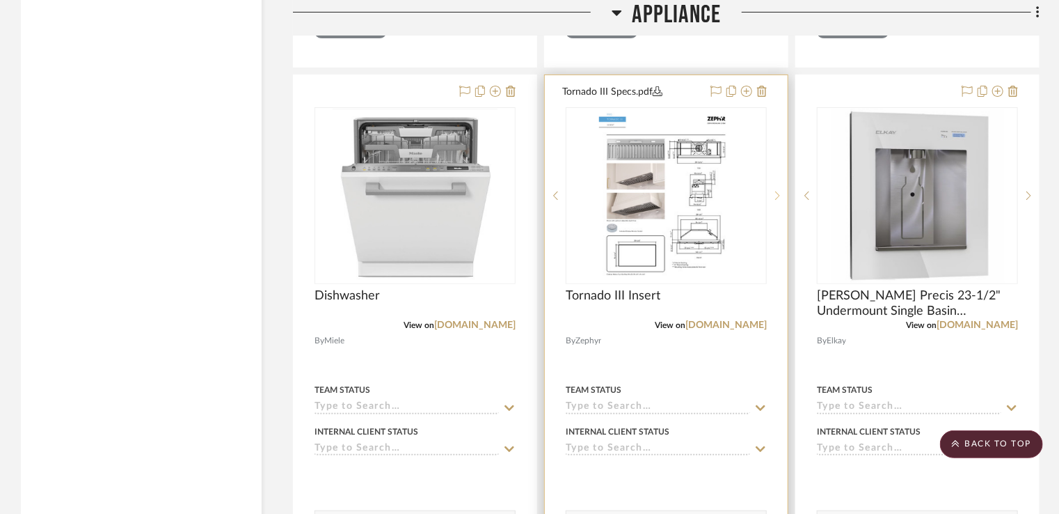
click at [771, 264] on div at bounding box center [777, 195] width 21 height 177
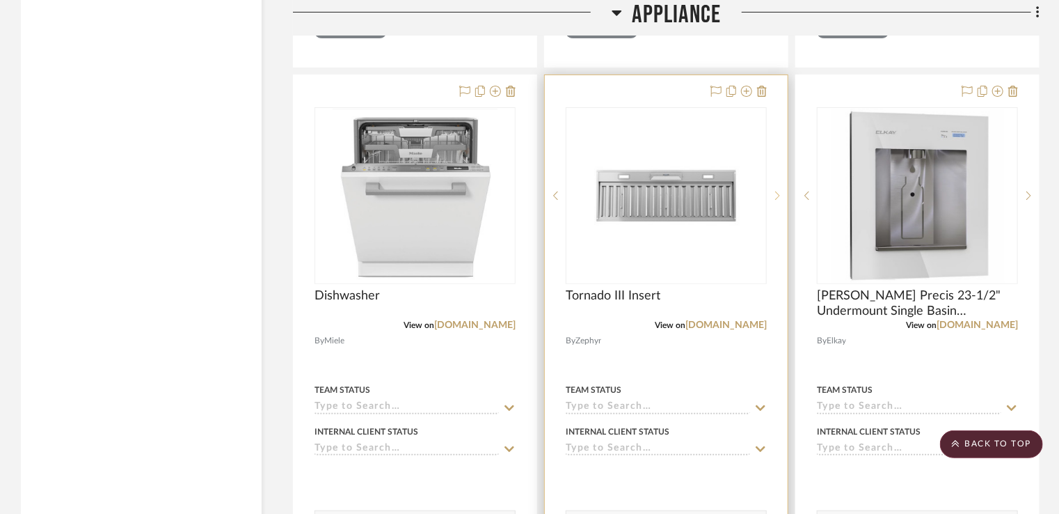
click at [771, 264] on div at bounding box center [777, 195] width 21 height 177
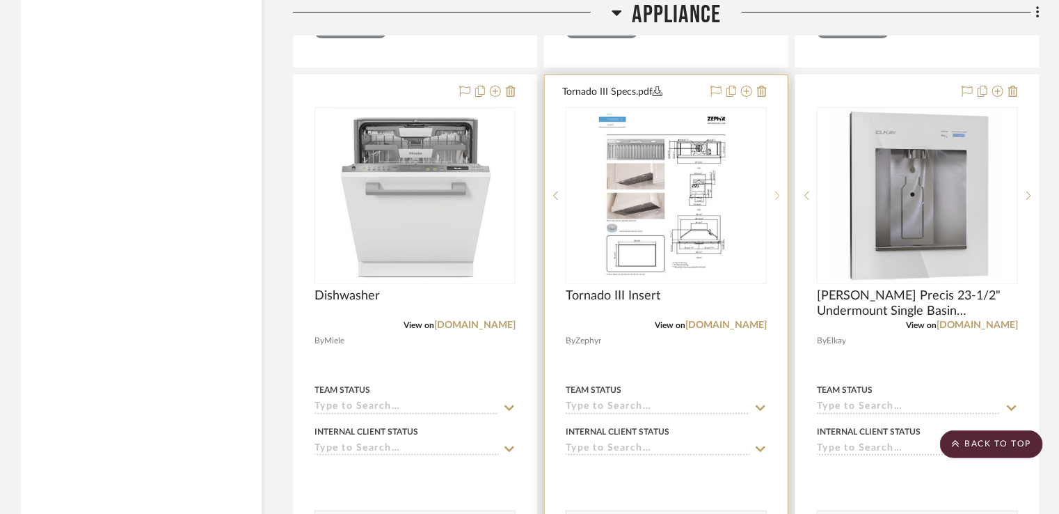
click at [771, 264] on div at bounding box center [777, 195] width 21 height 177
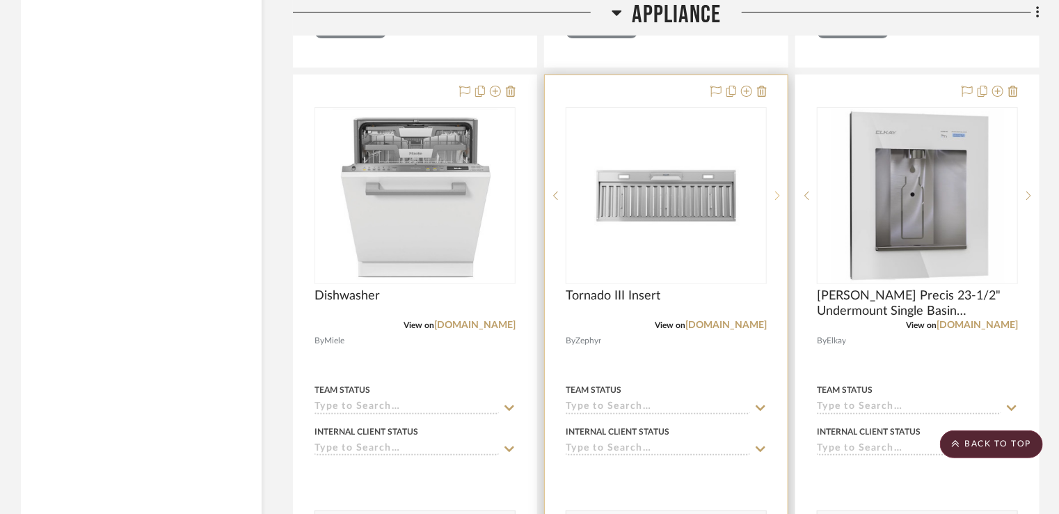
click at [771, 264] on div at bounding box center [777, 195] width 21 height 177
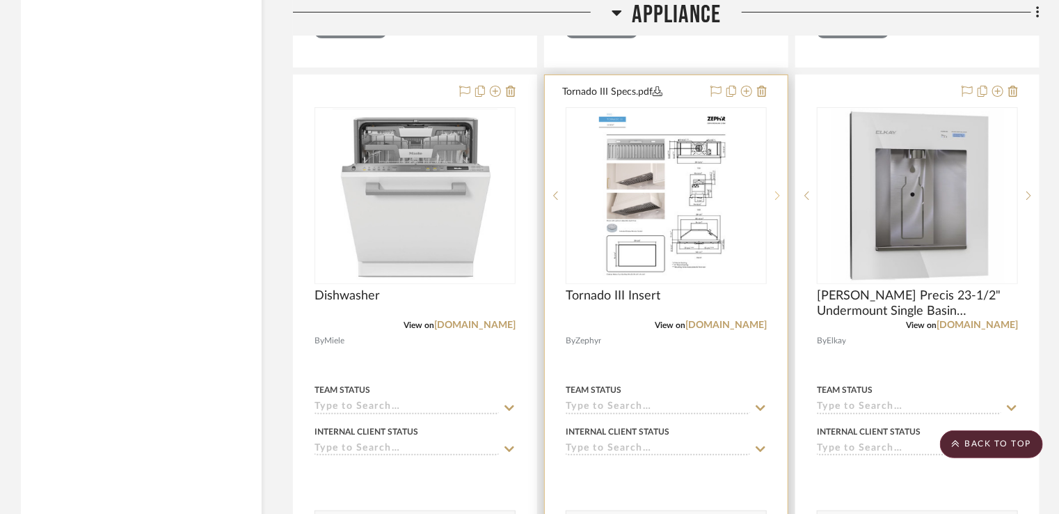
click at [771, 264] on div at bounding box center [777, 195] width 21 height 177
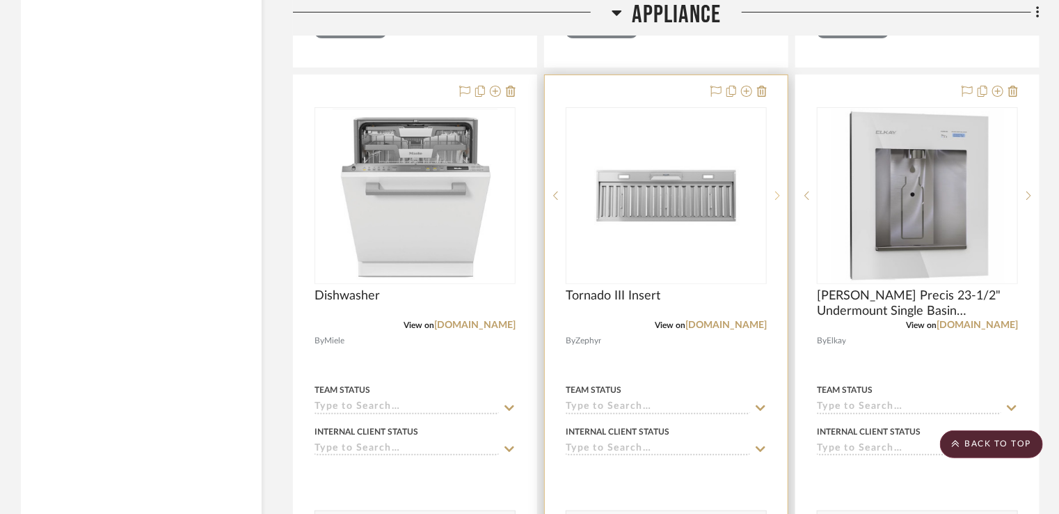
click at [779, 192] on icon at bounding box center [777, 196] width 5 height 10
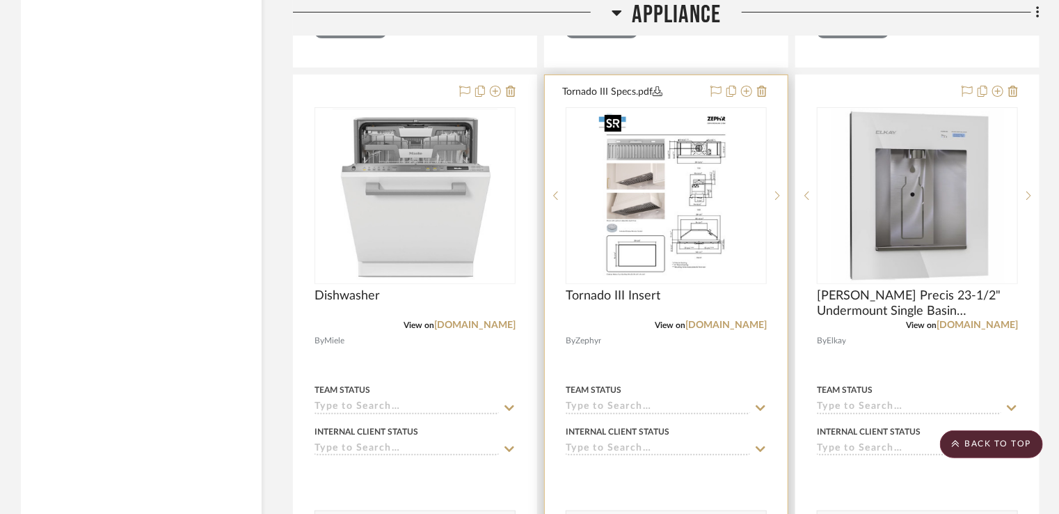
click at [651, 201] on img "1" at bounding box center [666, 196] width 134 height 174
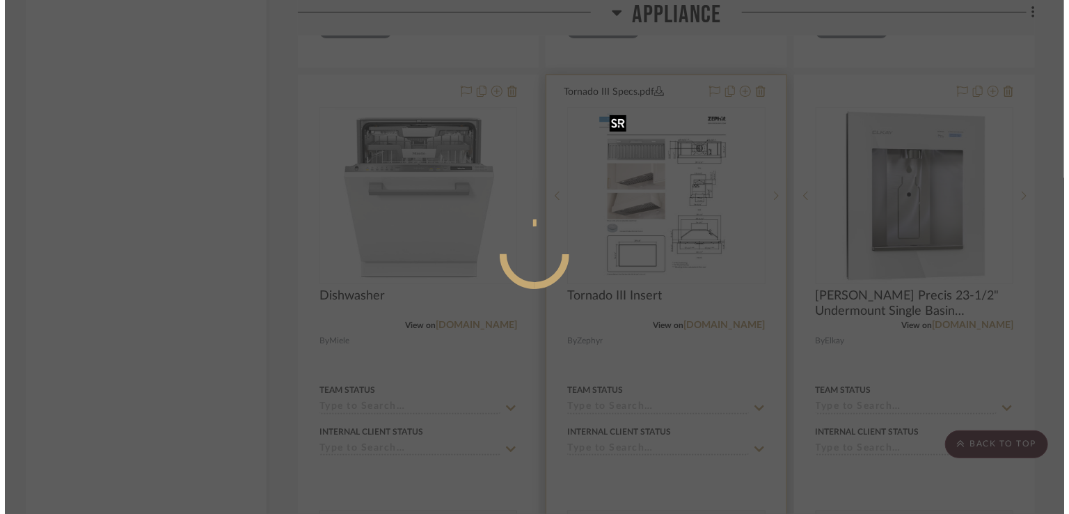
scroll to position [0, 0]
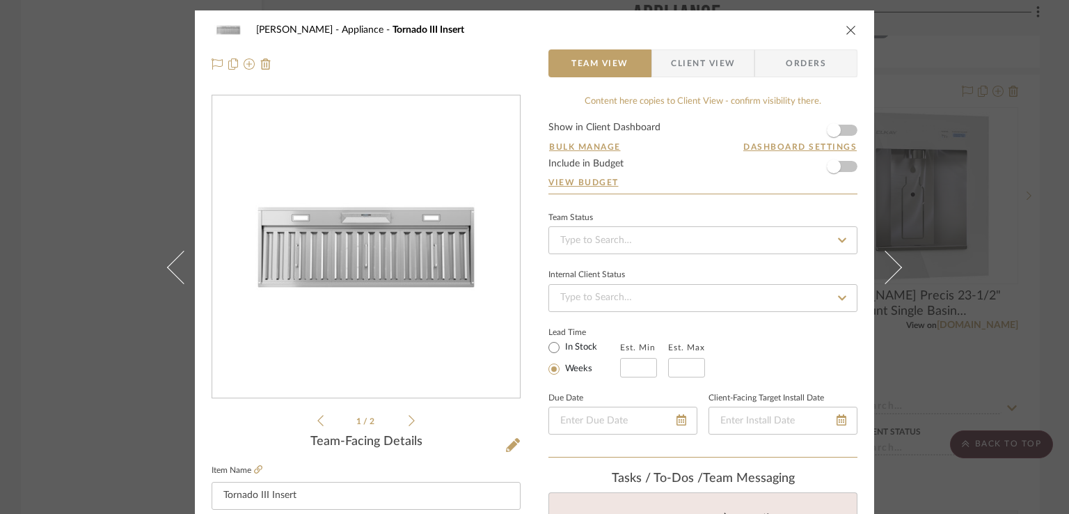
click at [408, 416] on icon at bounding box center [411, 420] width 6 height 13
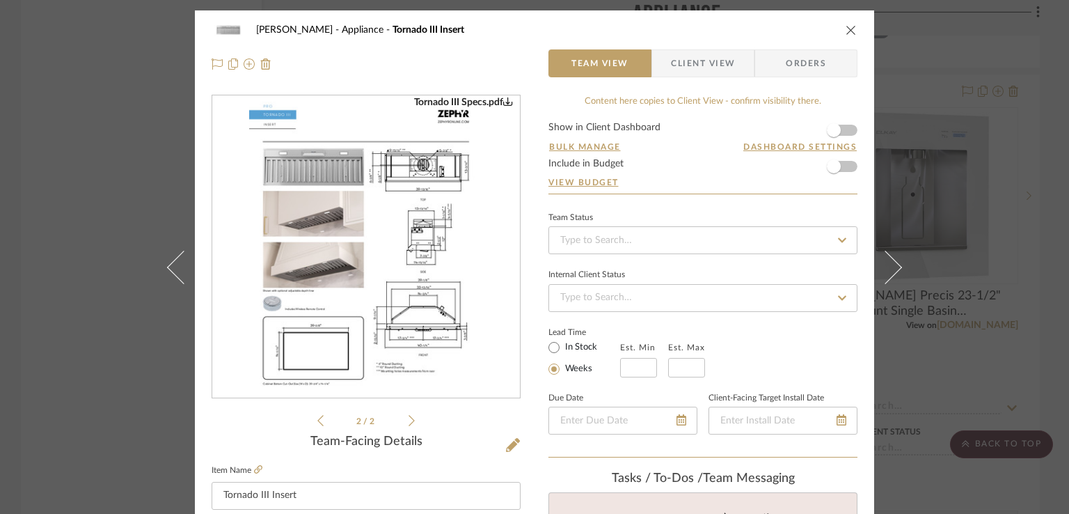
click at [400, 278] on img "1" at bounding box center [366, 247] width 234 height 302
click at [317, 421] on icon at bounding box center [320, 420] width 6 height 13
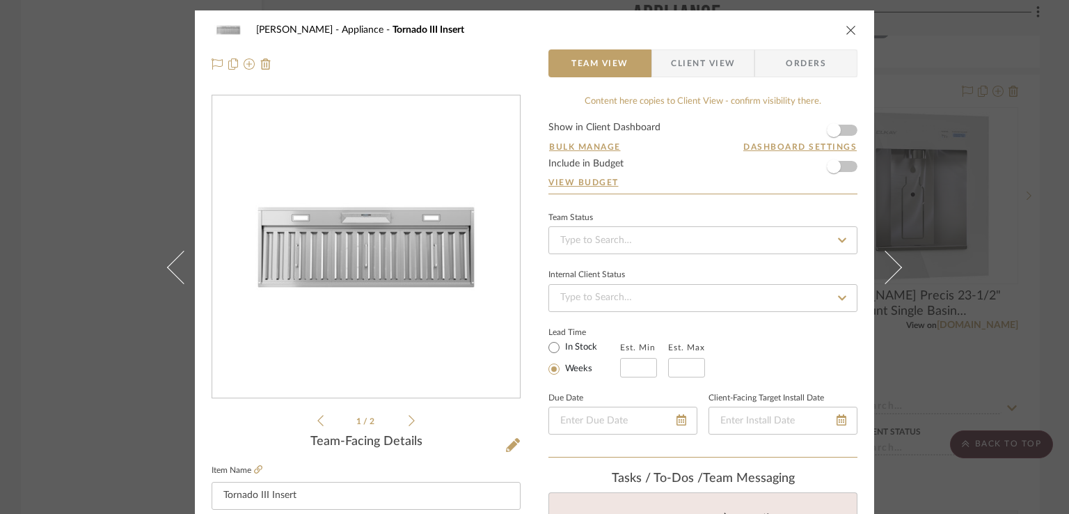
click at [845, 34] on icon "close" at bounding box center [850, 29] width 11 height 11
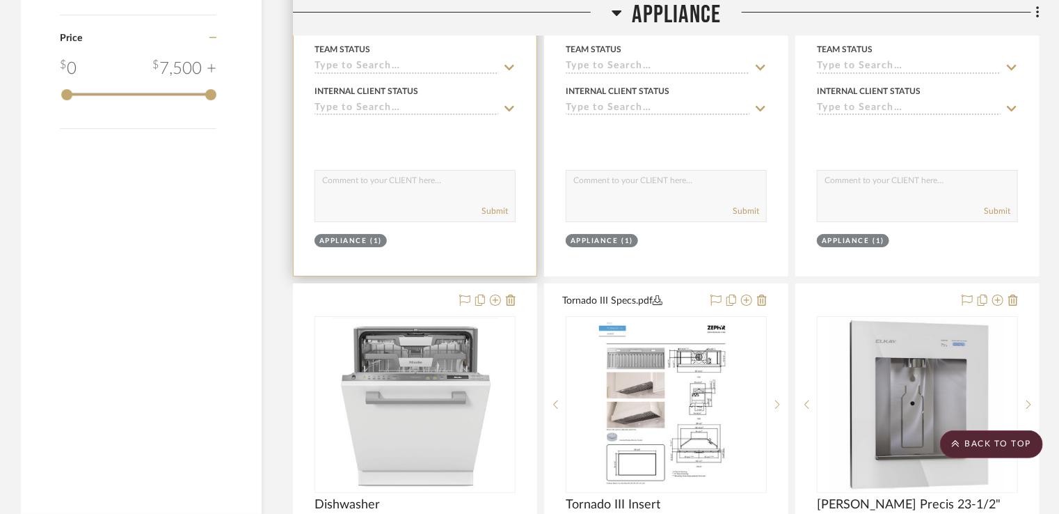
scroll to position [2227, 0]
